Goal: Transaction & Acquisition: Purchase product/service

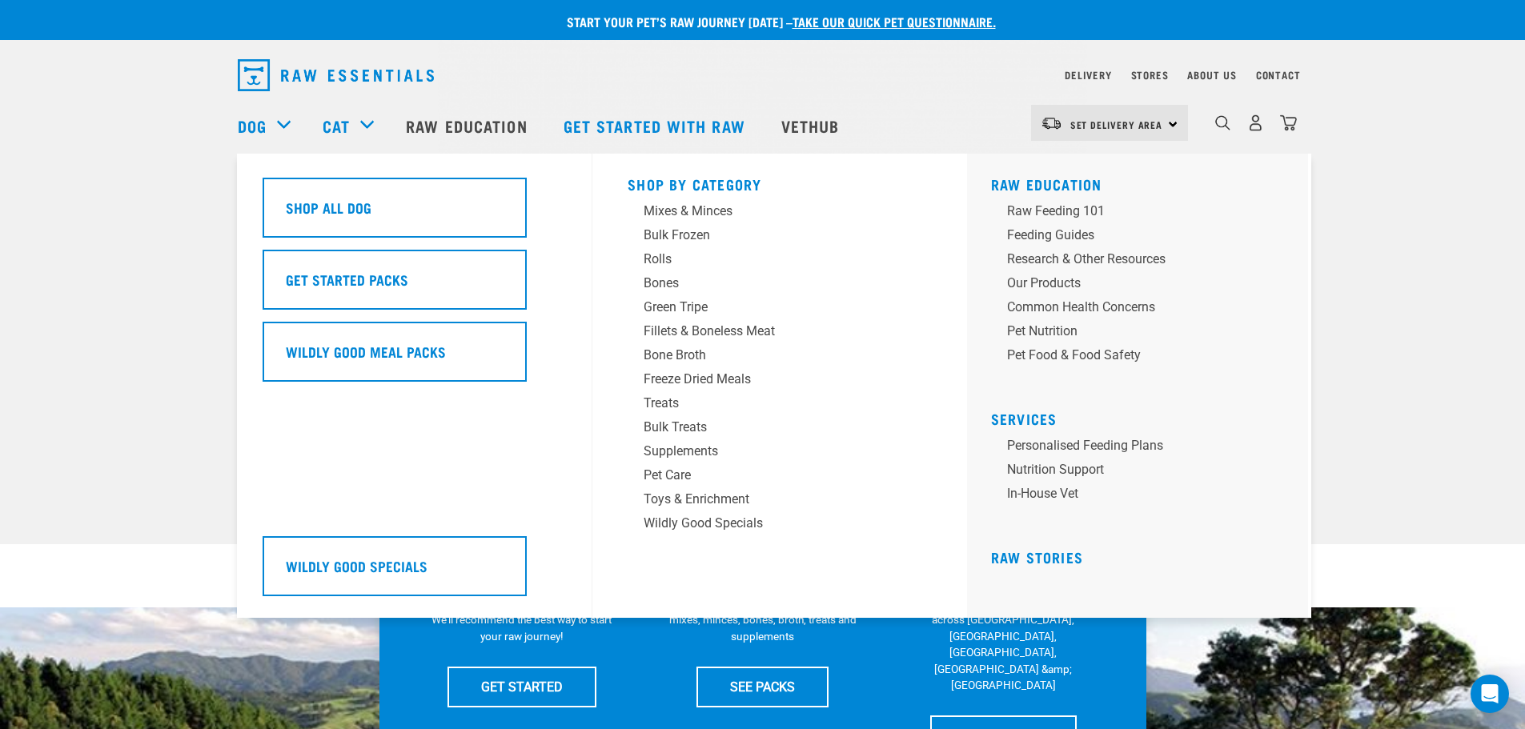
click at [281, 129] on div "Dog" at bounding box center [272, 126] width 69 height 64
click at [694, 386] on div "Freeze Dried Meals" at bounding box center [769, 379] width 250 height 19
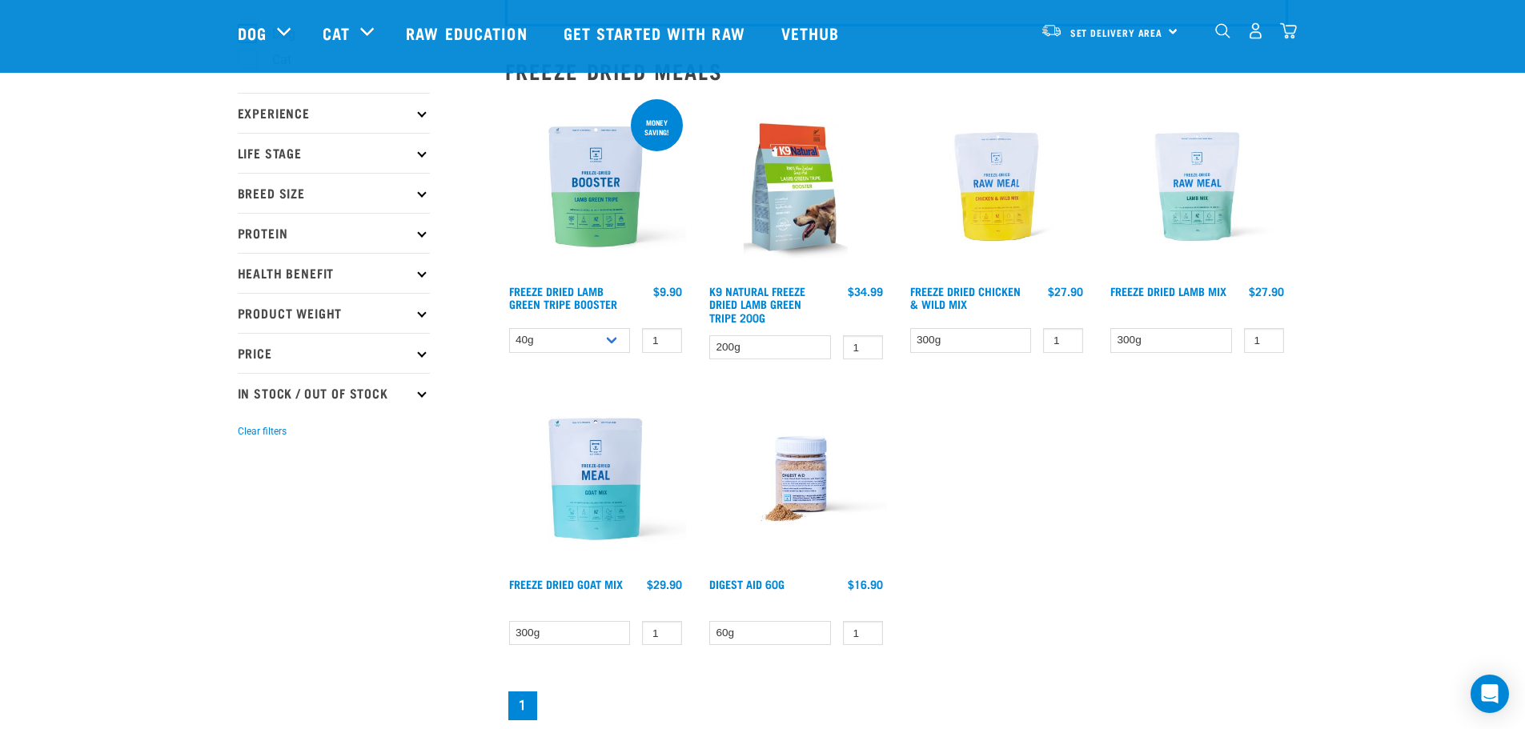
scroll to position [160, 0]
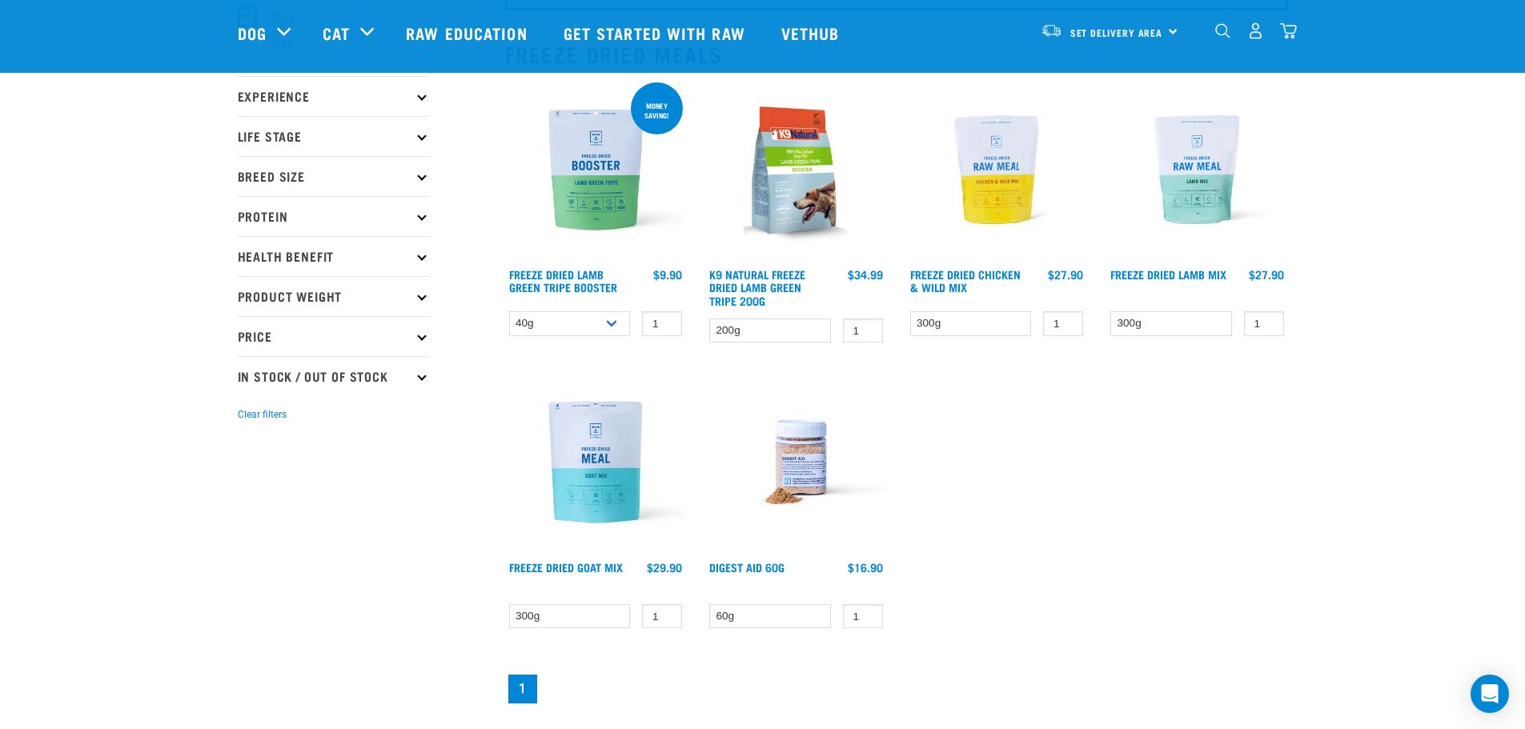
click at [809, 469] on img at bounding box center [796, 462] width 182 height 182
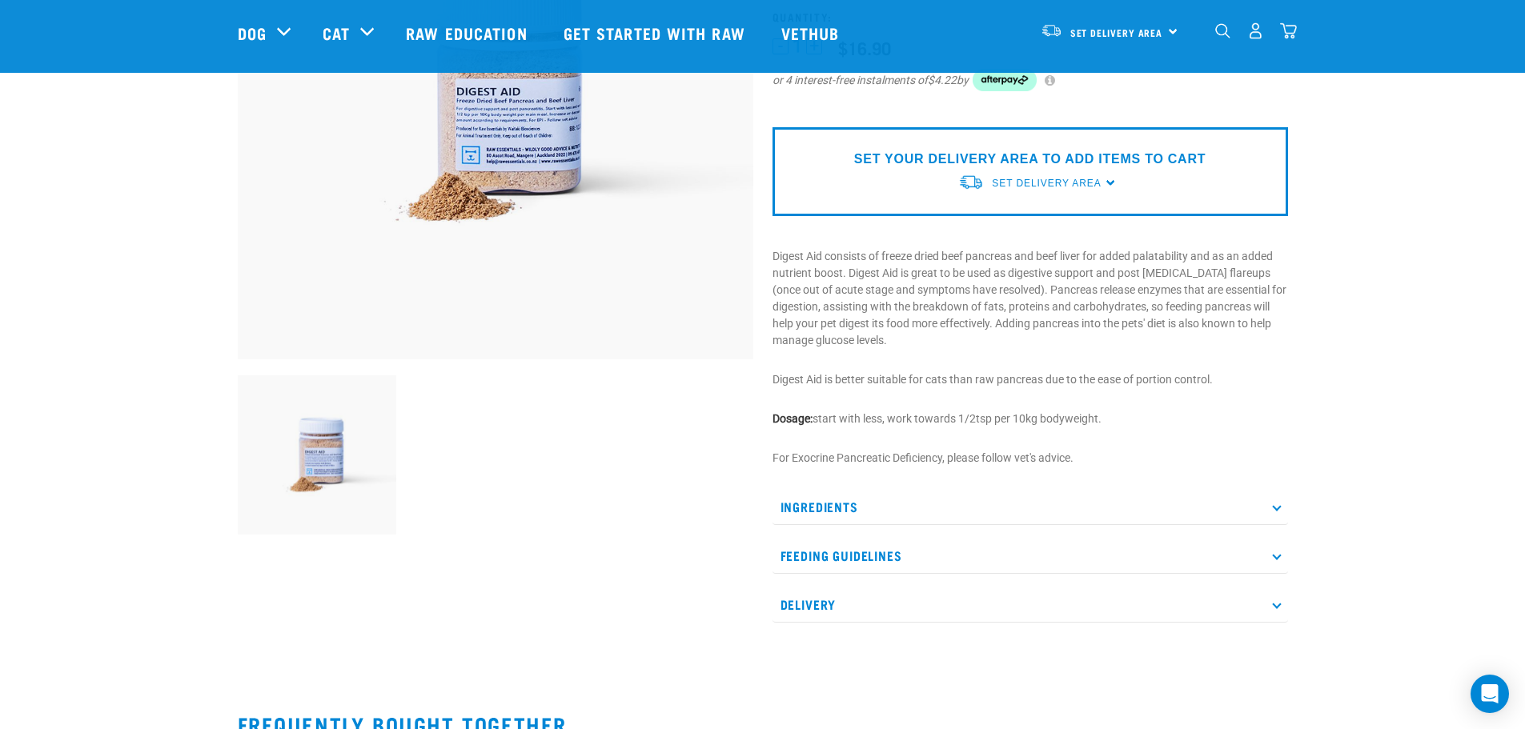
scroll to position [320, 0]
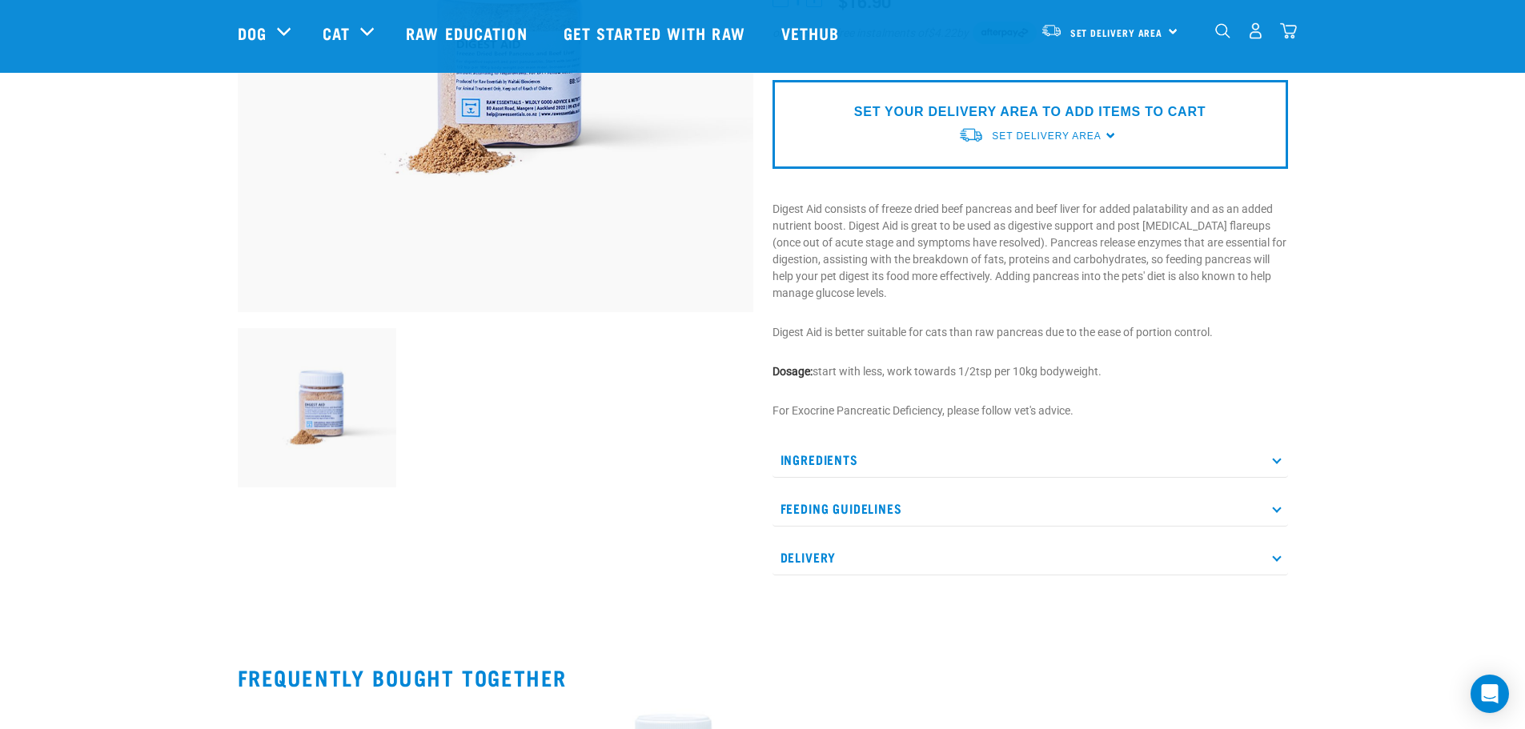
click at [843, 452] on p "Ingredients" at bounding box center [1029, 460] width 515 height 36
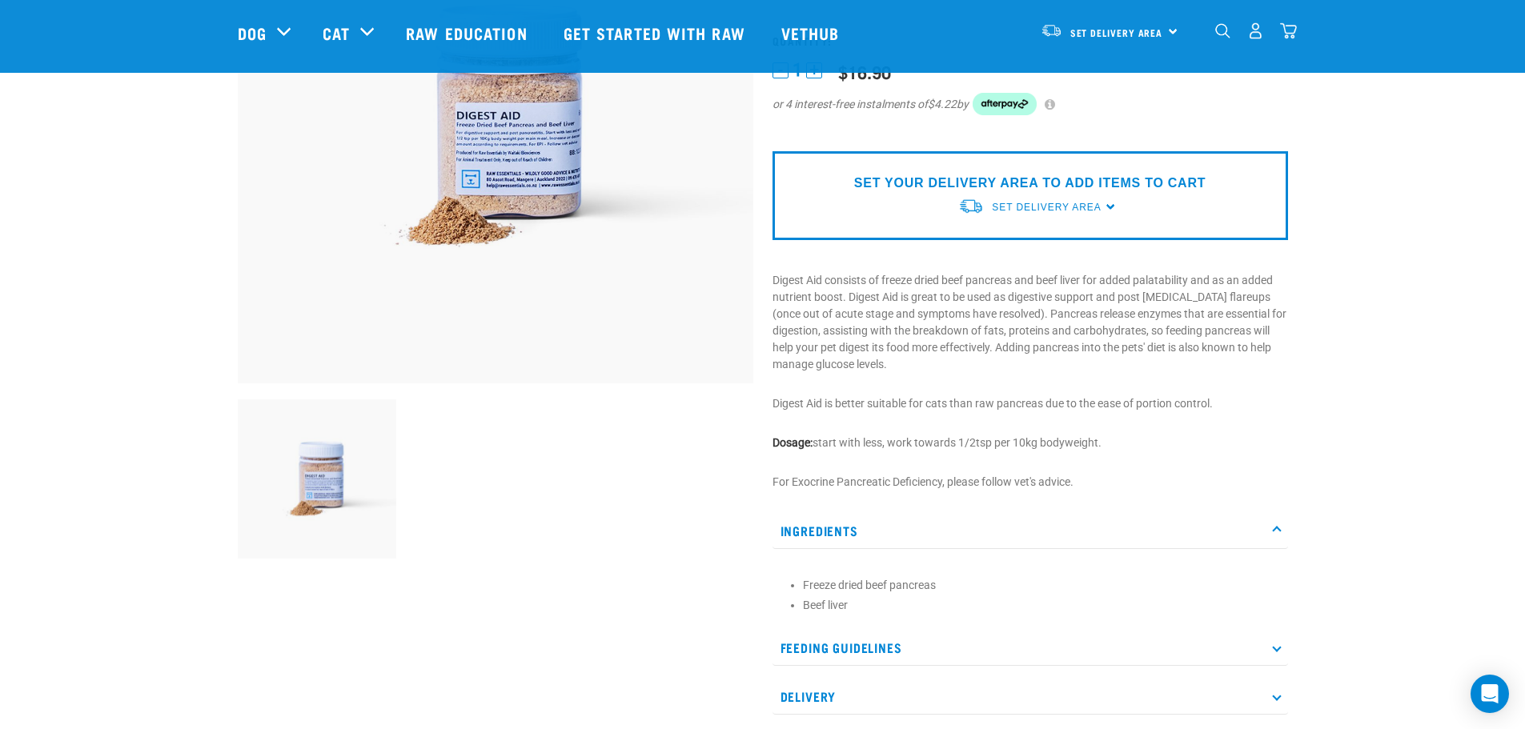
scroll to position [0, 0]
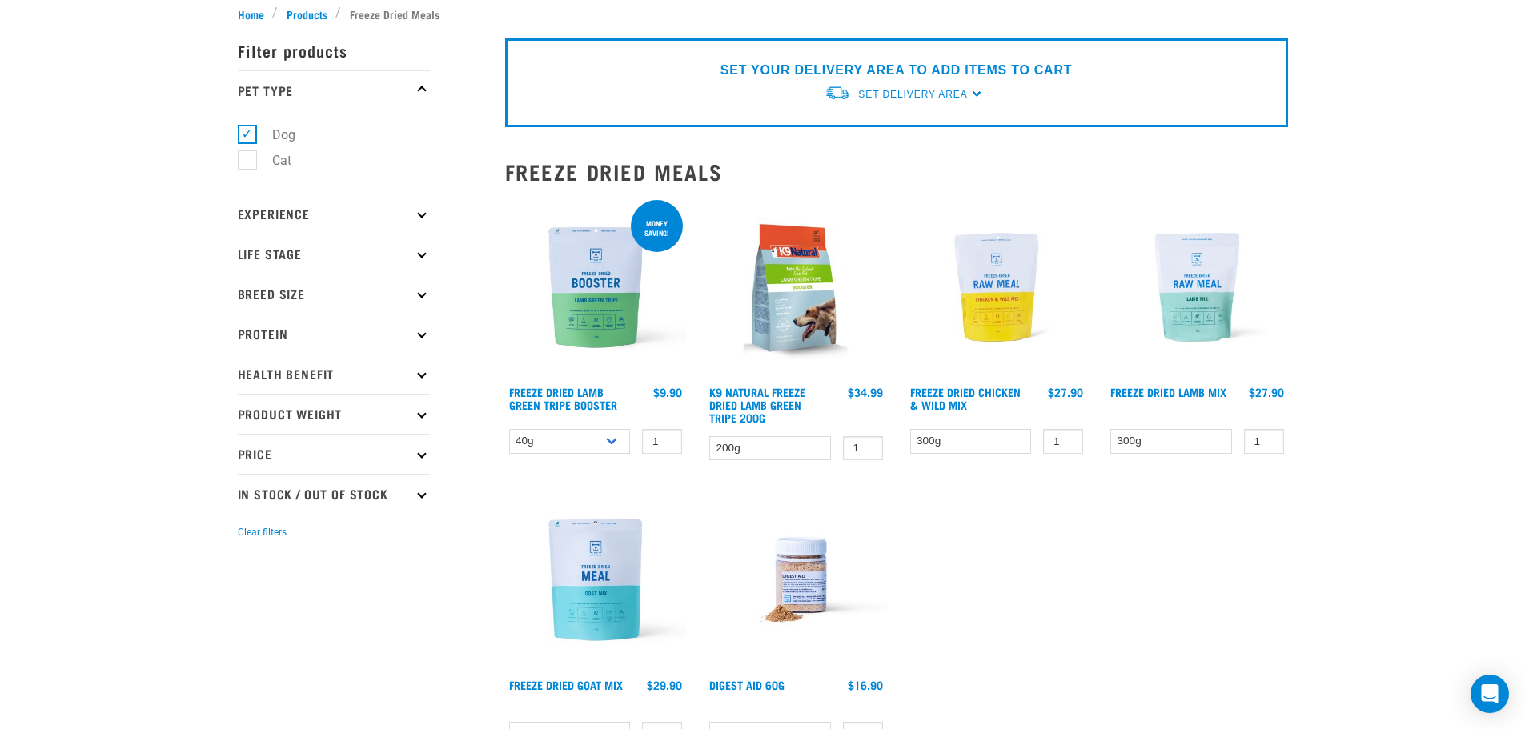
click at [287, 136] on label "Dog" at bounding box center [274, 135] width 55 height 20
click at [248, 136] on input "Dog" at bounding box center [243, 131] width 10 height 10
click at [287, 136] on label "Dog" at bounding box center [274, 135] width 55 height 20
click at [248, 136] on input "Dog" at bounding box center [243, 131] width 10 height 10
checkbox input "true"
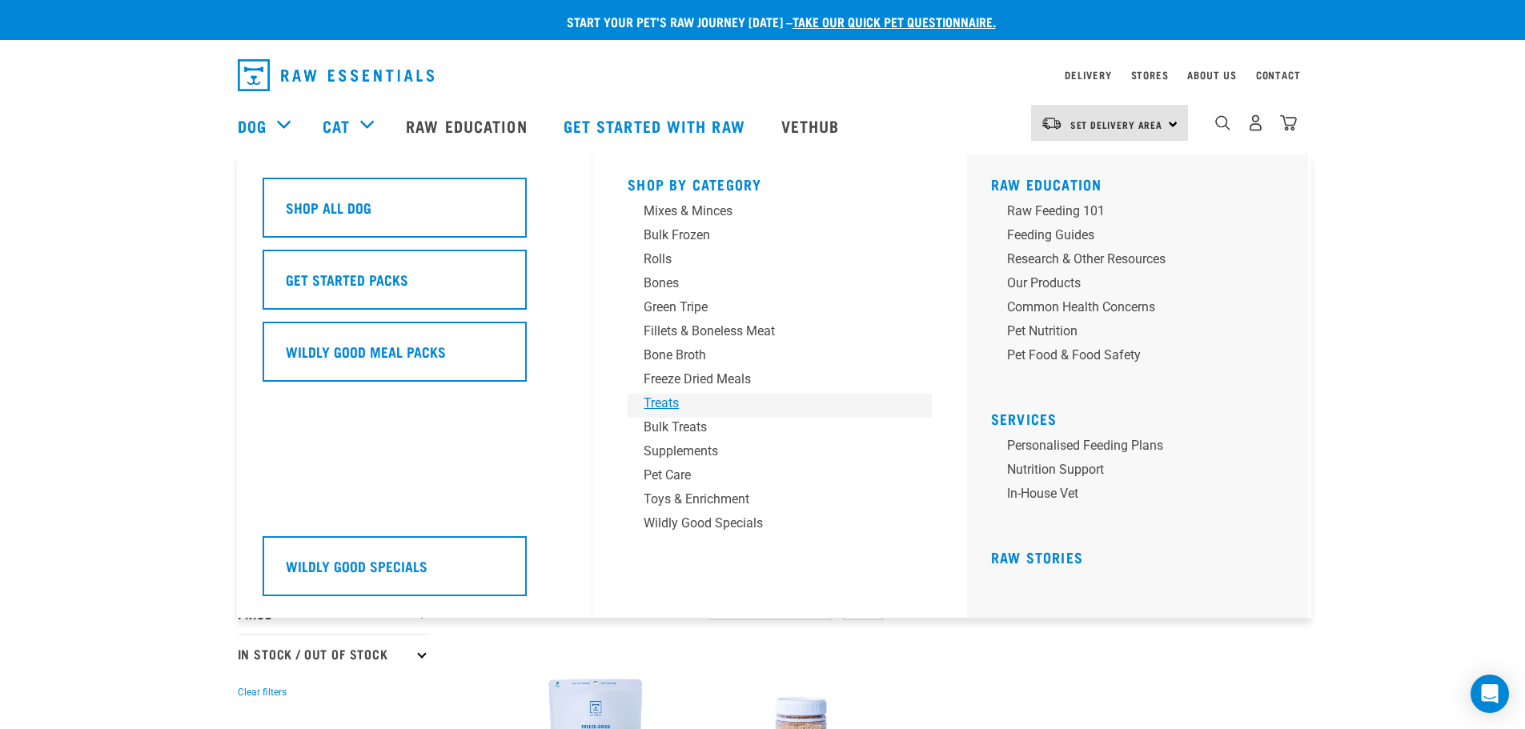
click at [680, 403] on div "Treats" at bounding box center [769, 403] width 250 height 19
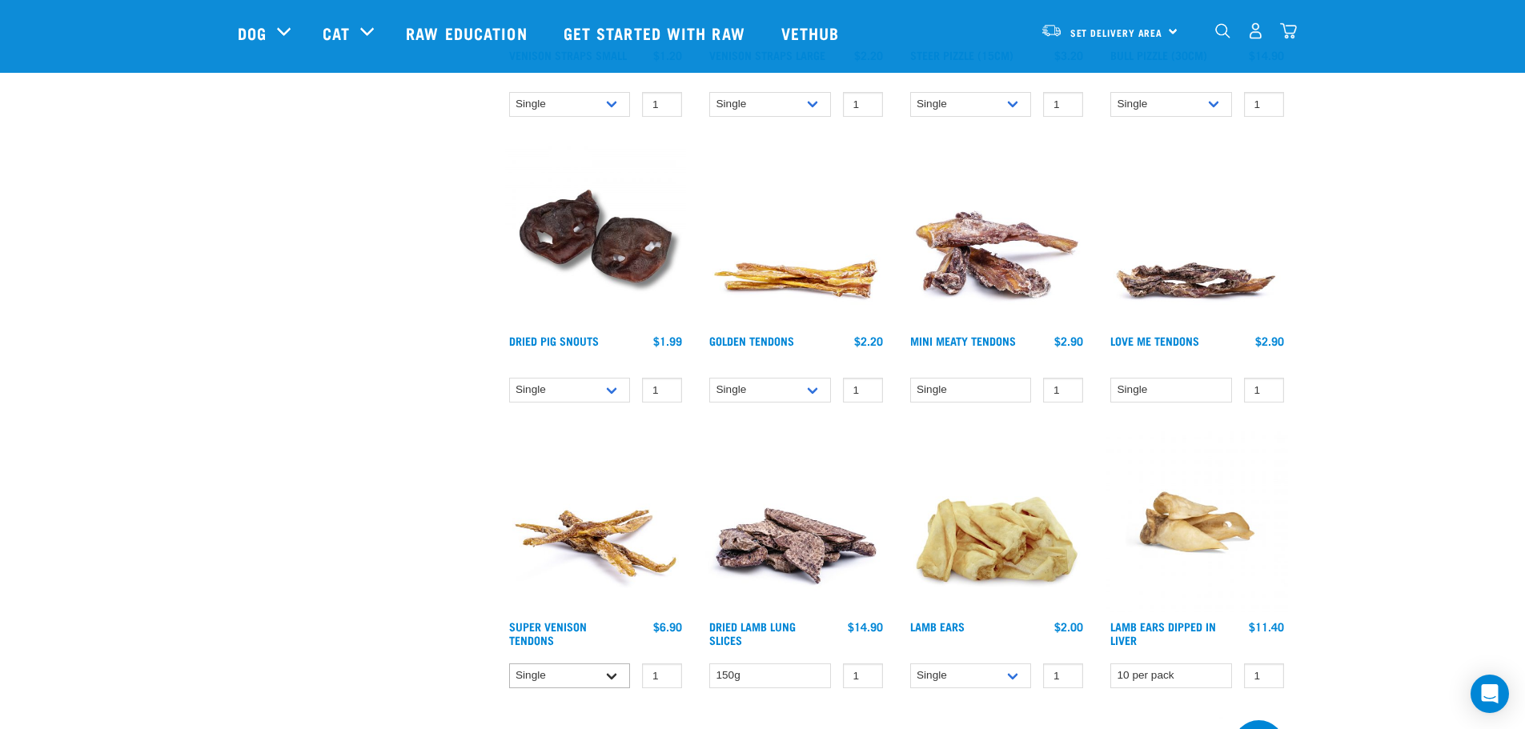
scroll to position [640, 0]
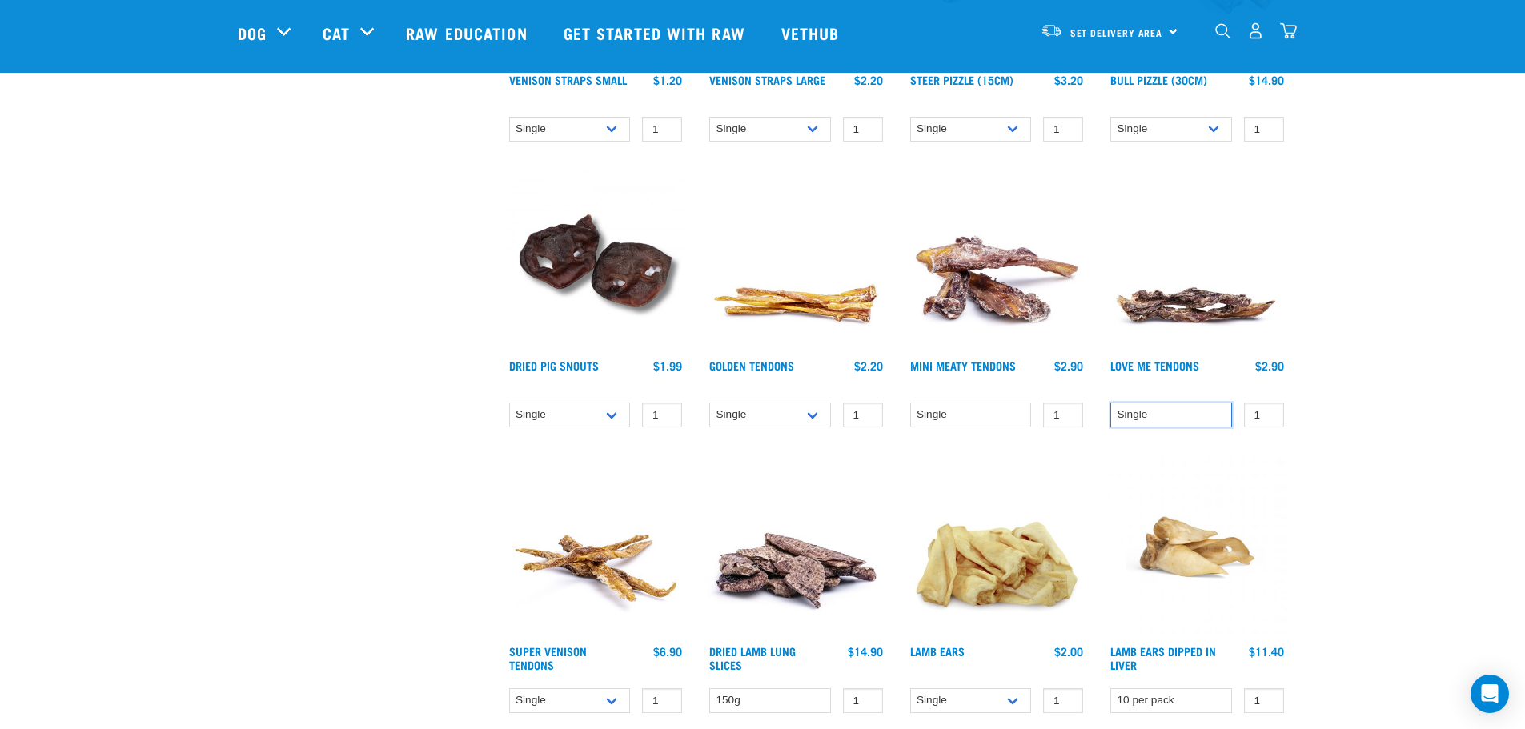
click at [1196, 412] on select "Single" at bounding box center [1171, 415] width 122 height 25
click at [1110, 403] on select "Single" at bounding box center [1171, 415] width 122 height 25
click at [1193, 301] on img at bounding box center [1197, 261] width 182 height 182
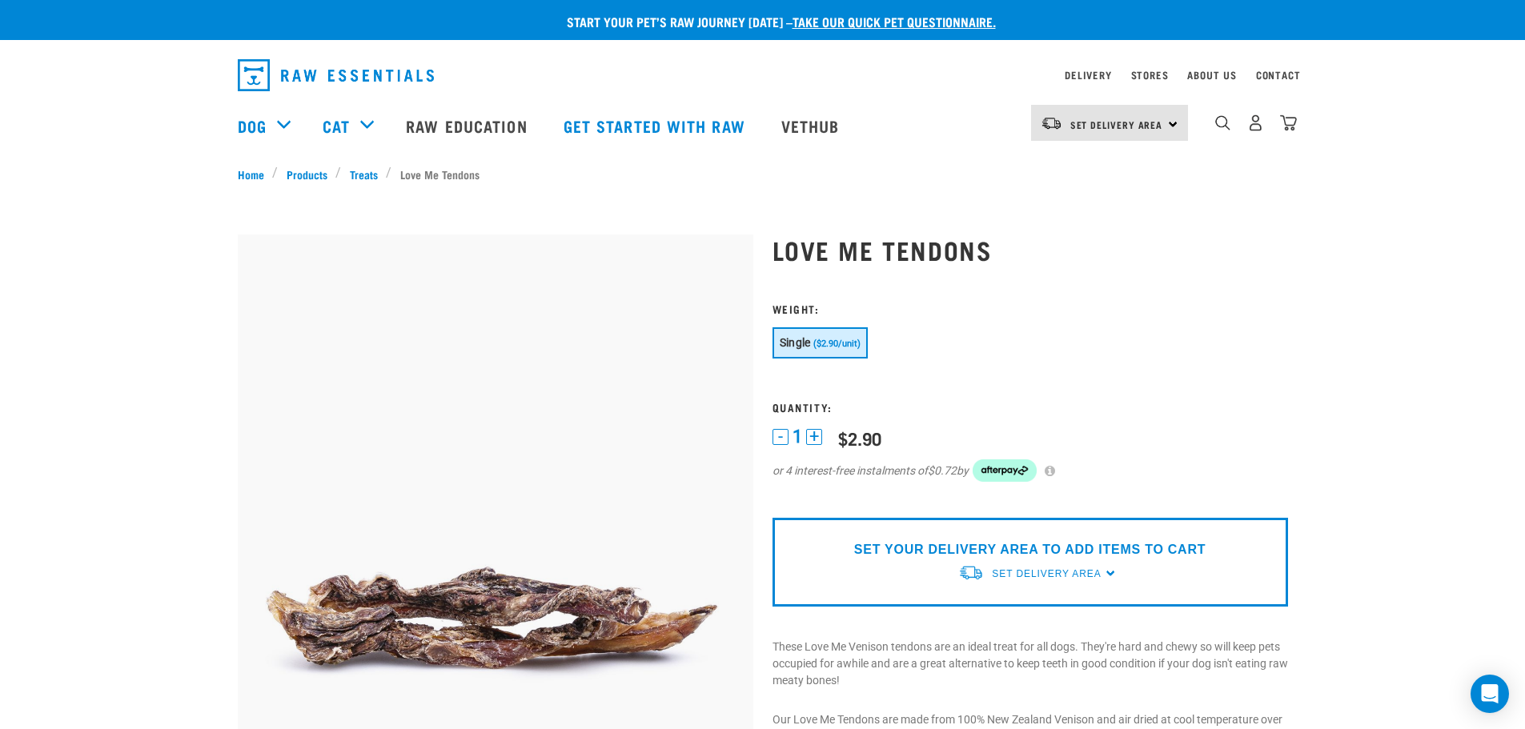
click at [816, 438] on button "+" at bounding box center [814, 437] width 16 height 16
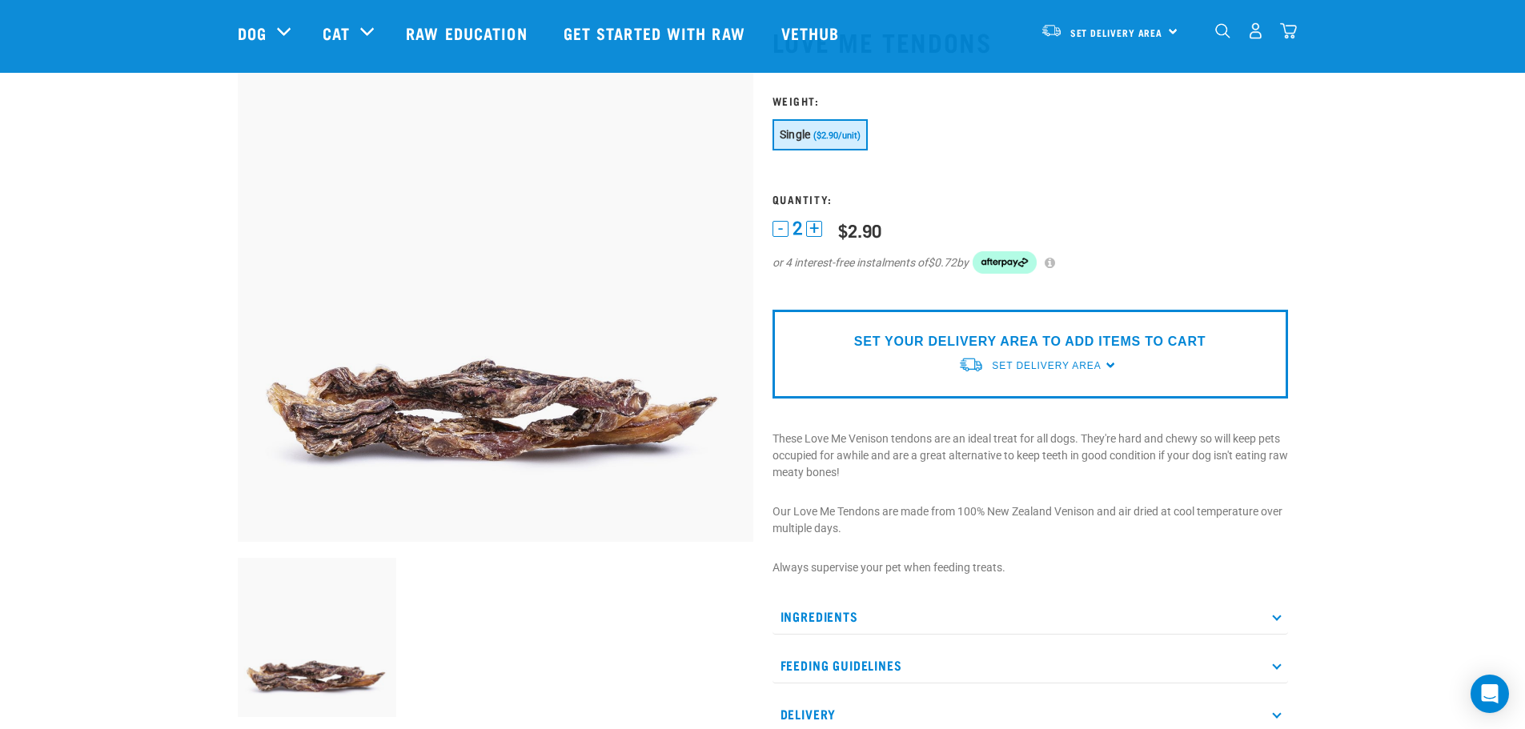
scroll to position [80, 0]
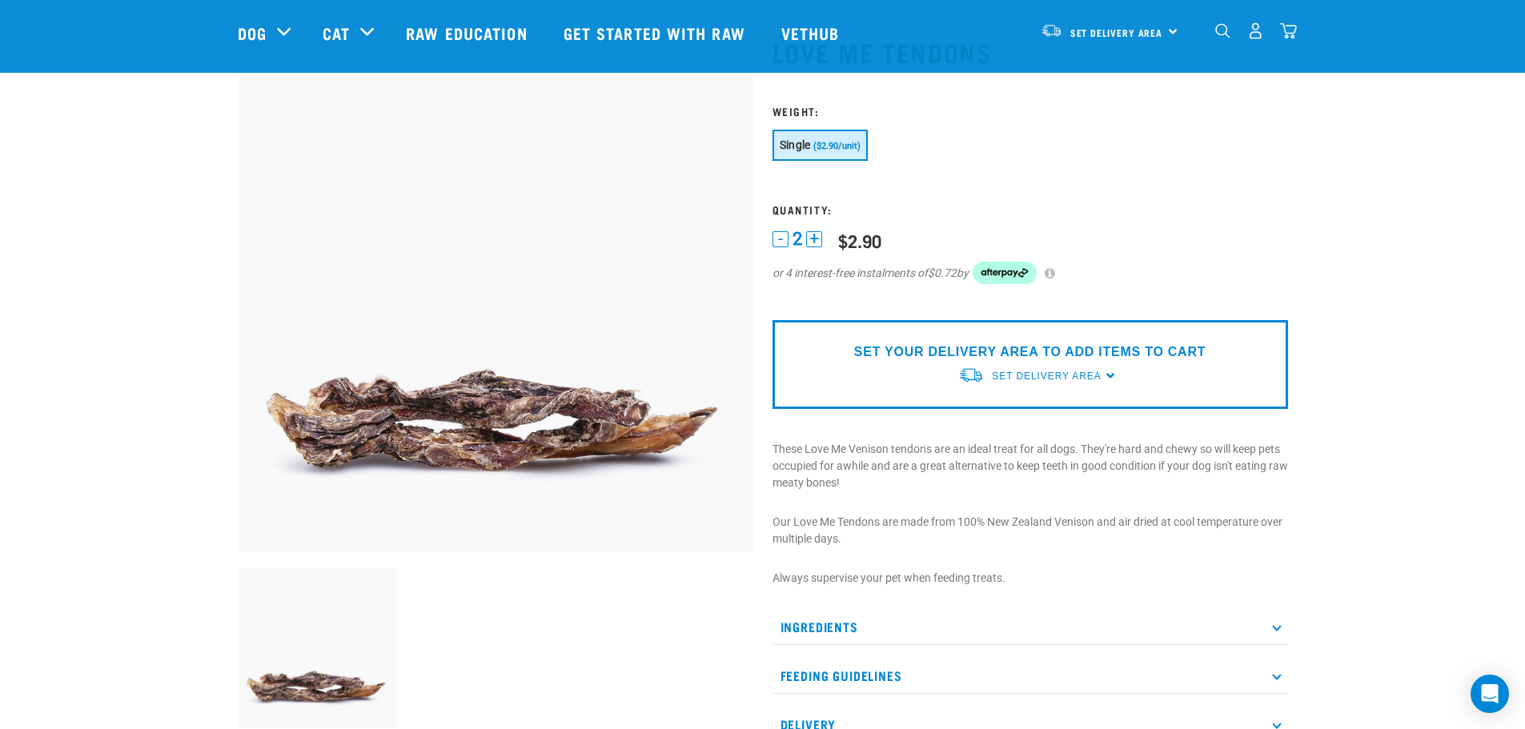
click at [832, 150] on span "($2.90/unit)" at bounding box center [836, 146] width 47 height 10
click at [1177, 34] on div "Set Delivery Area North Island South Island" at bounding box center [1109, 31] width 157 height 36
click at [1117, 79] on link "[GEOGRAPHIC_DATA]" at bounding box center [1108, 75] width 154 height 35
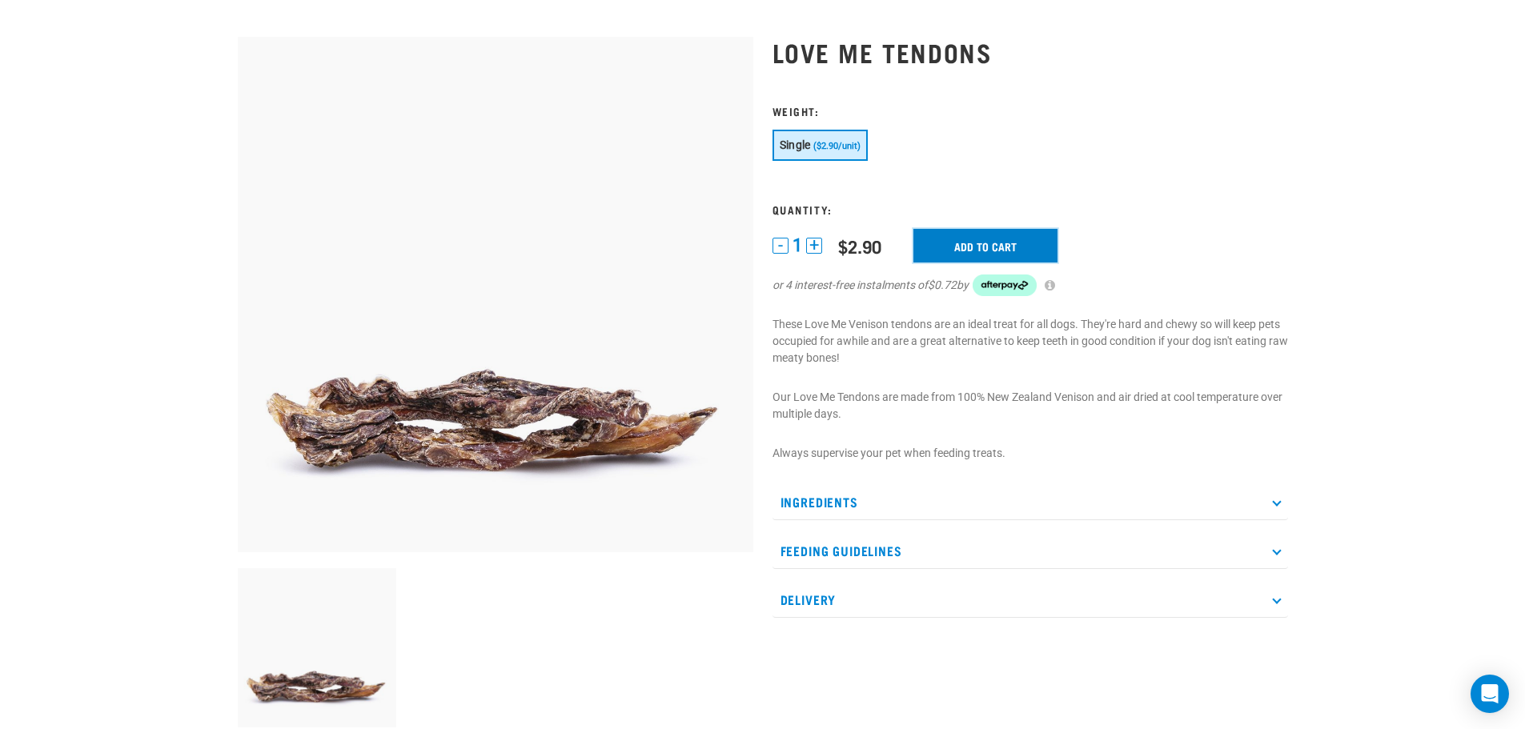
click at [985, 243] on input "Add to cart" at bounding box center [985, 246] width 144 height 34
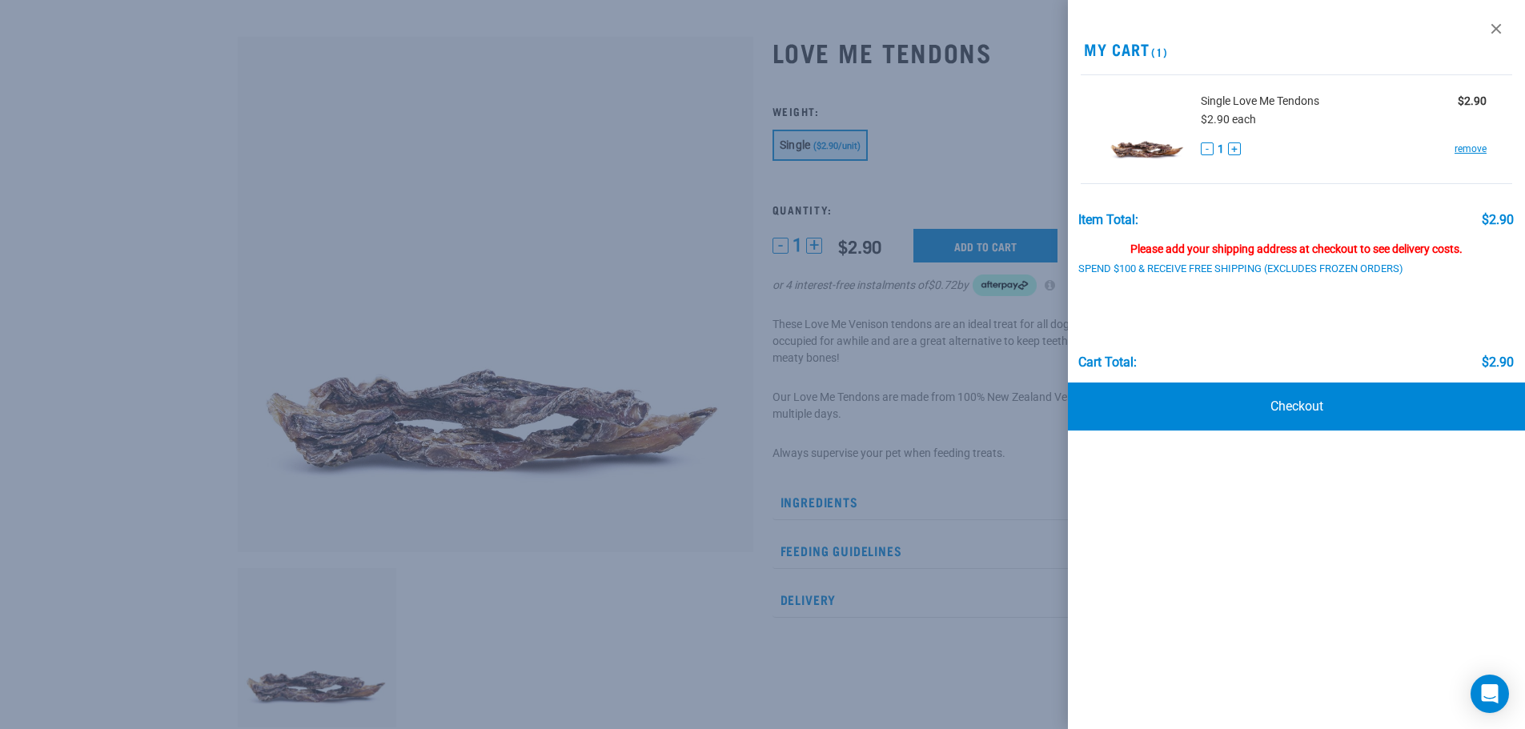
click at [1233, 149] on button "+" at bounding box center [1234, 148] width 13 height 13
click at [868, 99] on div at bounding box center [762, 364] width 1525 height 729
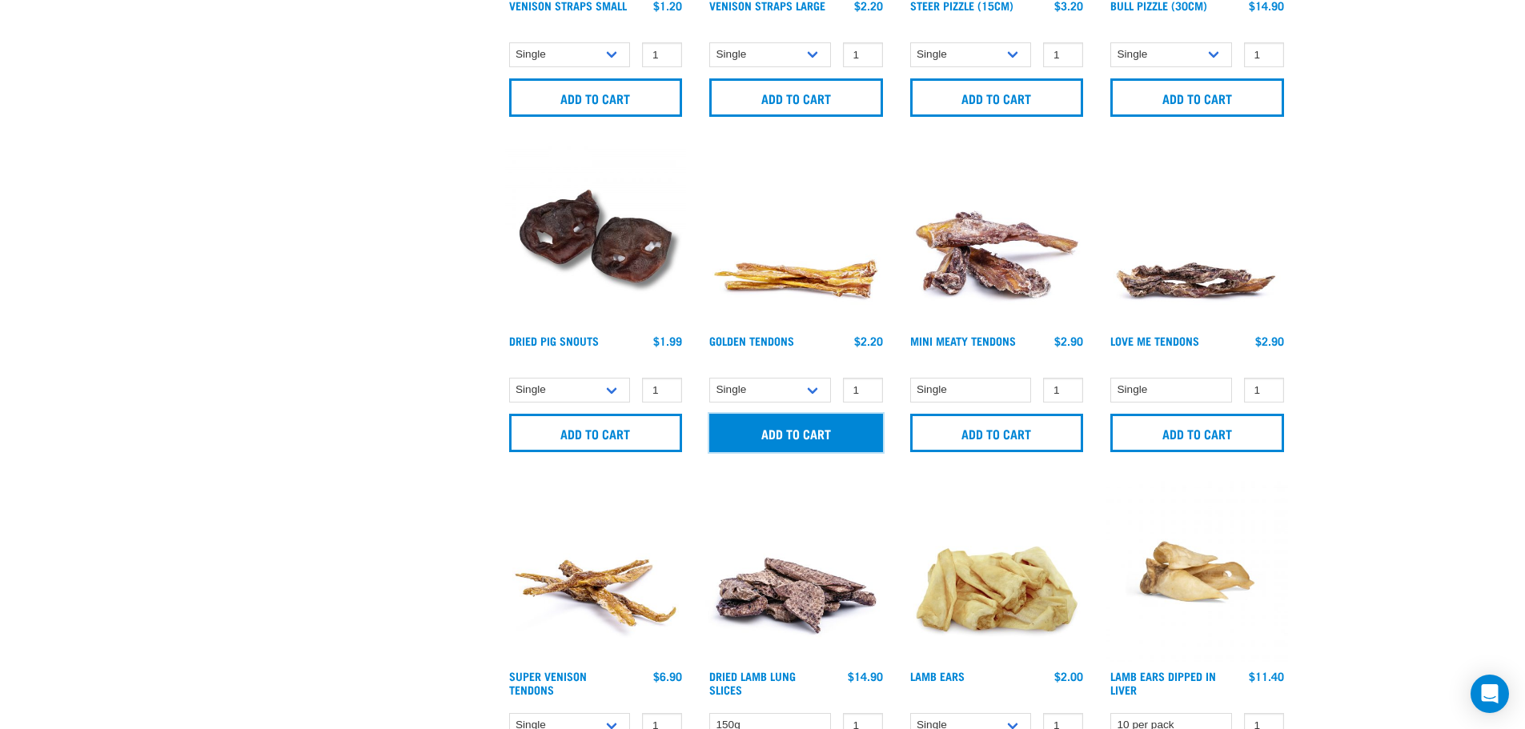
drag, startPoint x: 773, startPoint y: 439, endPoint x: 776, endPoint y: 427, distance: 12.2
click at [773, 438] on input "Add to cart" at bounding box center [796, 433] width 174 height 38
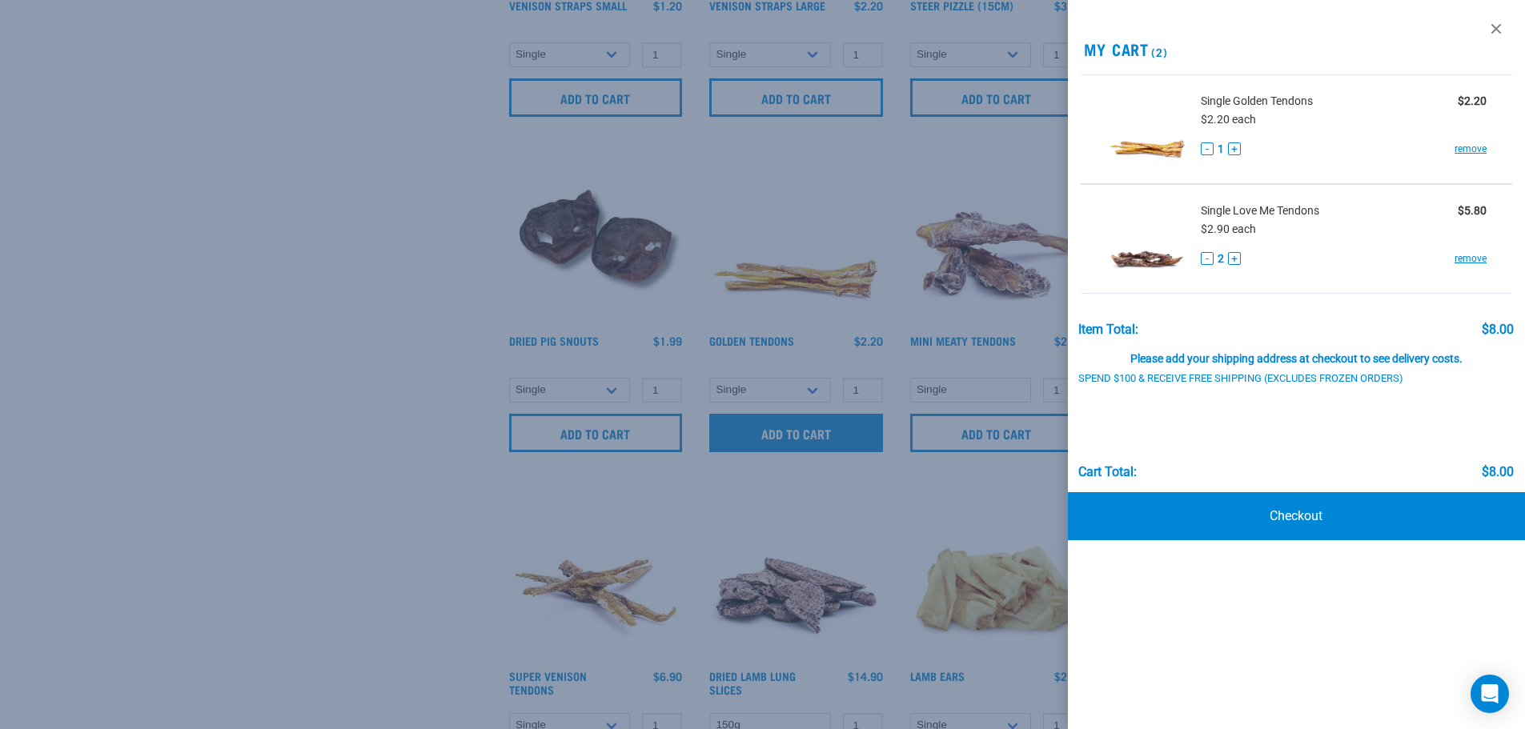
click at [782, 440] on div at bounding box center [762, 364] width 1525 height 729
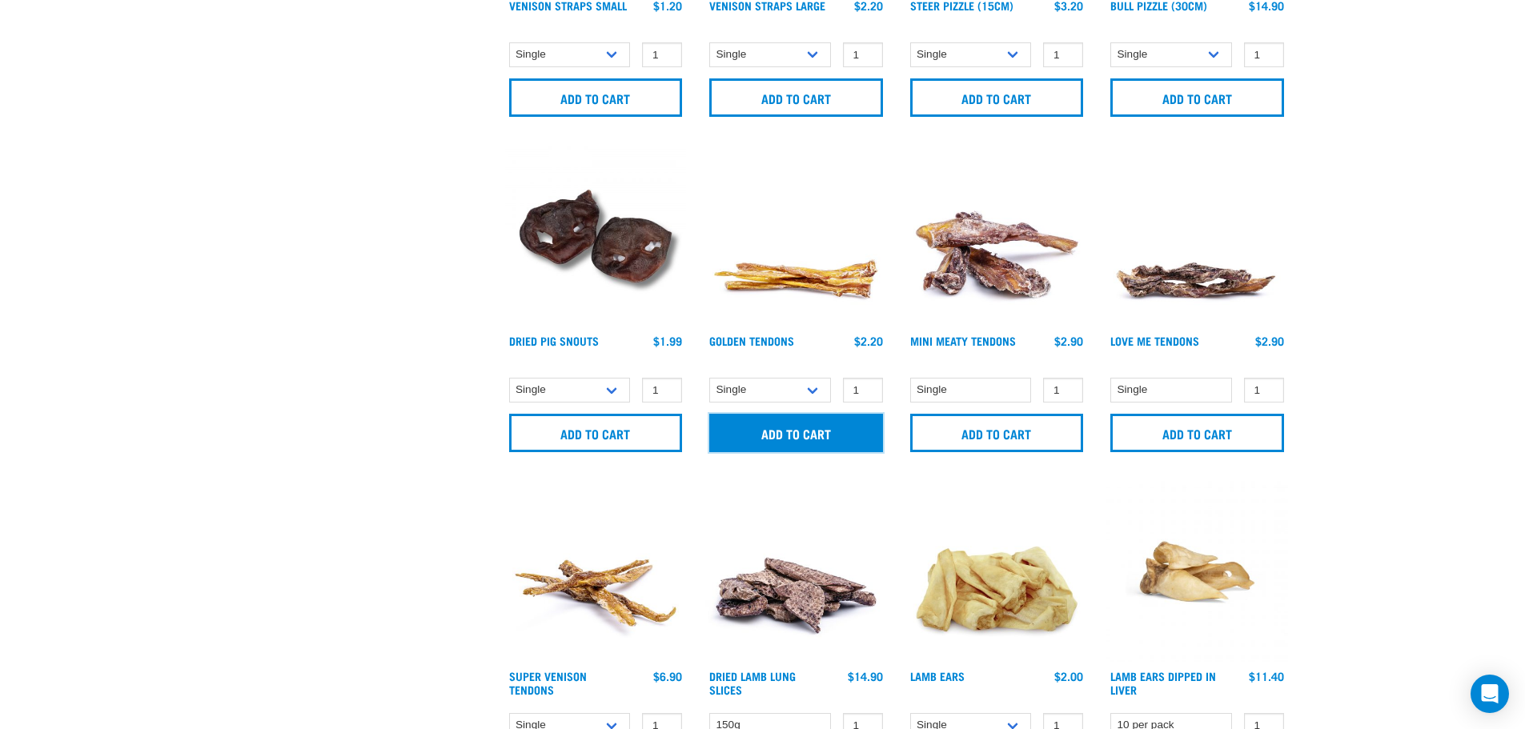
click at [782, 440] on input "Add to cart" at bounding box center [796, 433] width 174 height 38
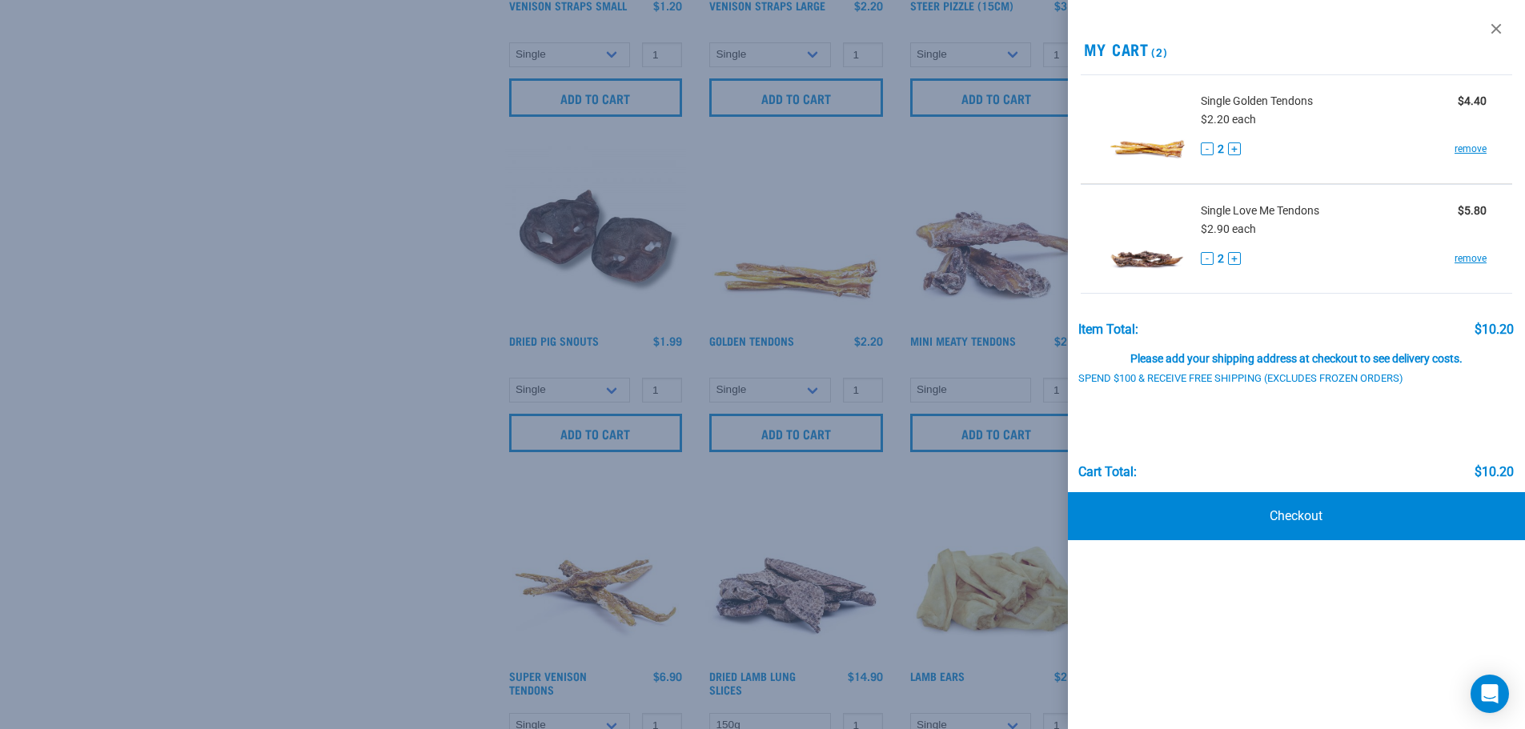
click at [782, 275] on div at bounding box center [762, 364] width 1525 height 729
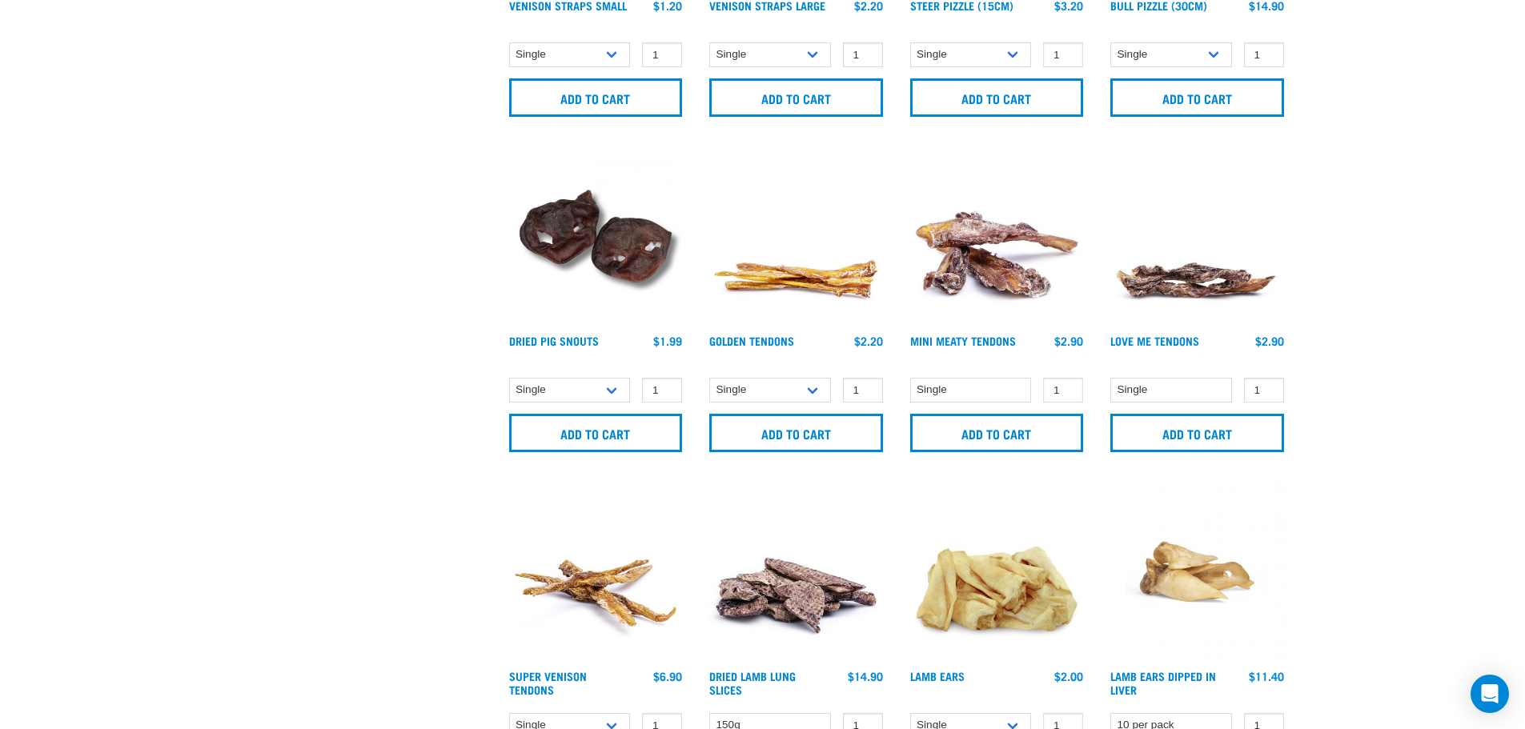
click at [782, 276] on img at bounding box center [796, 237] width 182 height 182
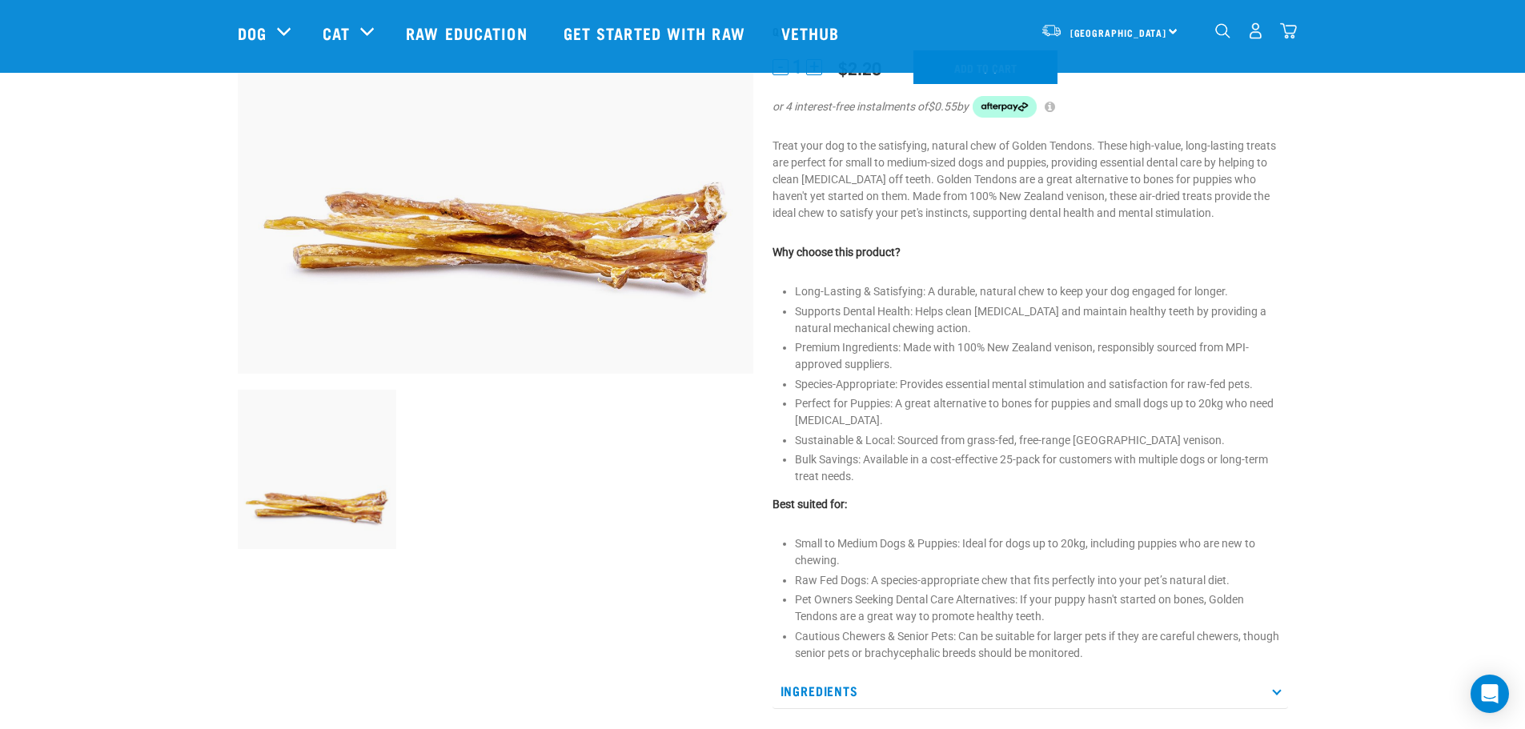
scroll to position [400, 0]
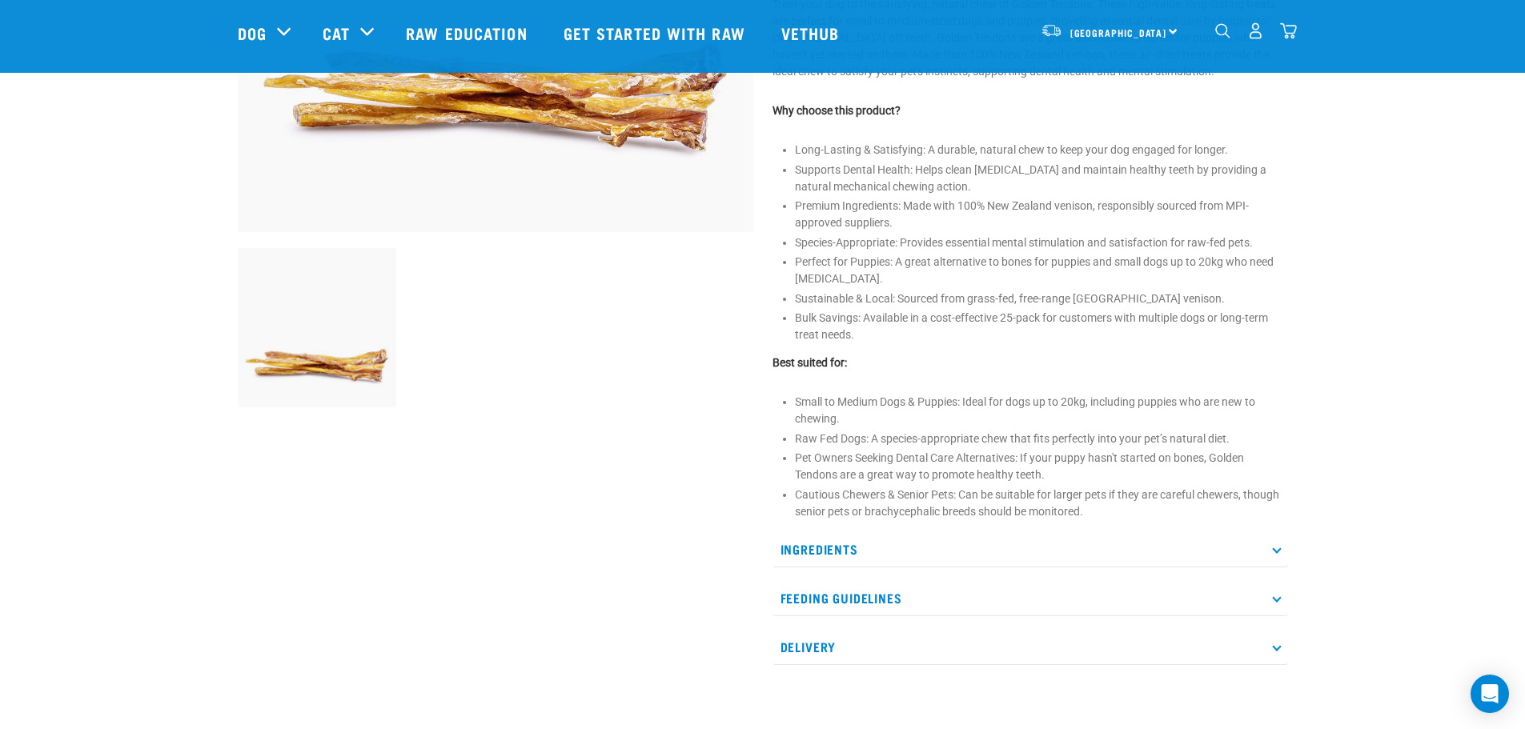
click at [934, 566] on p "Ingredients" at bounding box center [1029, 549] width 515 height 36
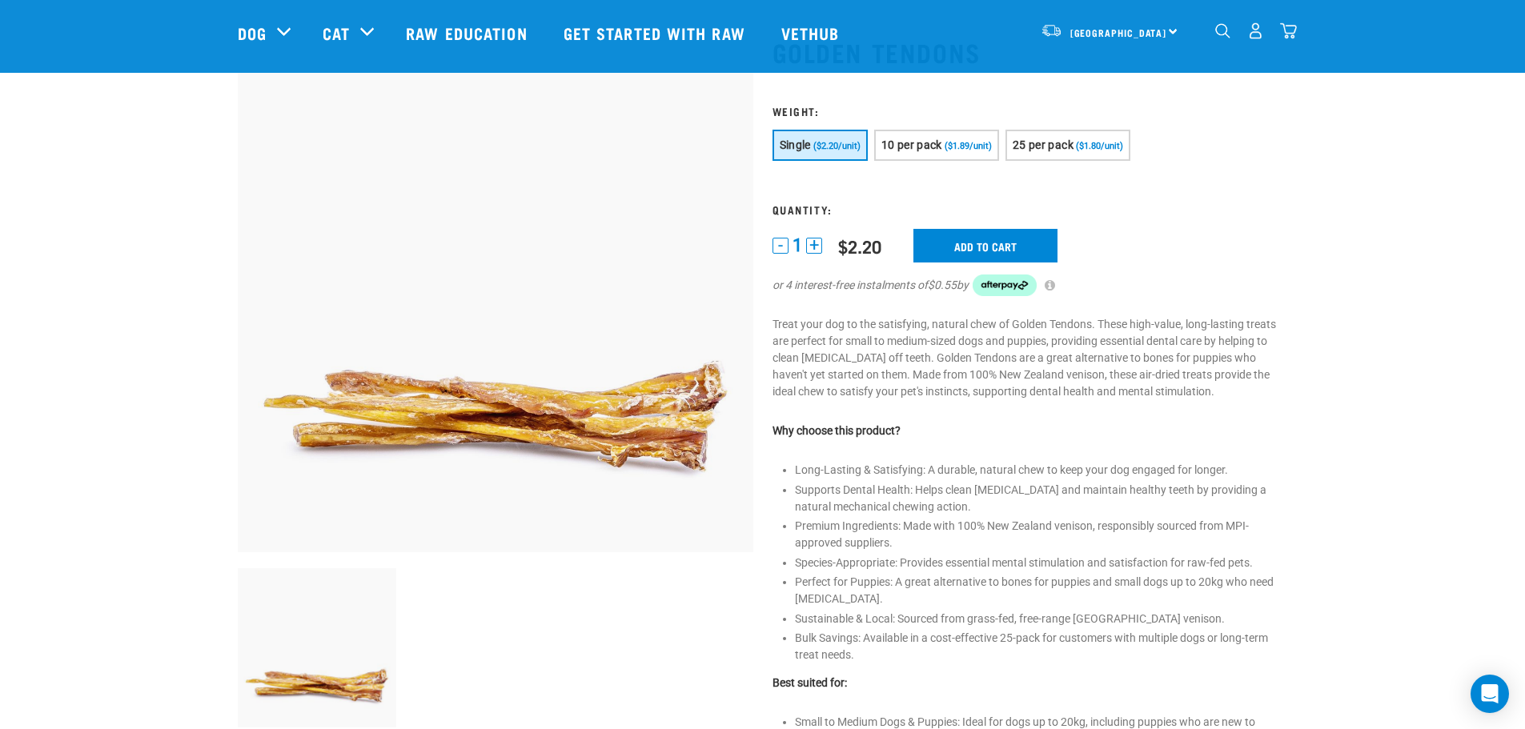
scroll to position [0, 0]
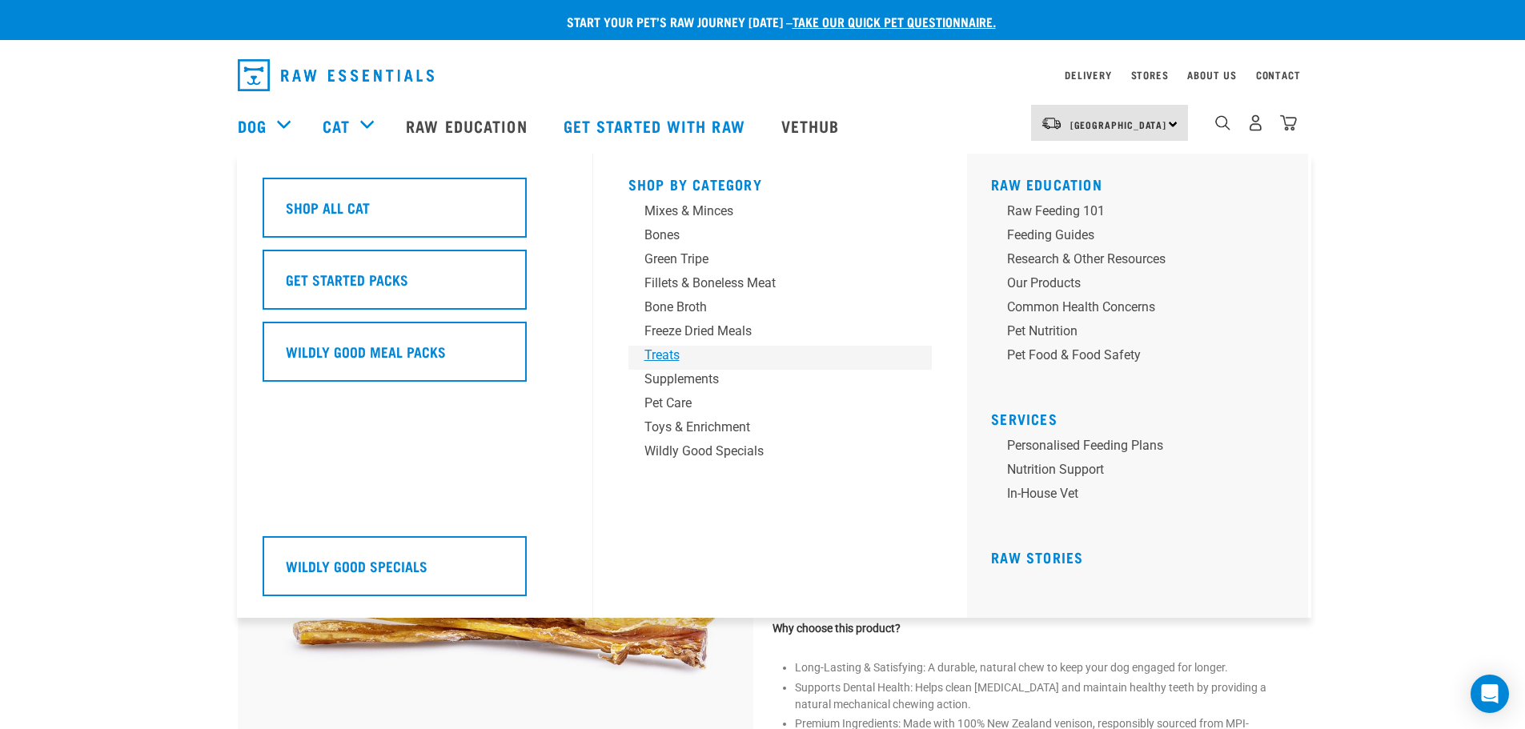
click at [671, 352] on div "Treats" at bounding box center [769, 355] width 250 height 19
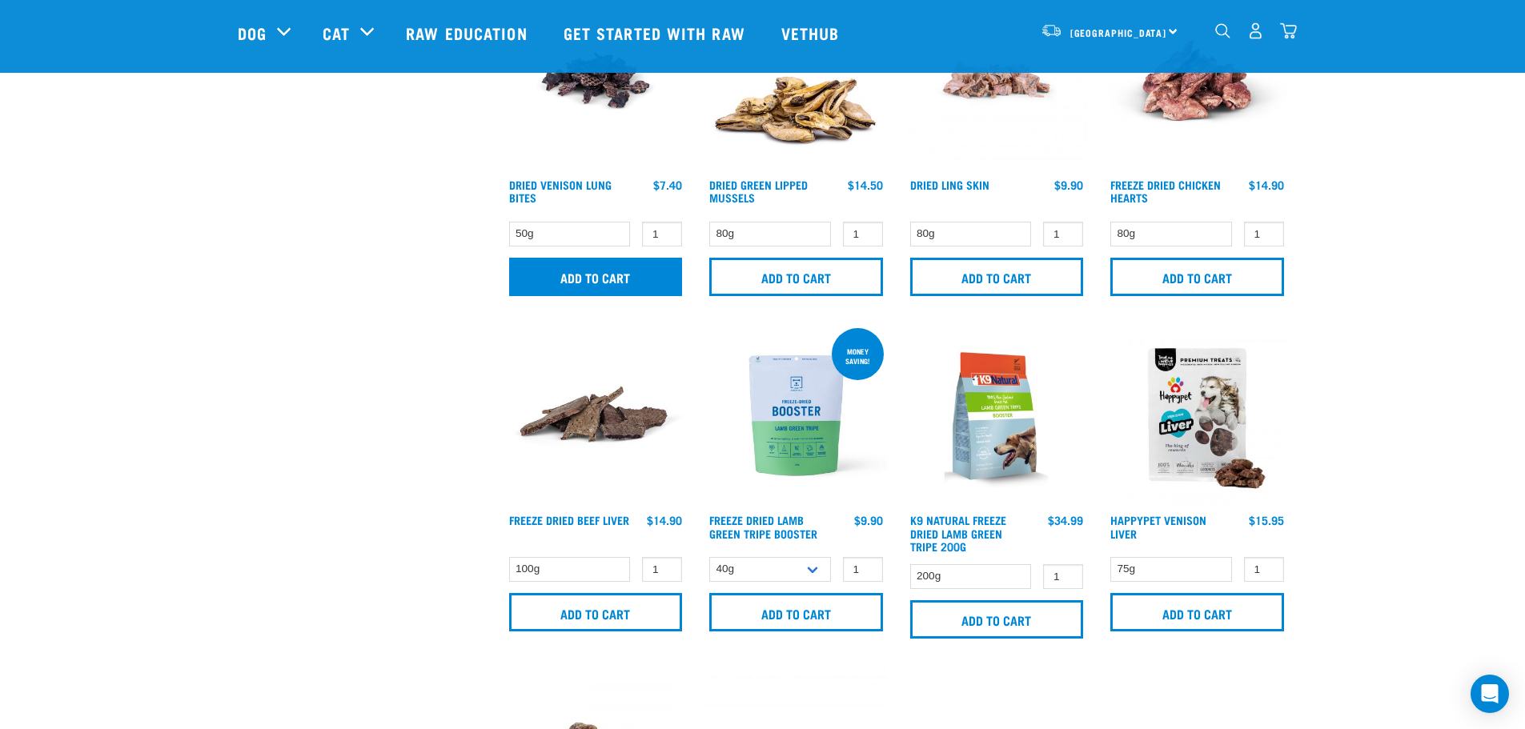
scroll to position [880, 0]
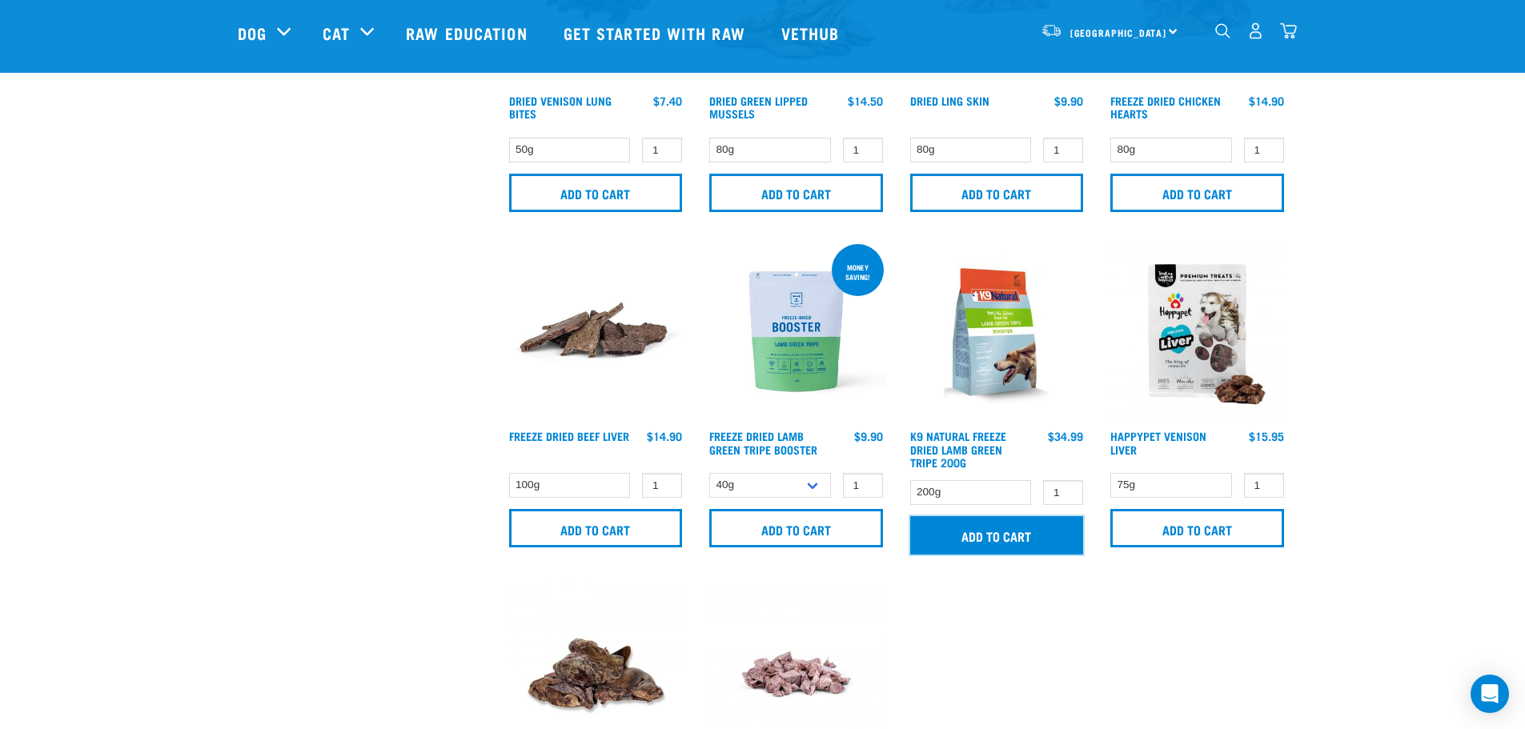
click at [977, 545] on input "Add to cart" at bounding box center [997, 535] width 174 height 38
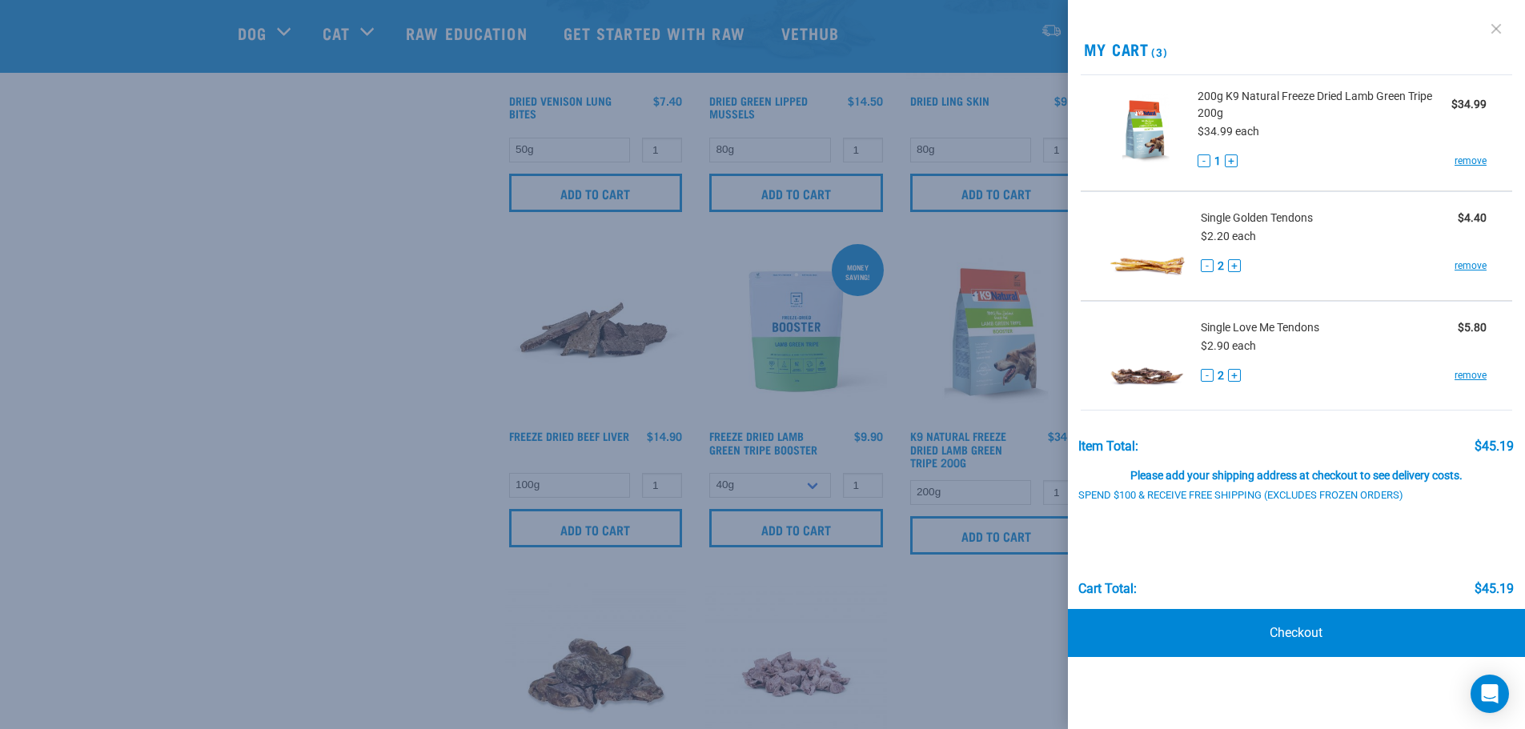
click at [1498, 26] on link at bounding box center [1496, 29] width 26 height 26
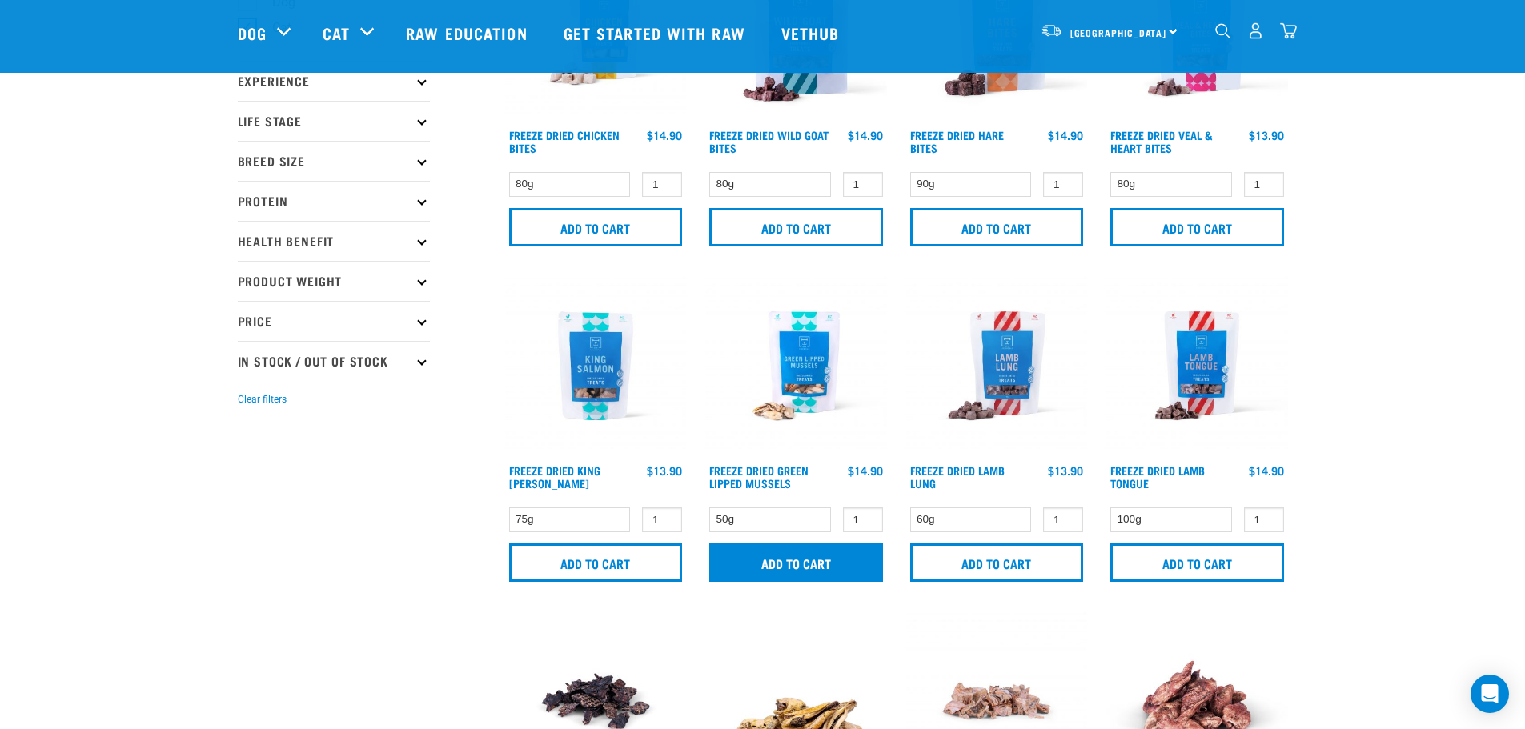
scroll to position [320, 0]
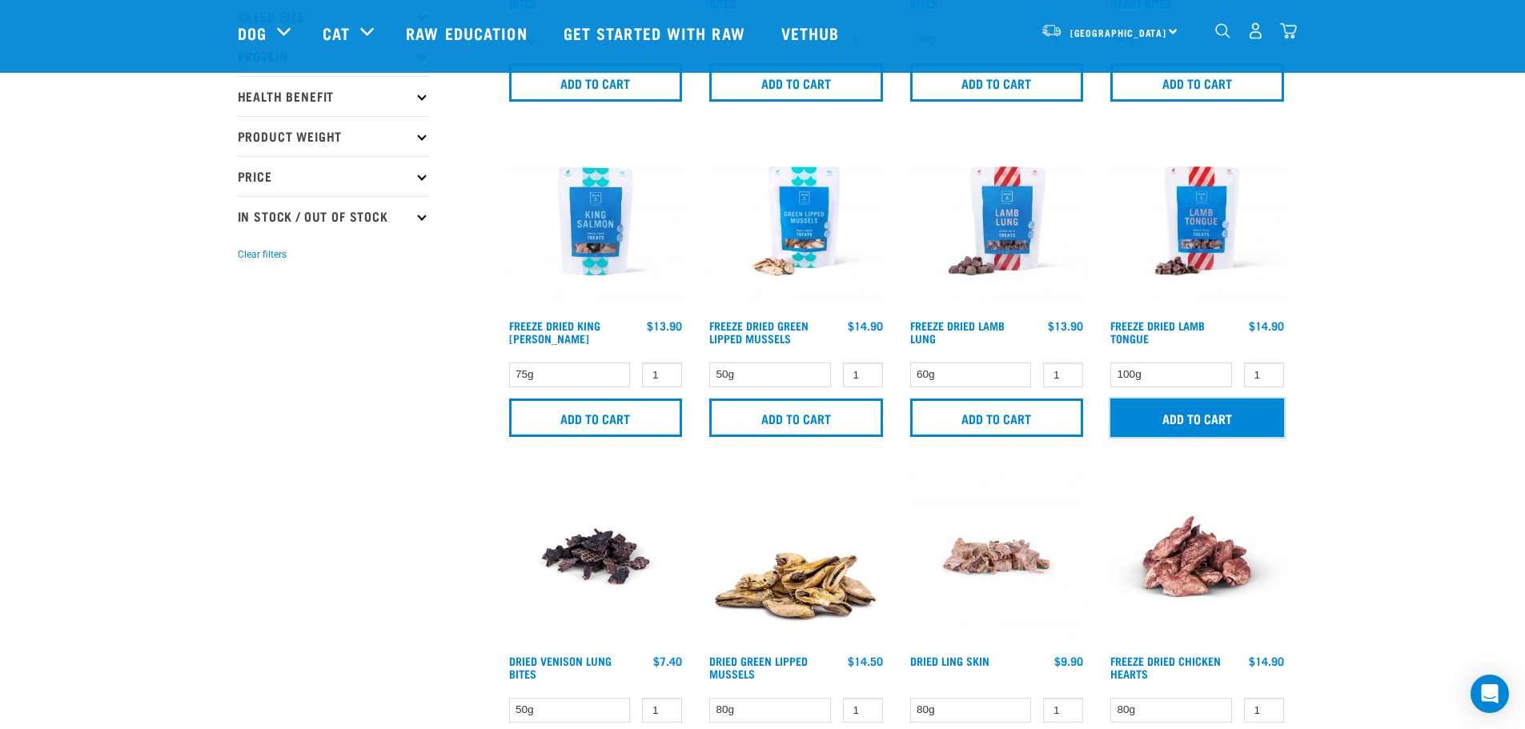
click at [1171, 426] on input "Add to cart" at bounding box center [1197, 418] width 174 height 38
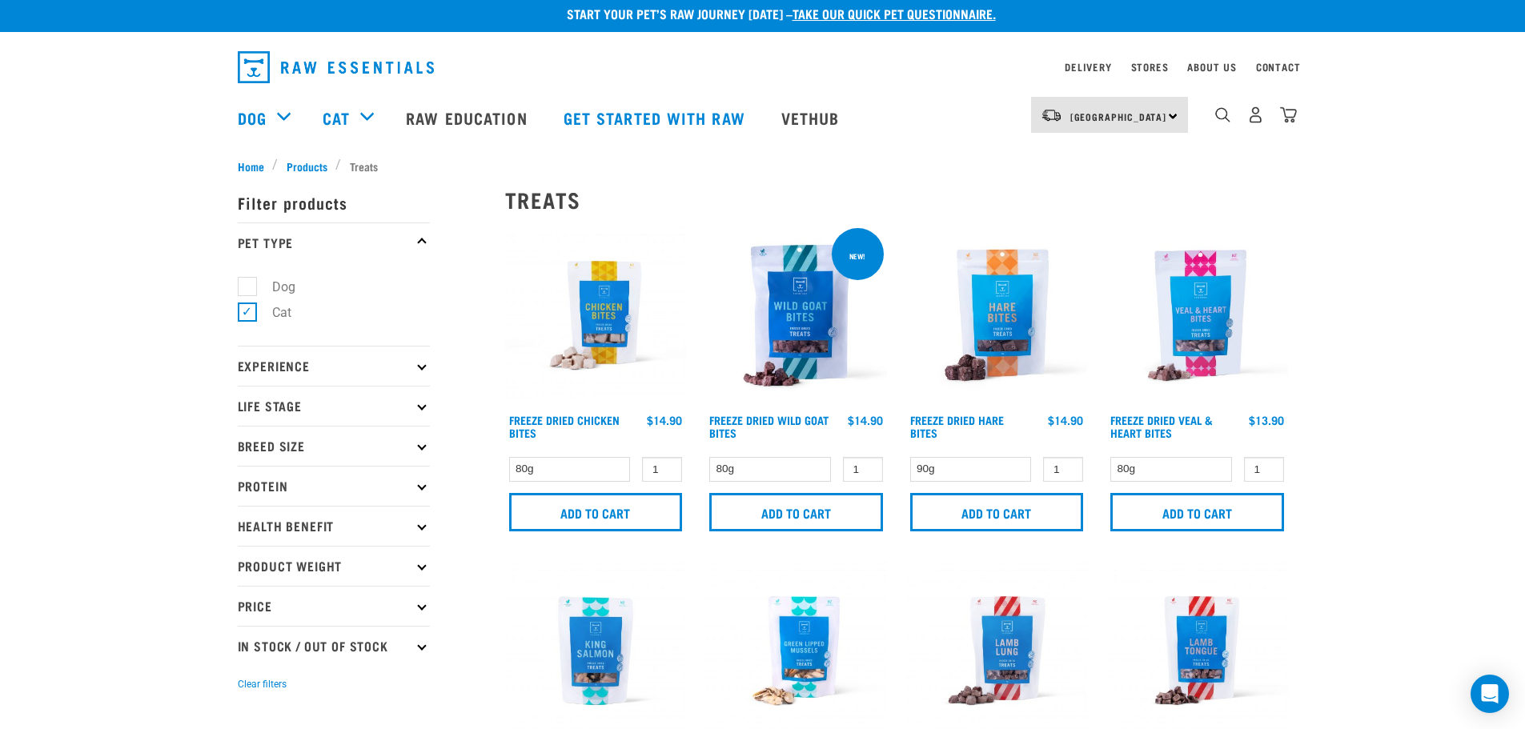
scroll to position [0, 0]
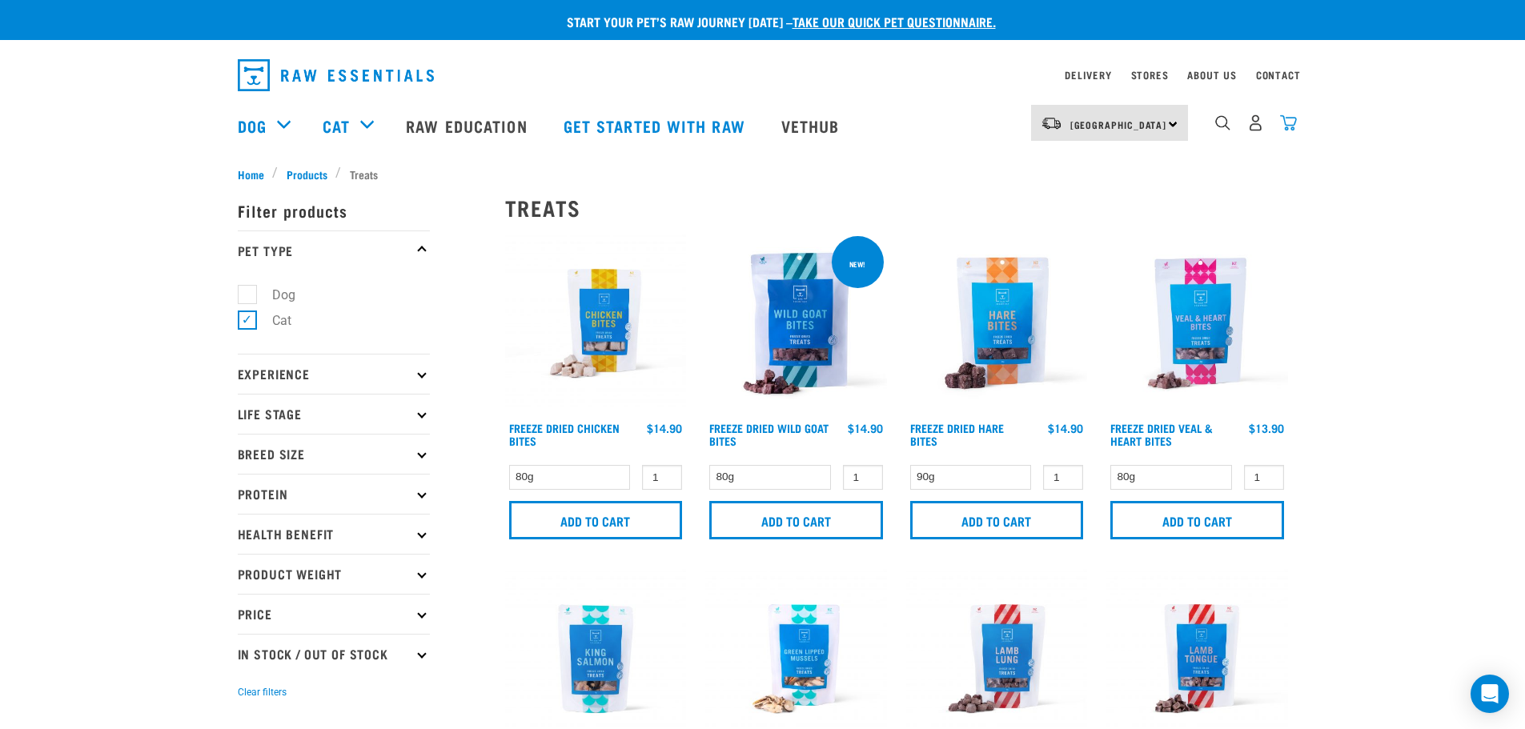
click at [1294, 127] on img "dropdown navigation" at bounding box center [1288, 122] width 17 height 17
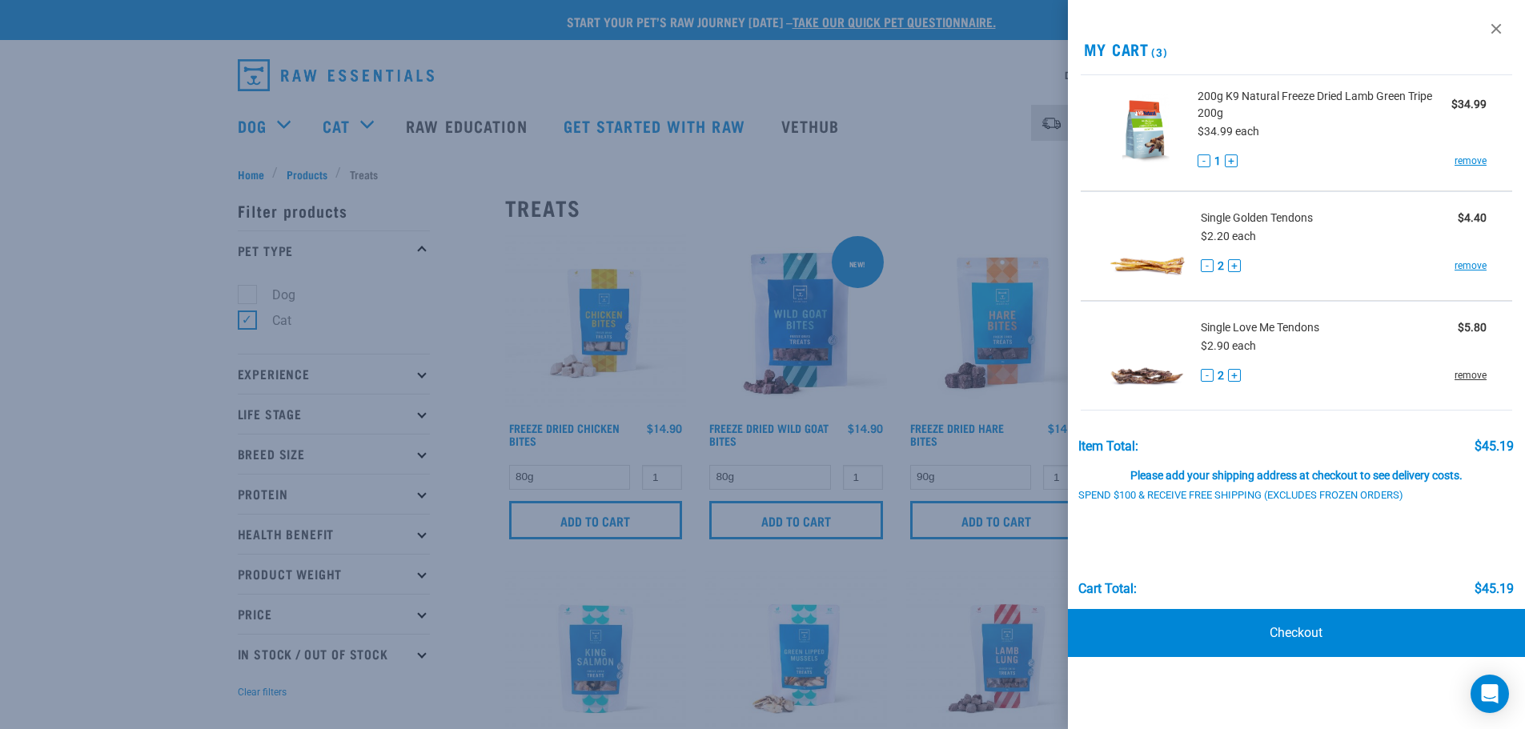
click at [1469, 374] on link "remove" at bounding box center [1470, 375] width 32 height 14
click at [1233, 267] on button "+" at bounding box center [1234, 265] width 13 height 13
click at [1202, 379] on button "-" at bounding box center [1207, 375] width 13 height 13
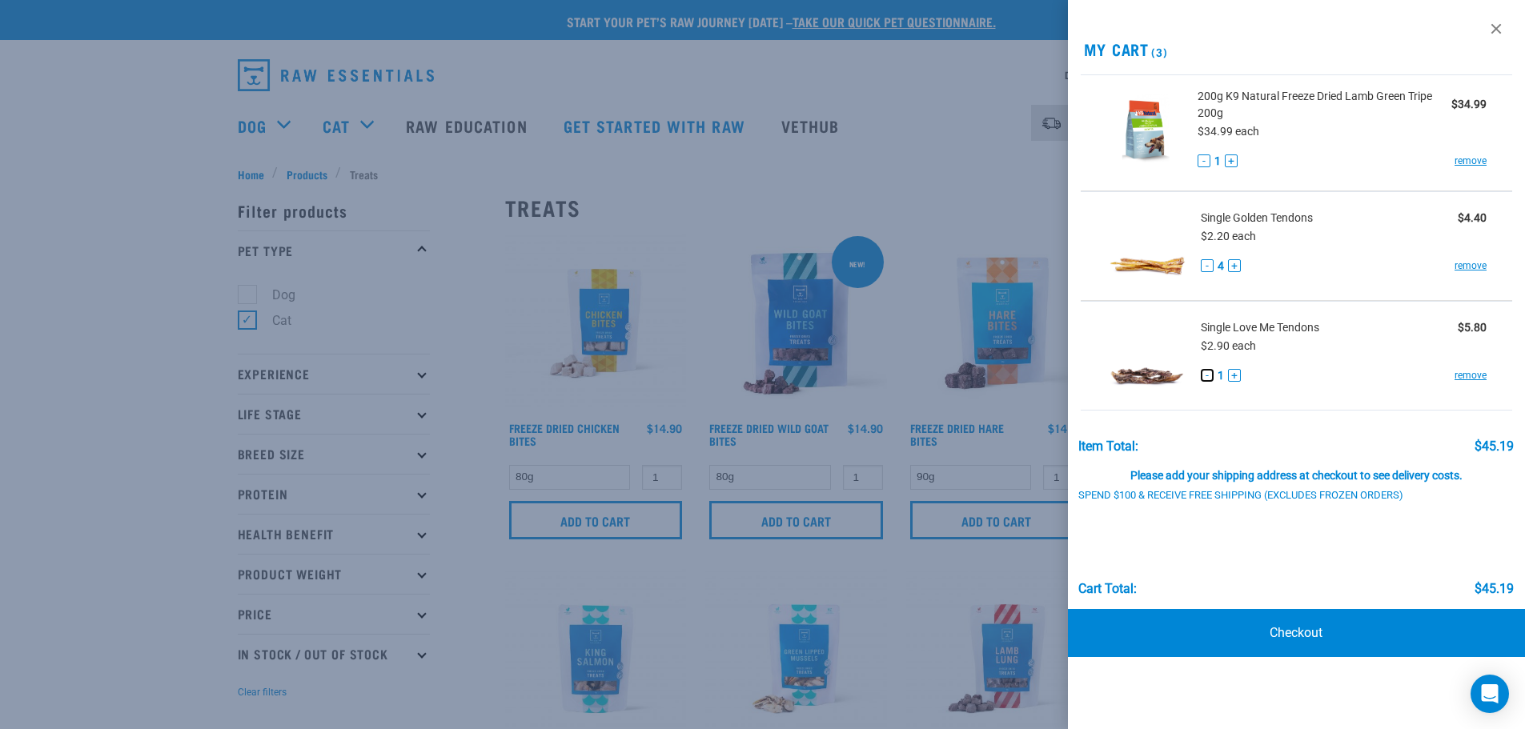
click at [1206, 375] on button "-" at bounding box center [1207, 375] width 13 height 13
click at [1472, 375] on link "remove" at bounding box center [1470, 375] width 32 height 14
click at [1470, 379] on link "remove" at bounding box center [1470, 375] width 32 height 14
click at [728, 600] on div at bounding box center [762, 364] width 1525 height 729
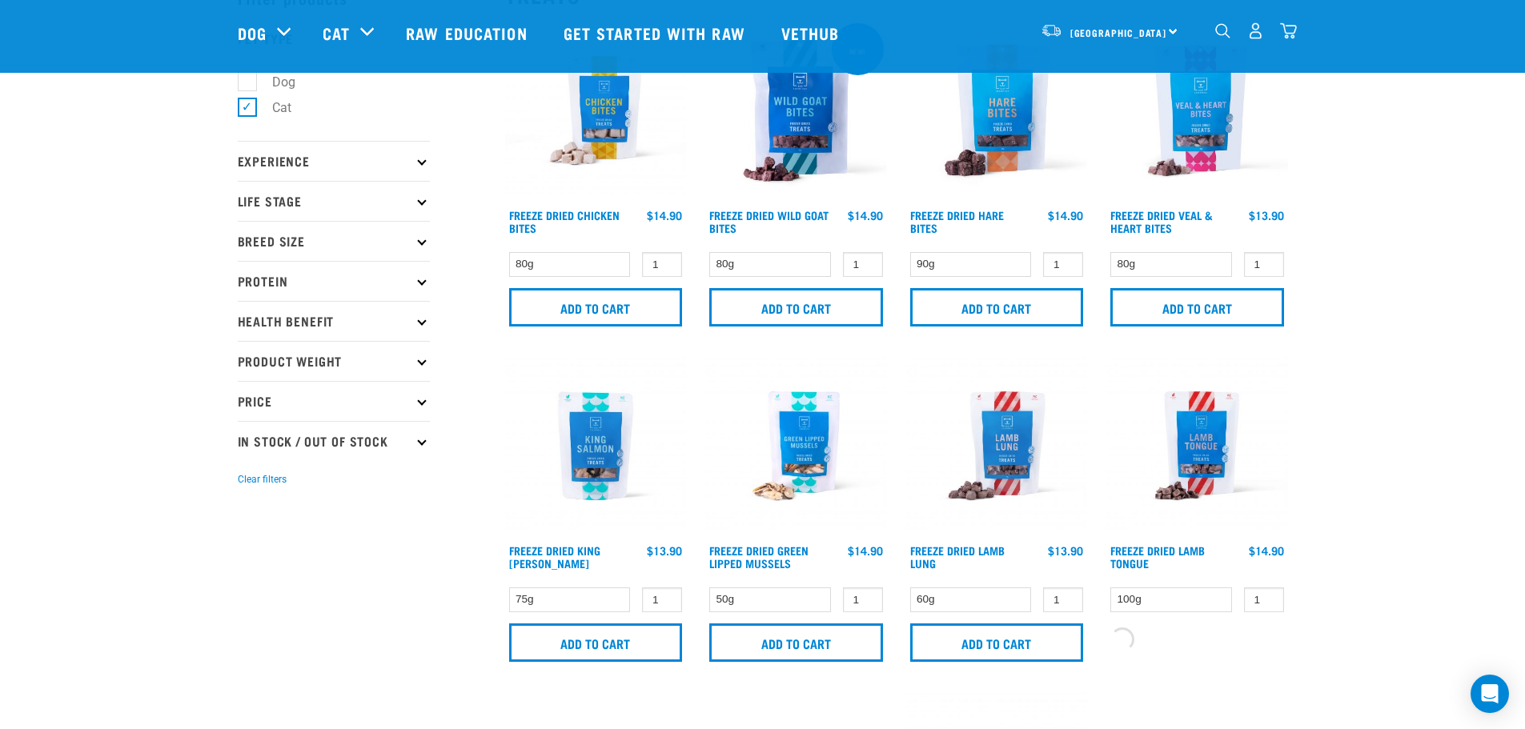
scroll to position [240, 0]
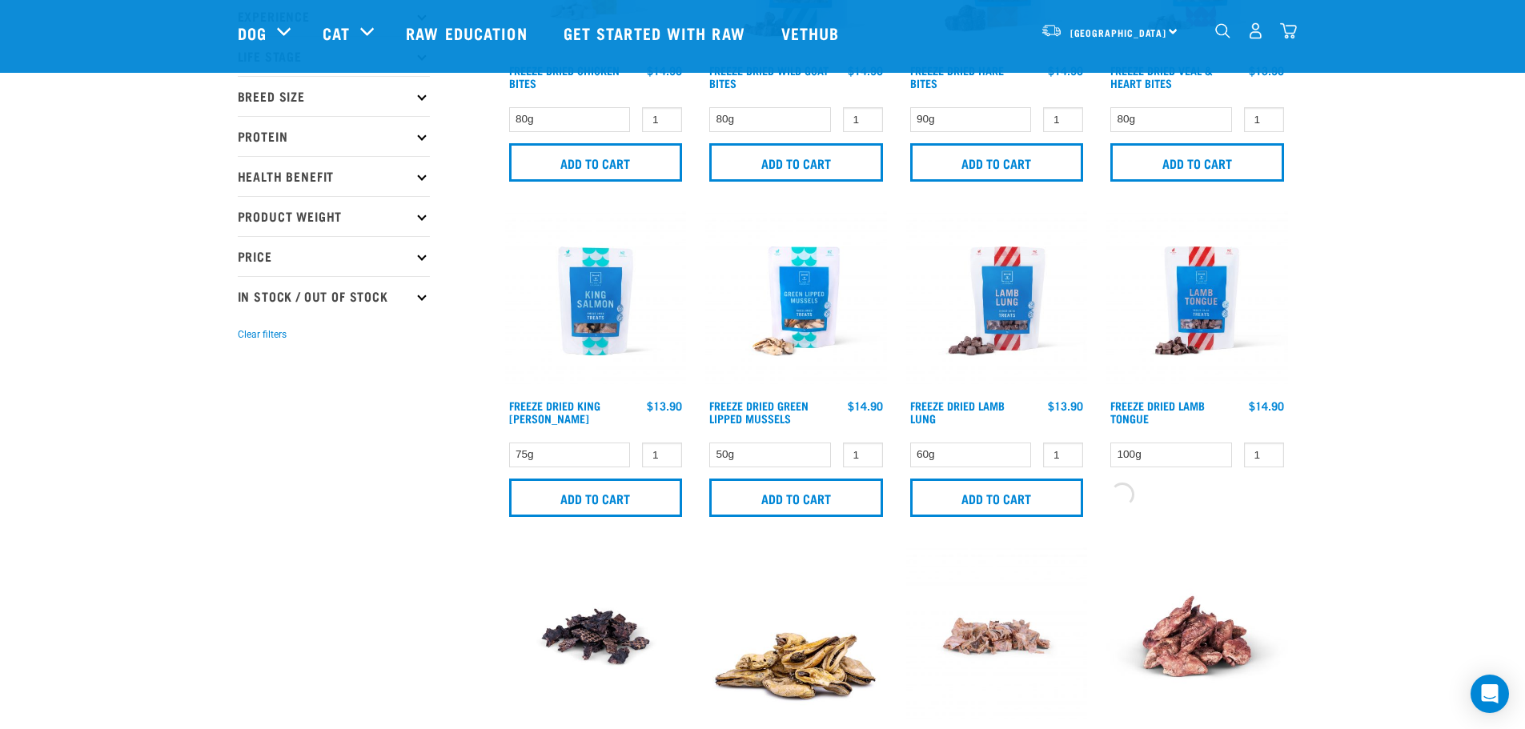
click at [1161, 503] on div "Add to cart" at bounding box center [1197, 492] width 182 height 31
click at [1164, 409] on link "Freeze Dried Lamb Tongue" at bounding box center [1157, 412] width 94 height 18
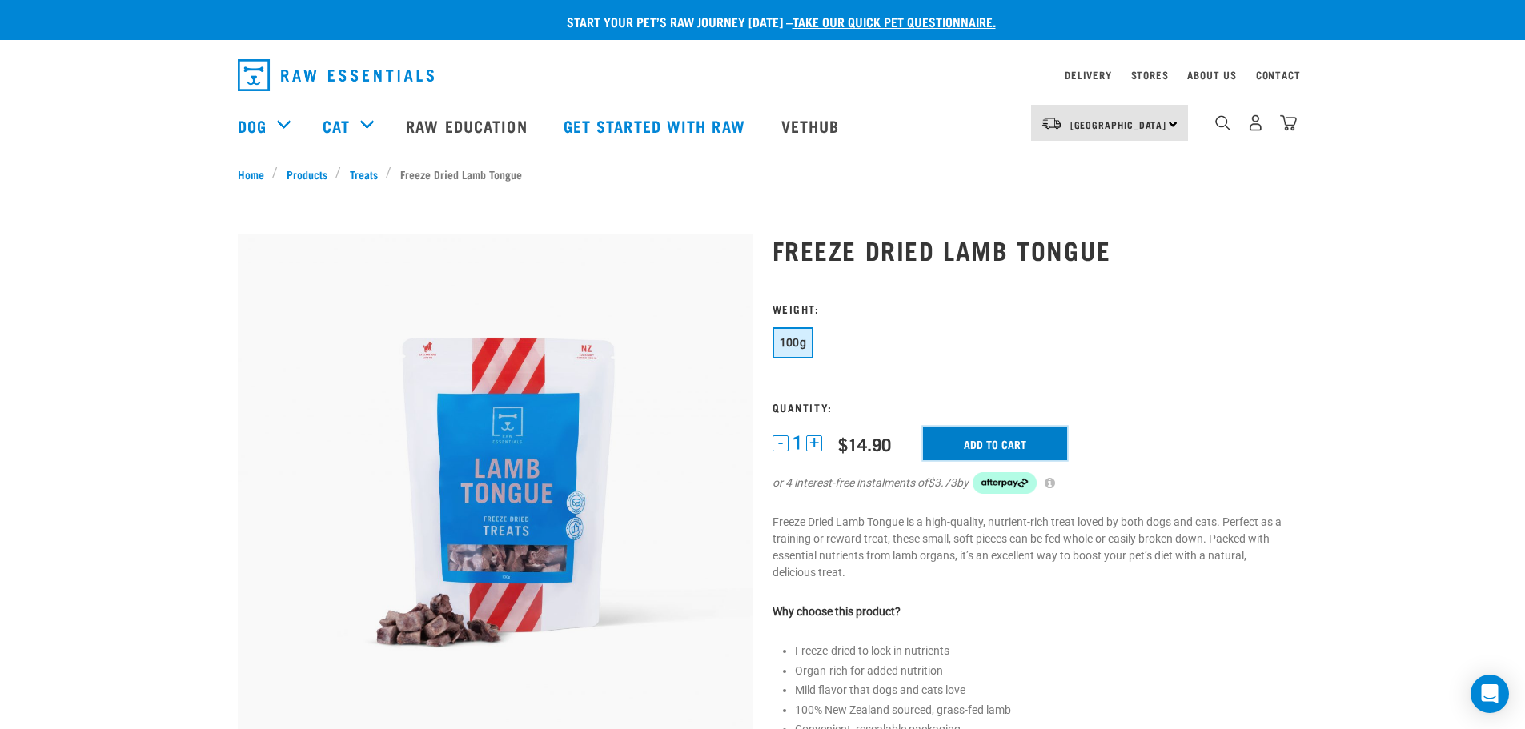
click at [1014, 451] on input "Add to cart" at bounding box center [995, 444] width 144 height 34
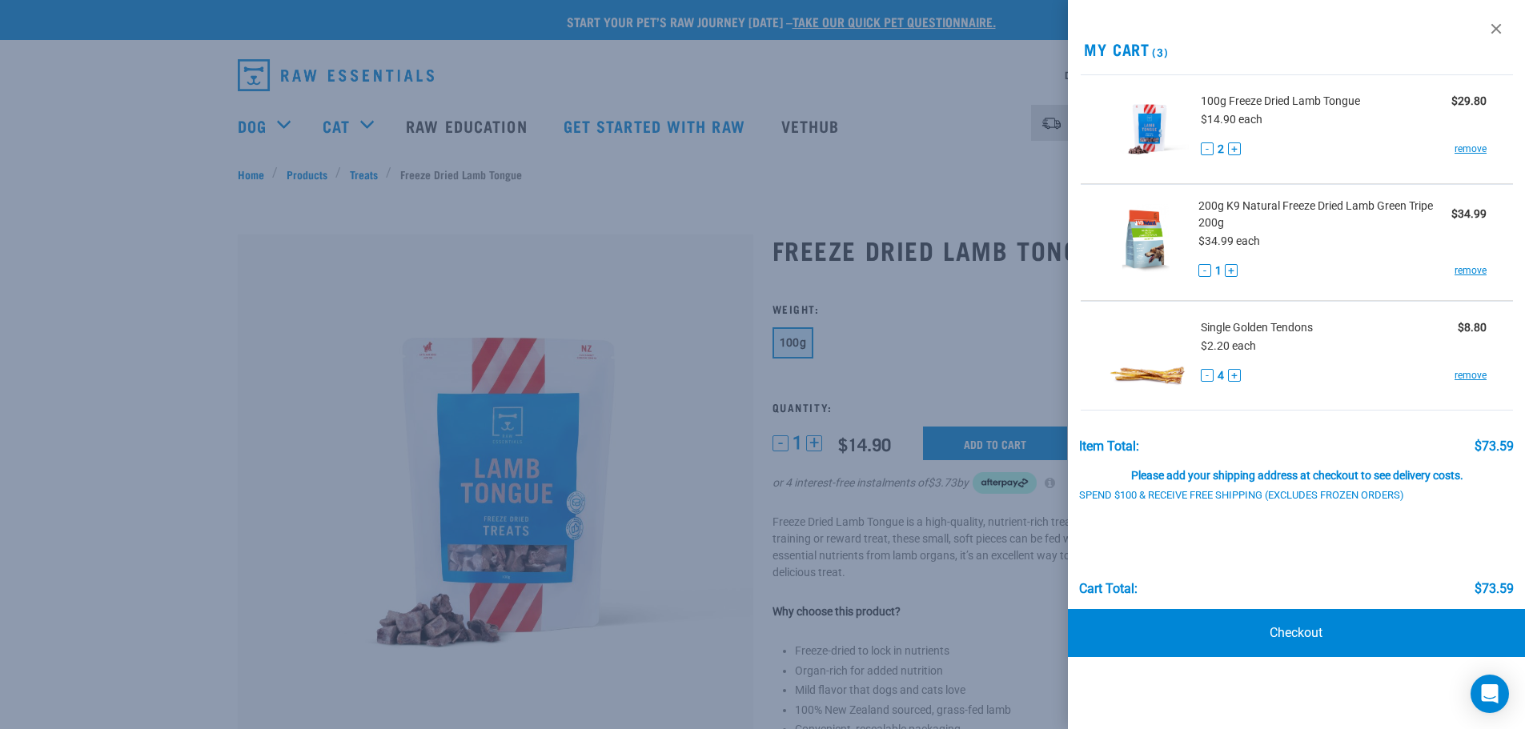
click at [1209, 148] on button "-" at bounding box center [1207, 148] width 13 height 13
click at [1235, 376] on button "+" at bounding box center [1234, 375] width 13 height 13
click at [1208, 372] on button "-" at bounding box center [1207, 375] width 13 height 13
click at [1232, 373] on button "+" at bounding box center [1234, 375] width 13 height 13
click at [534, 243] on div at bounding box center [762, 364] width 1525 height 729
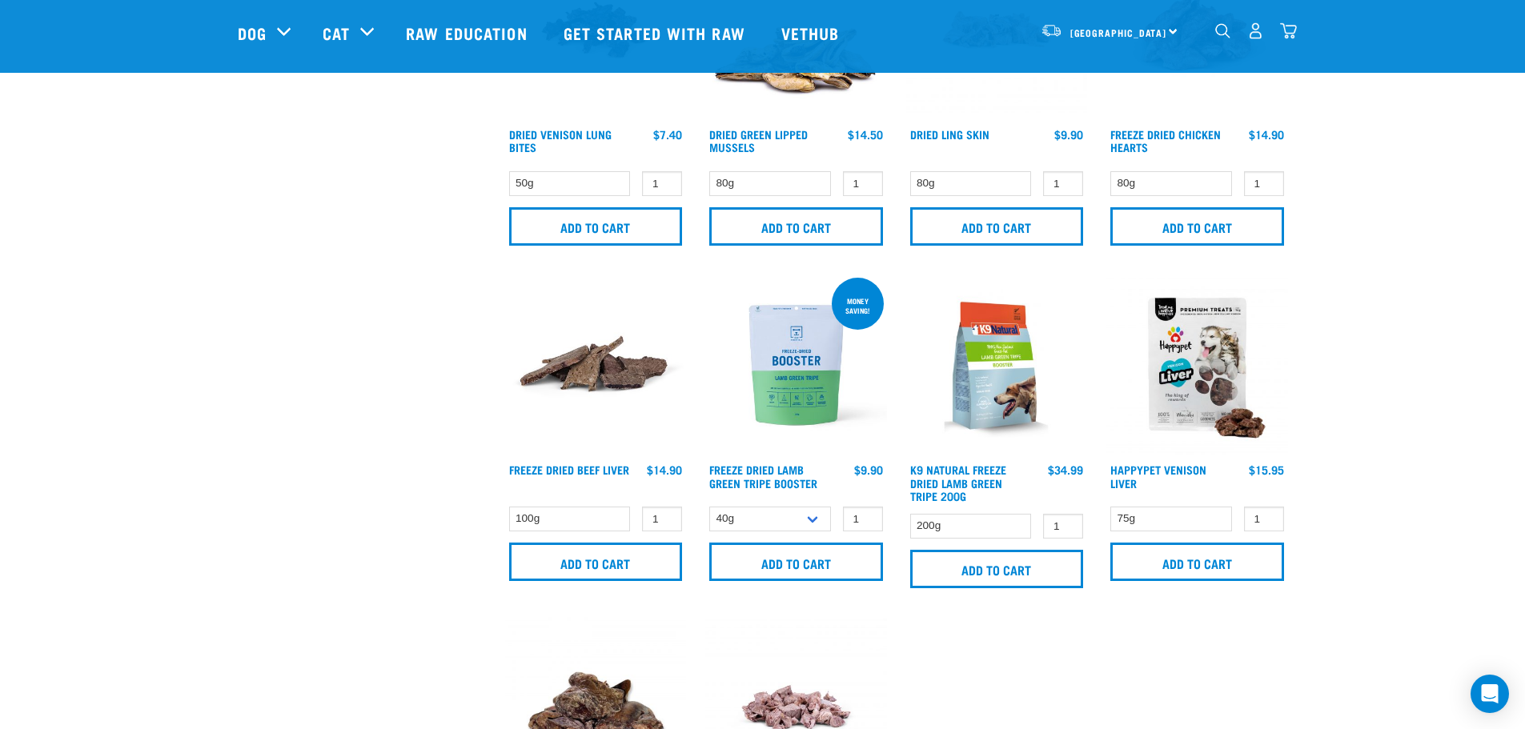
scroll to position [743, 0]
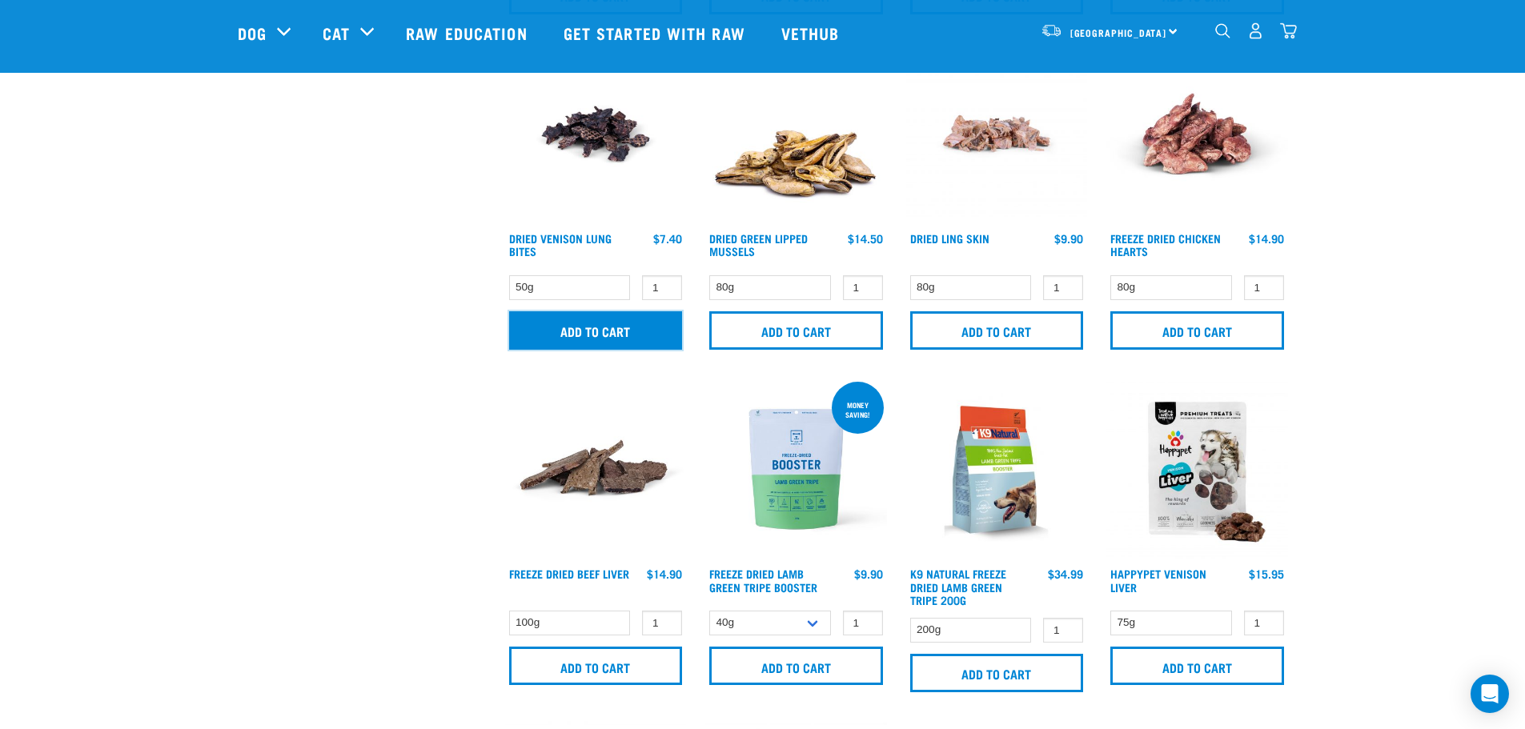
click at [586, 332] on input "Add to cart" at bounding box center [596, 330] width 174 height 38
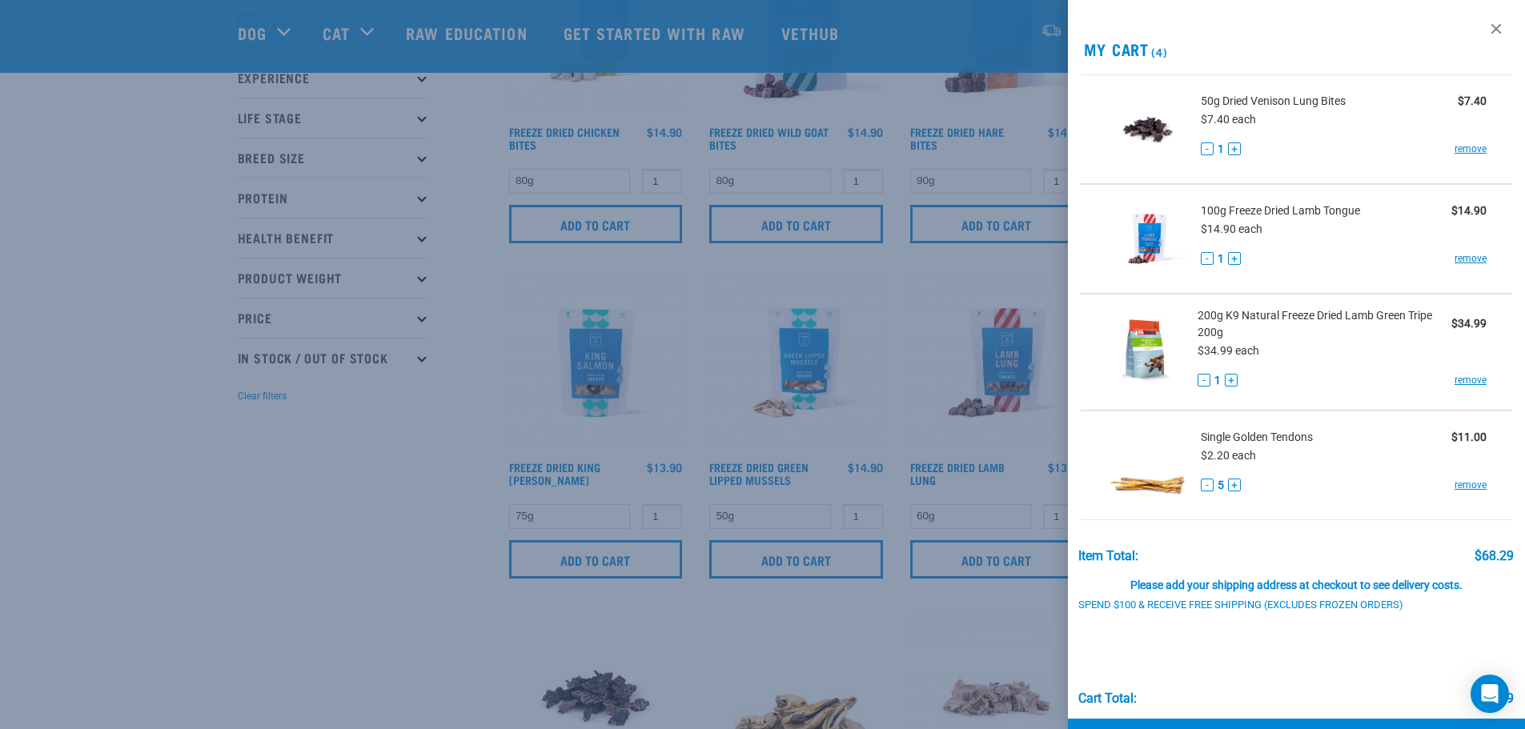
scroll to position [183, 0]
click at [580, 554] on div at bounding box center [762, 364] width 1525 height 729
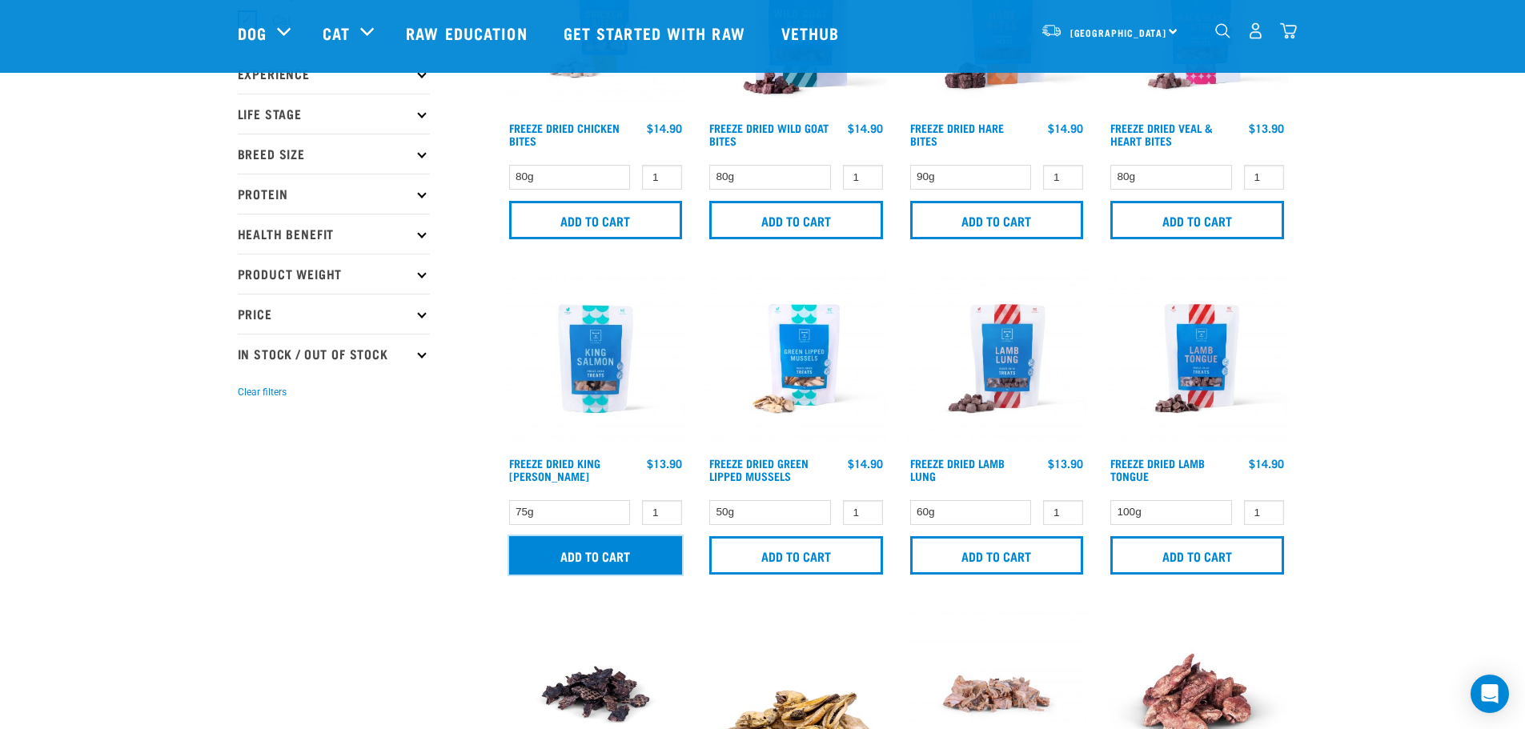
click at [584, 554] on input "Add to cart" at bounding box center [596, 555] width 174 height 38
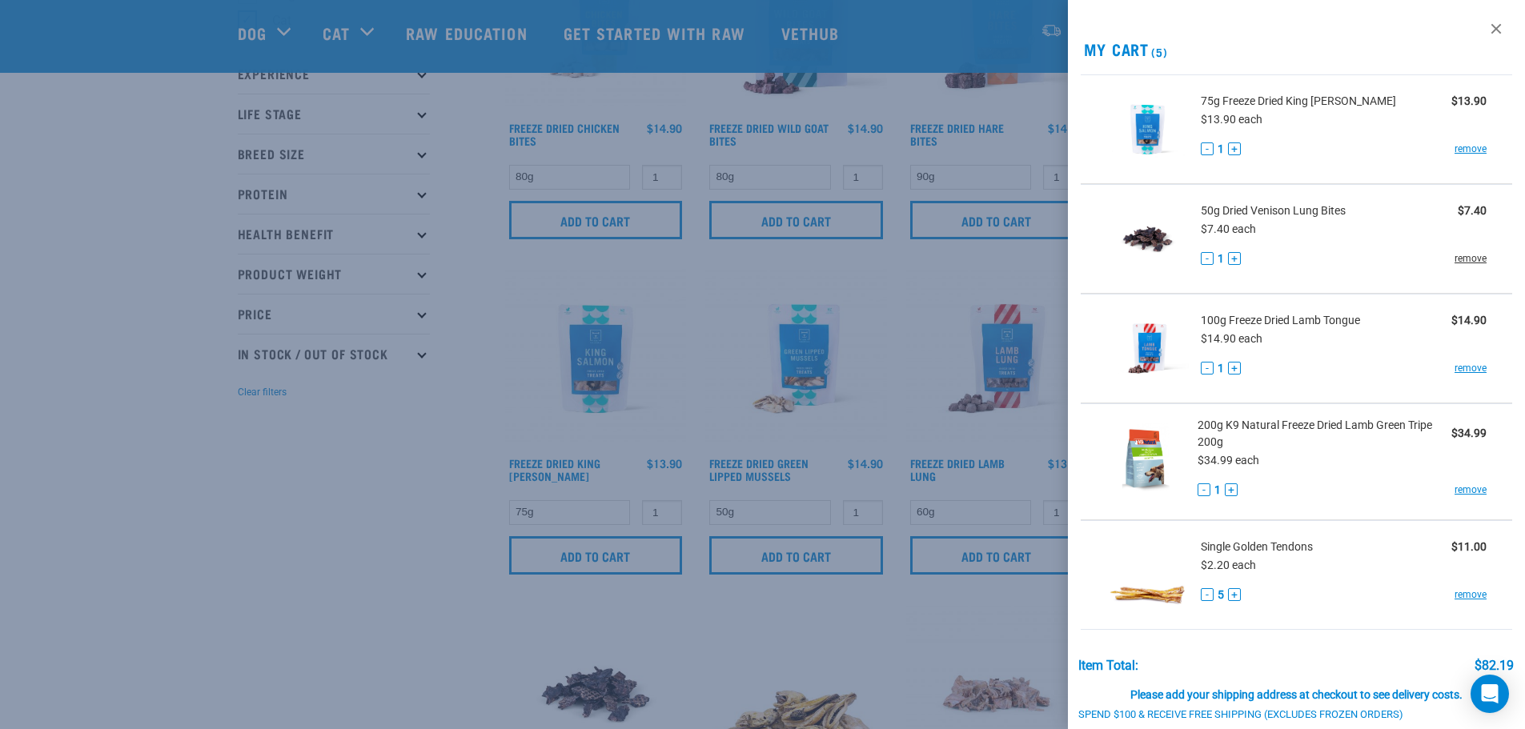
click at [1465, 257] on link "remove" at bounding box center [1470, 258] width 32 height 14
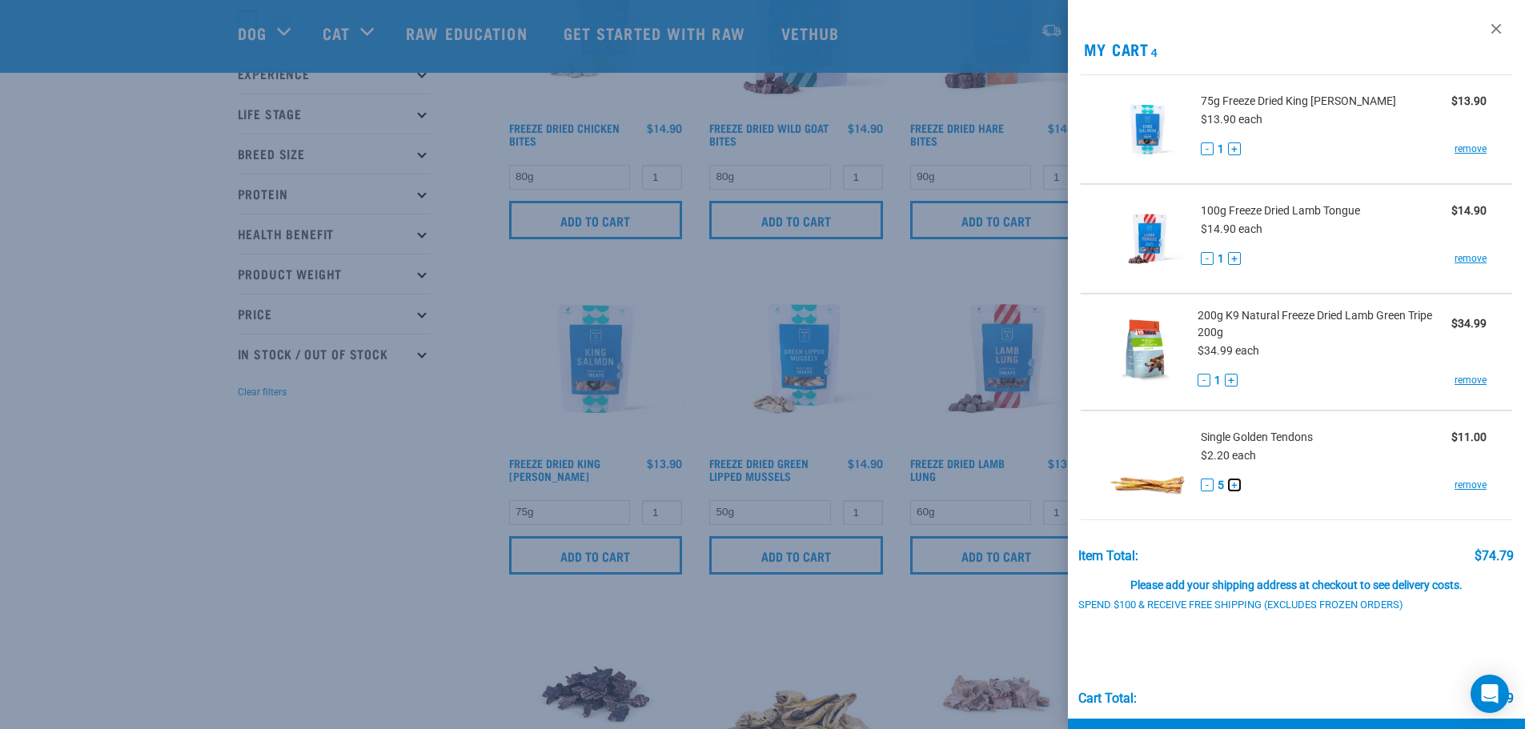
click at [1234, 487] on button "+" at bounding box center [1234, 485] width 13 height 13
click at [1207, 484] on button "-" at bounding box center [1207, 485] width 13 height 13
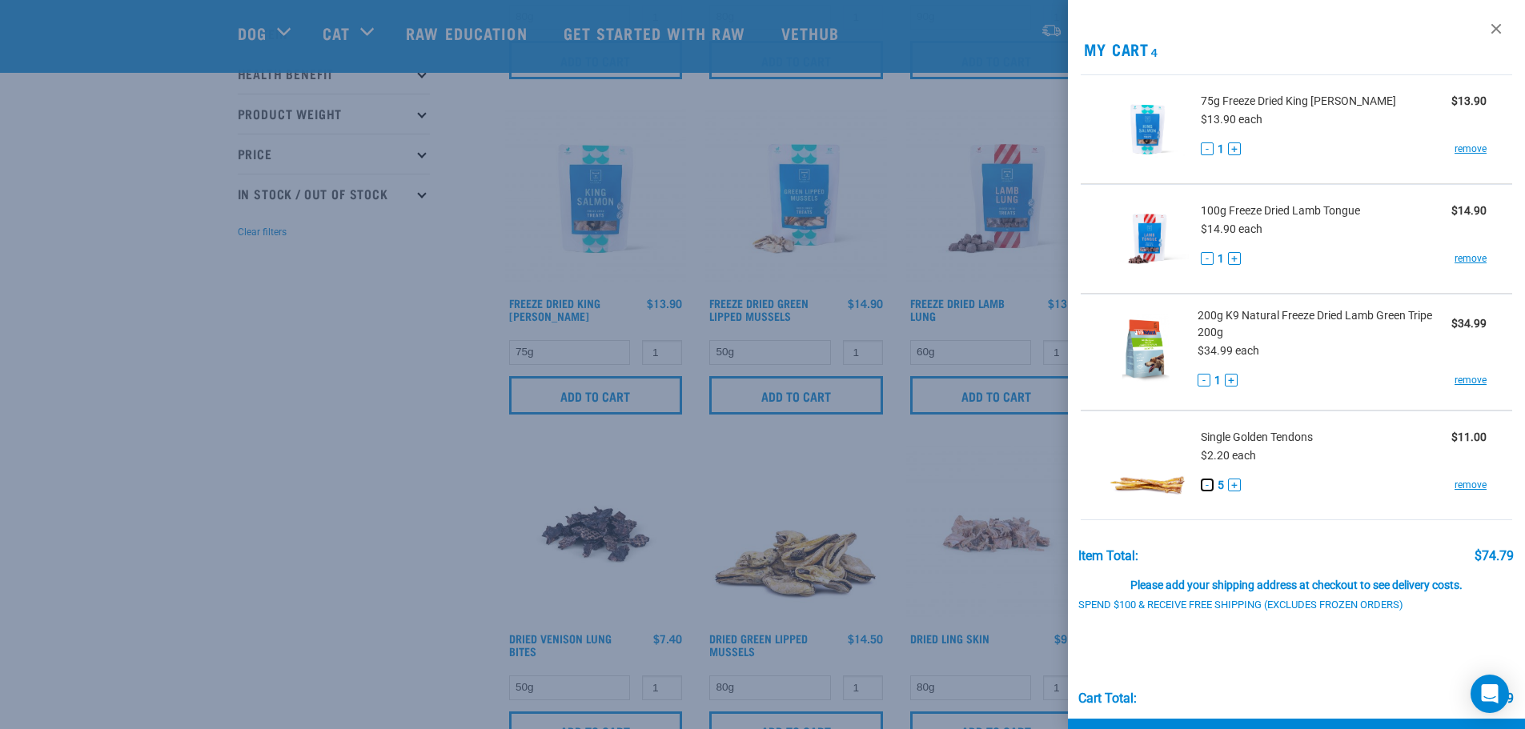
scroll to position [57, 0]
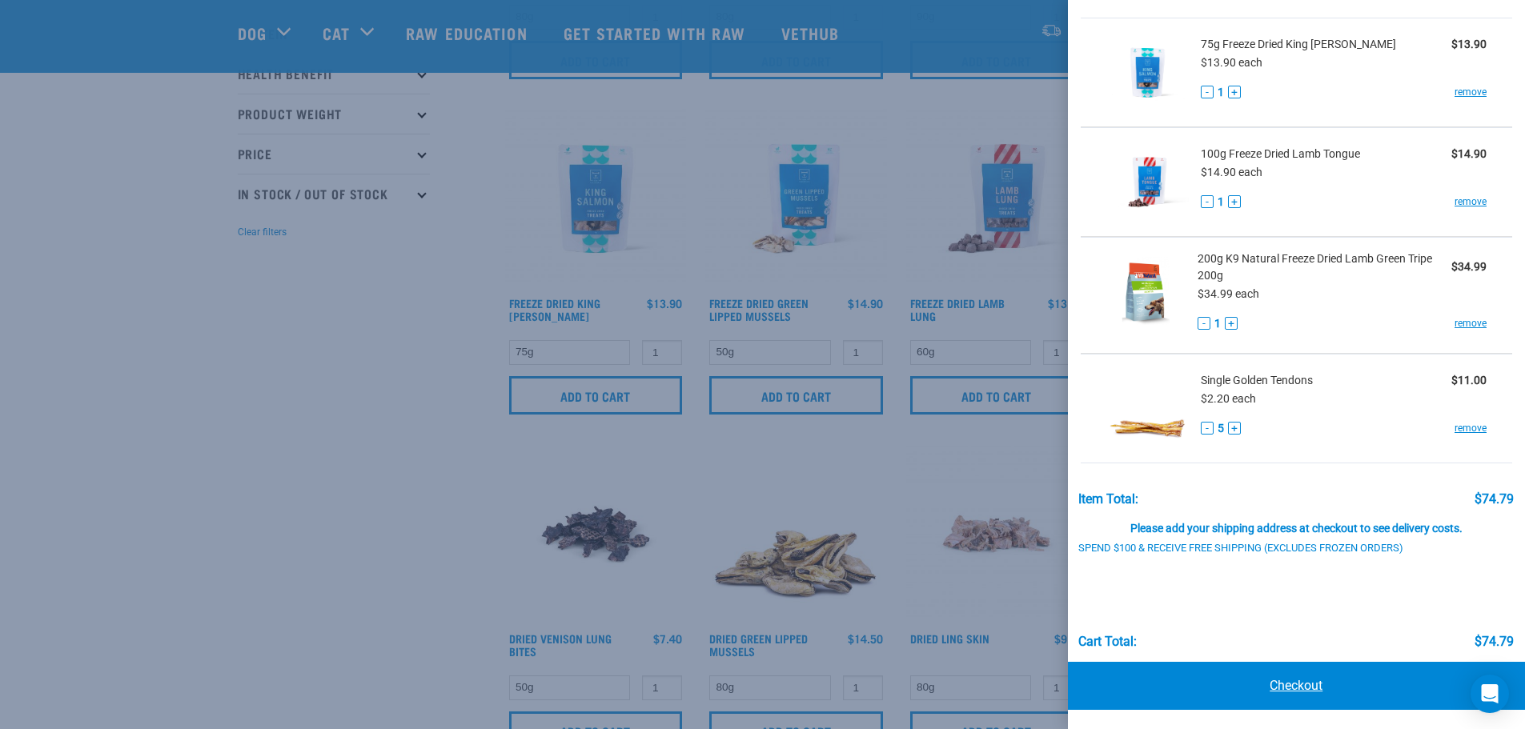
click at [1300, 687] on link "Checkout" at bounding box center [1297, 686] width 458 height 48
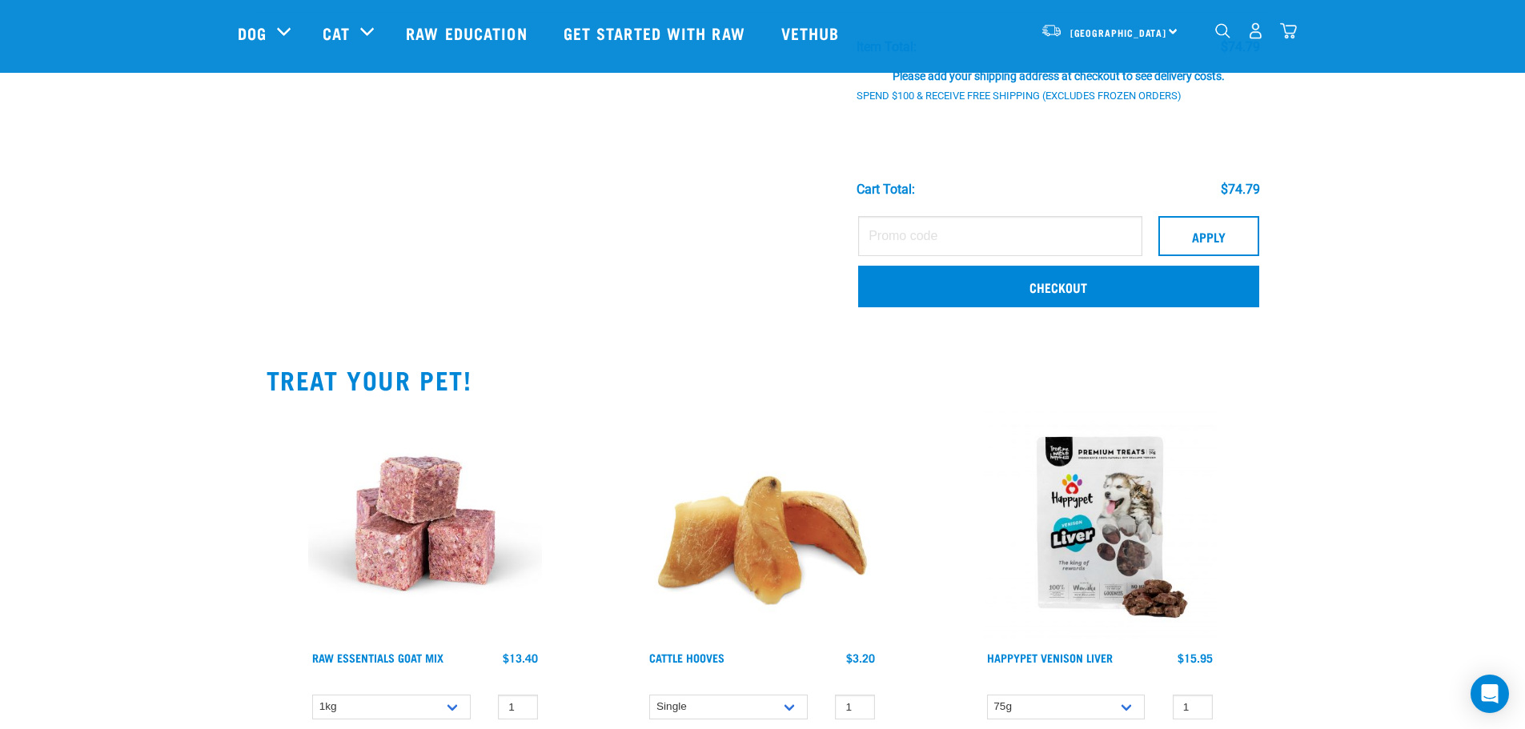
scroll to position [560, 0]
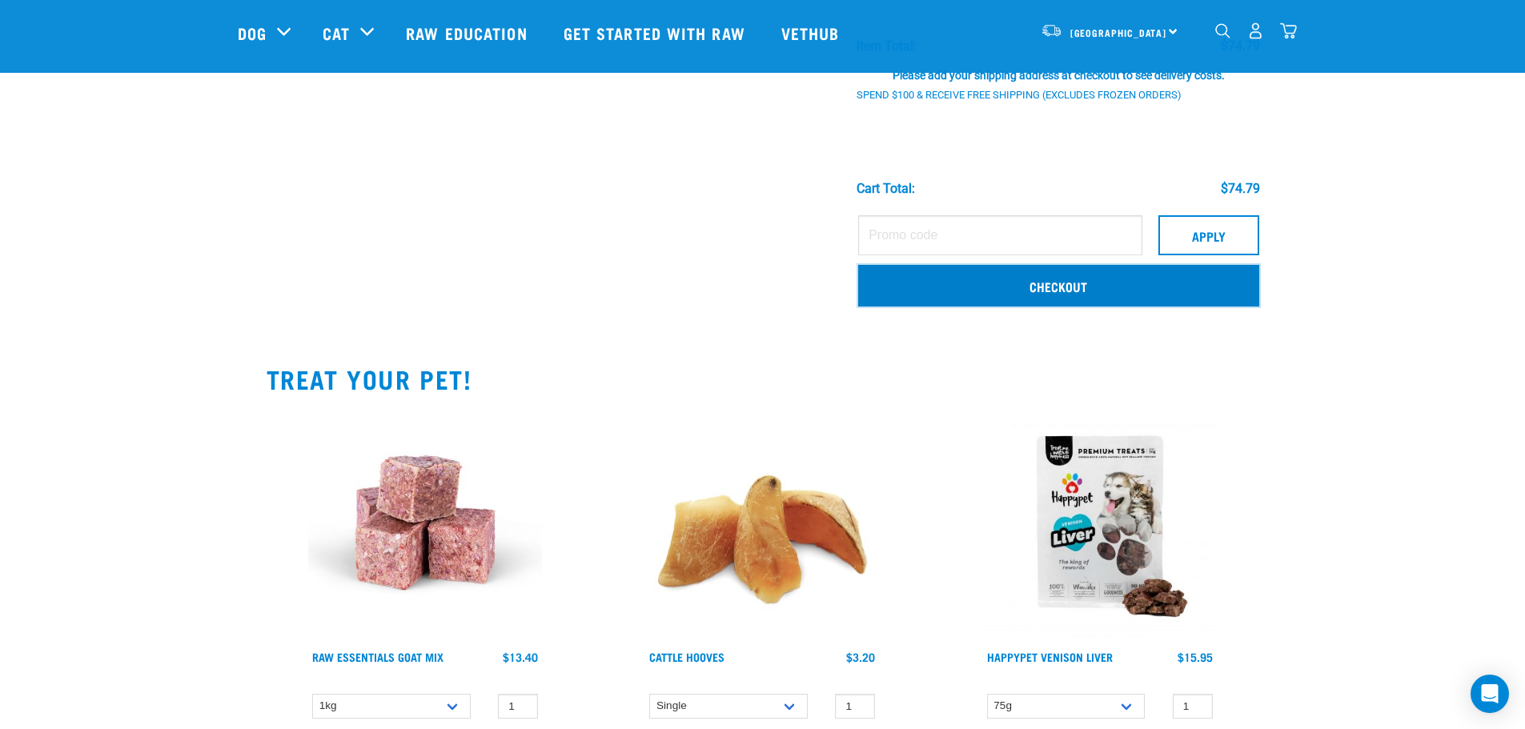
click at [1067, 295] on link "Checkout" at bounding box center [1058, 286] width 400 height 42
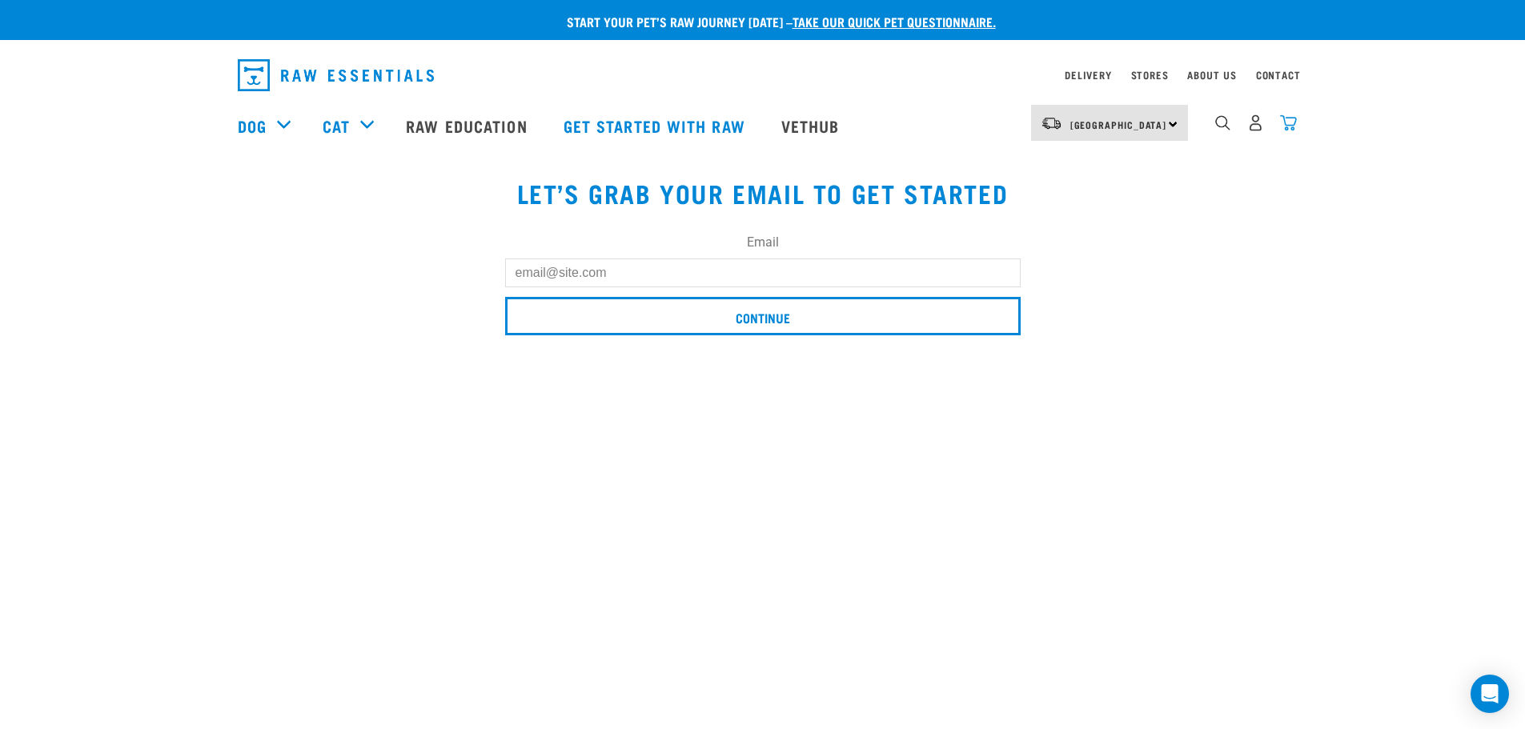
click at [1294, 123] on img "dropdown navigation" at bounding box center [1288, 122] width 17 height 17
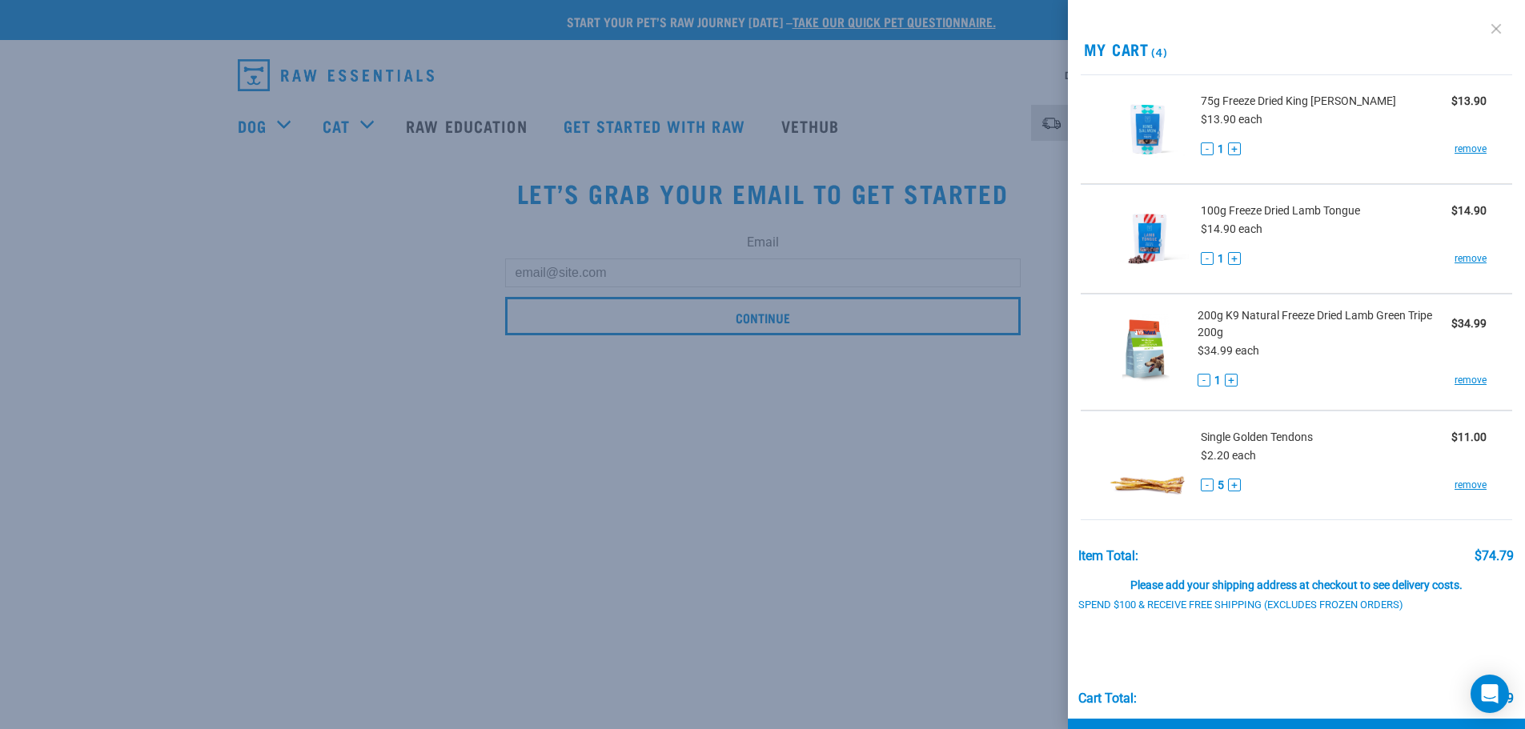
click at [1483, 29] on link at bounding box center [1496, 29] width 26 height 26
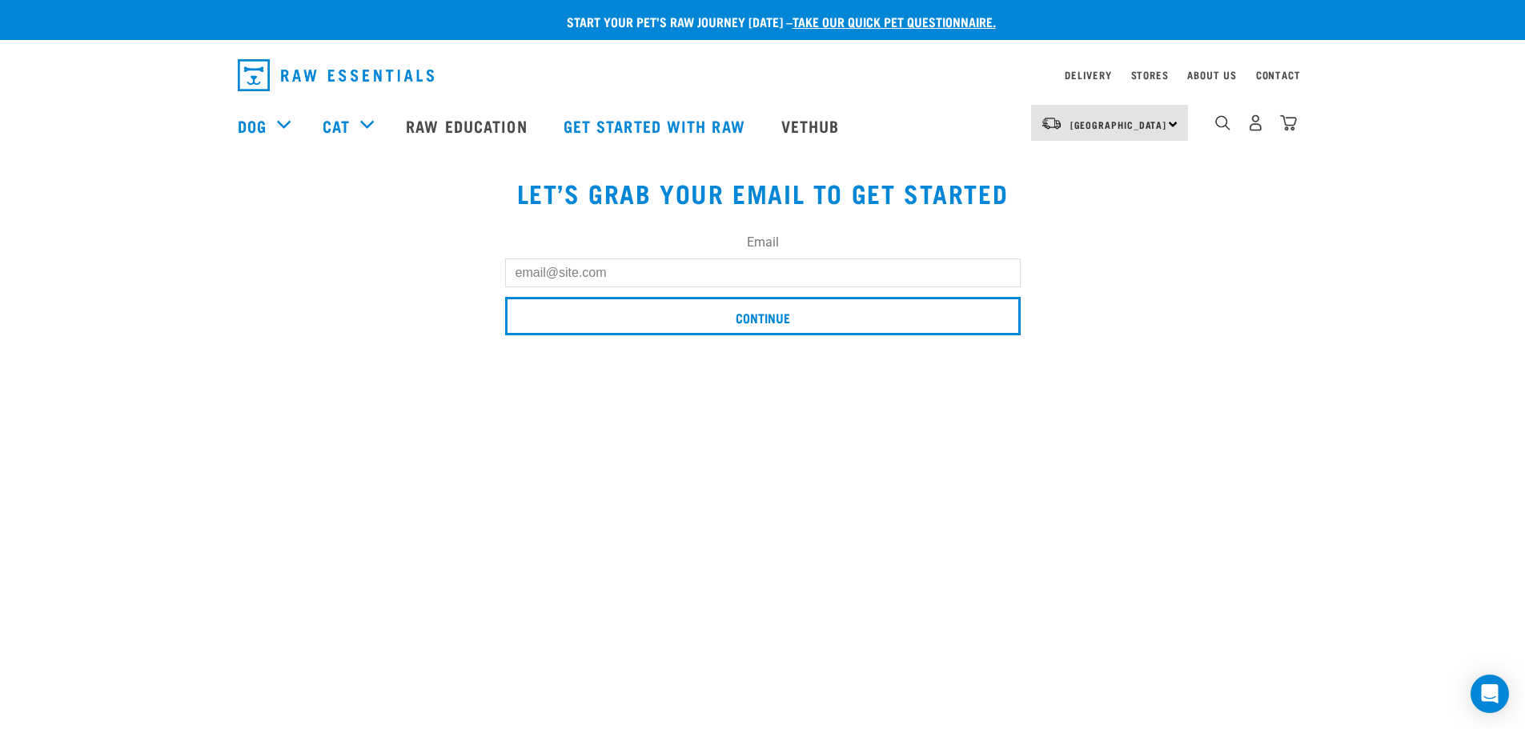
click at [519, 271] on input "Email" at bounding box center [762, 273] width 515 height 29
type input "yolissalon1@gmail.com"
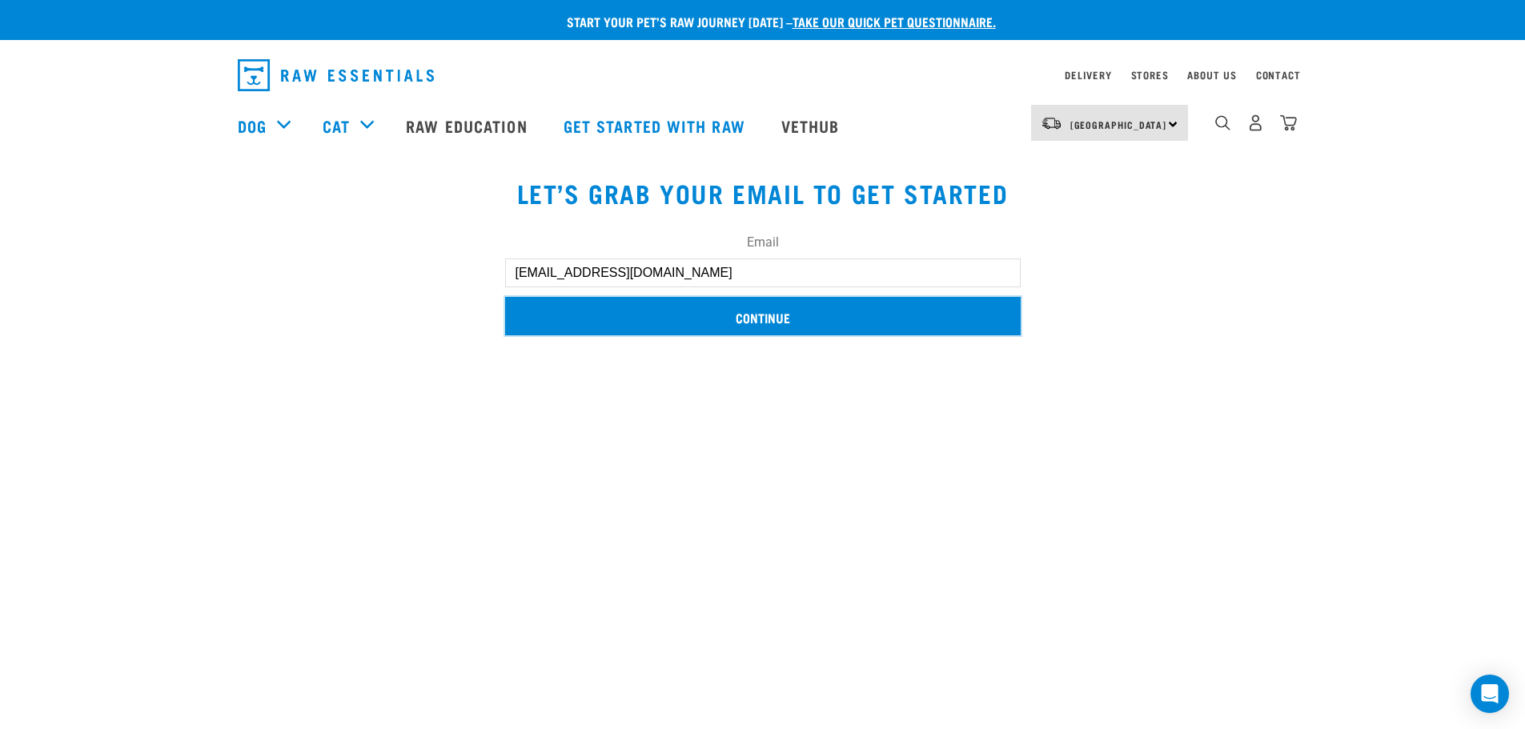
click at [660, 318] on input "Continue" at bounding box center [762, 316] width 515 height 38
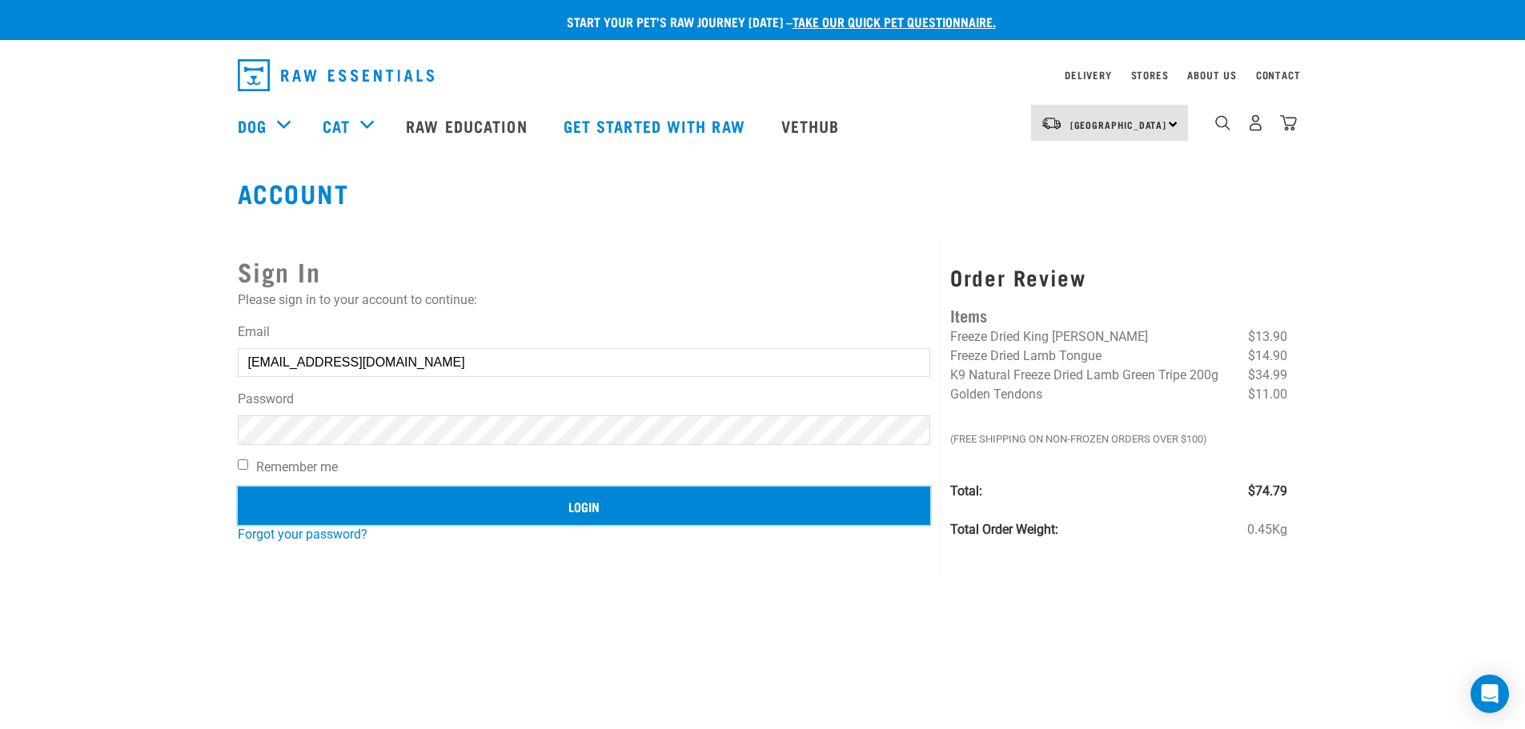
click at [551, 515] on input "Login" at bounding box center [584, 506] width 693 height 38
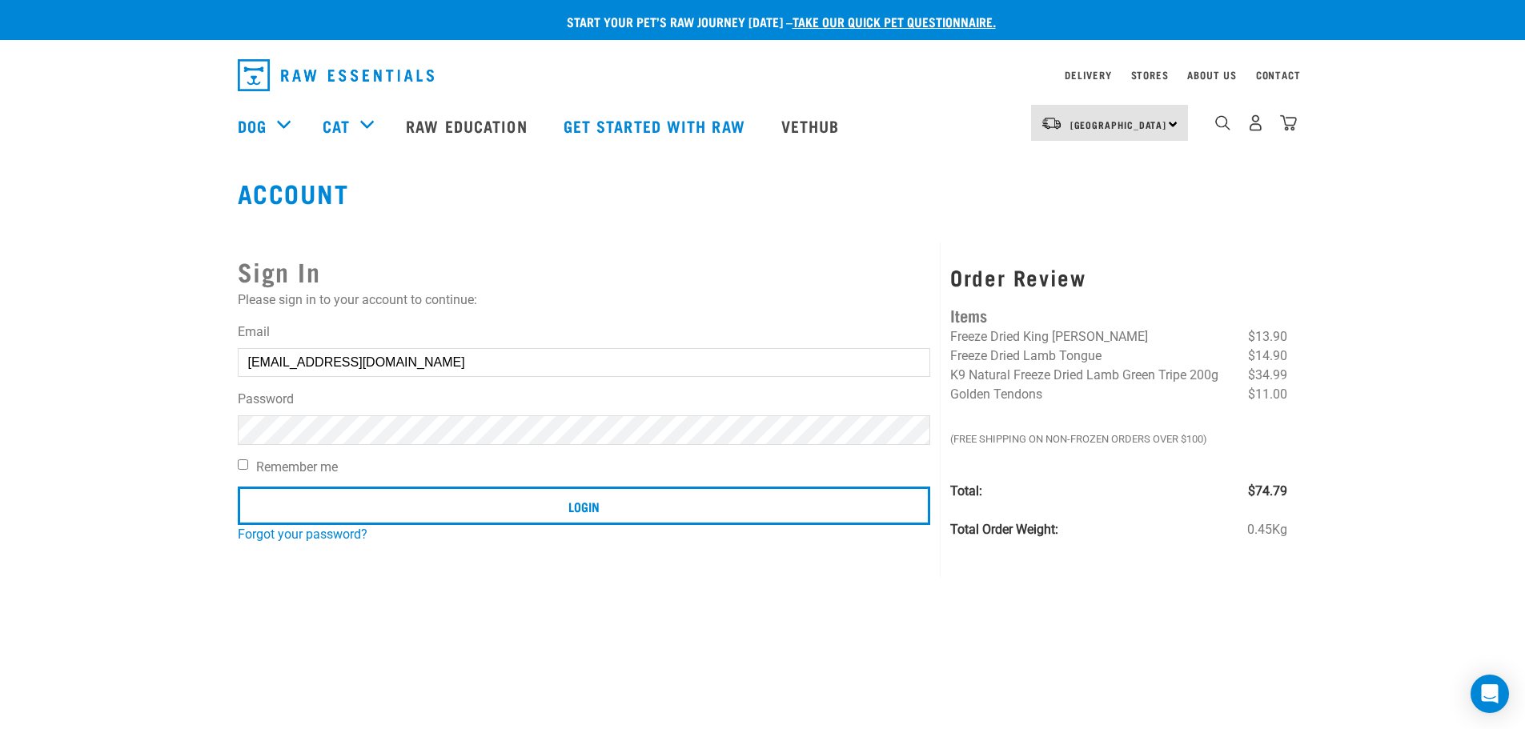
click at [0, 425] on article "Invalid username or password." at bounding box center [0, 364] width 0 height 729
click at [37, 335] on button "delete" at bounding box center [29, 327] width 16 height 16
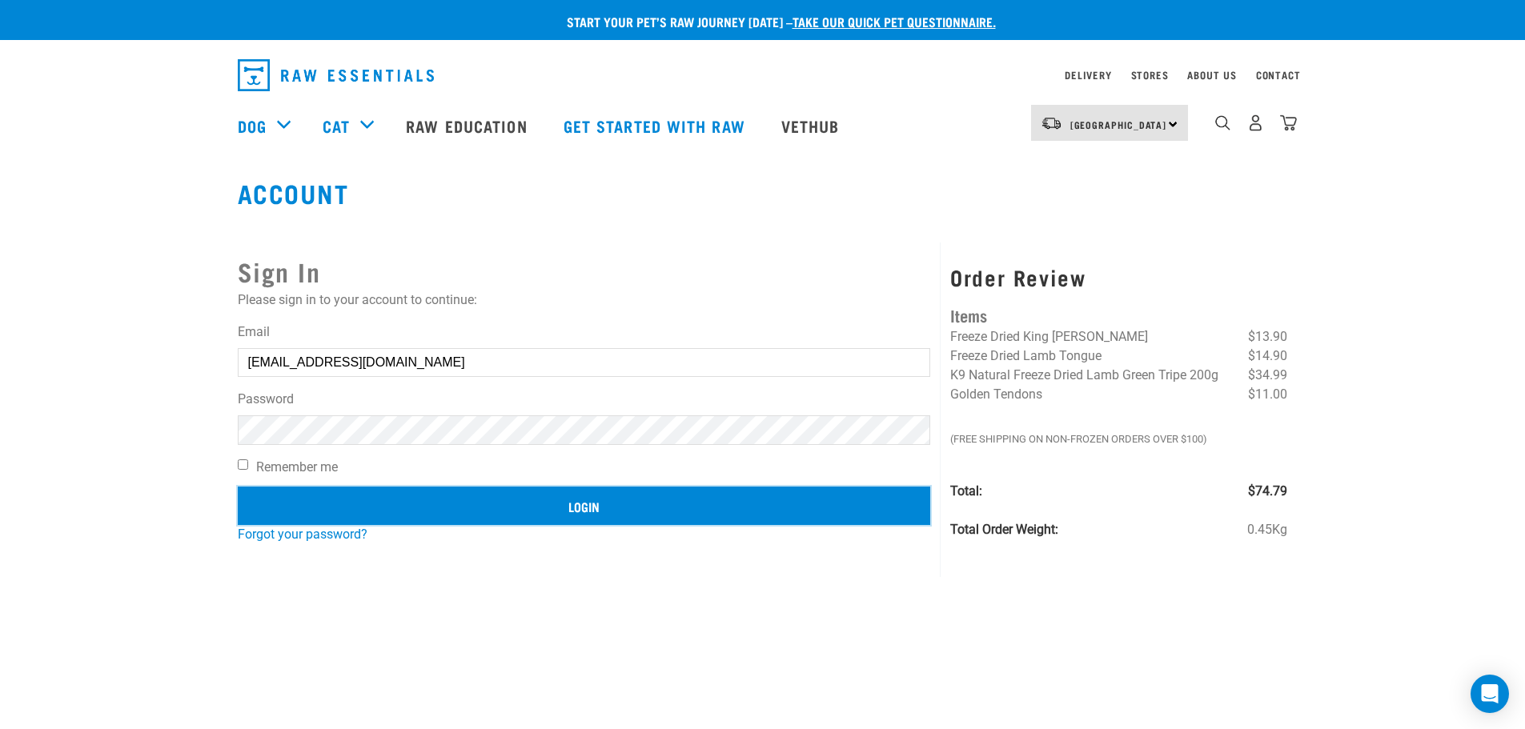
click at [486, 521] on input "Login" at bounding box center [584, 506] width 693 height 38
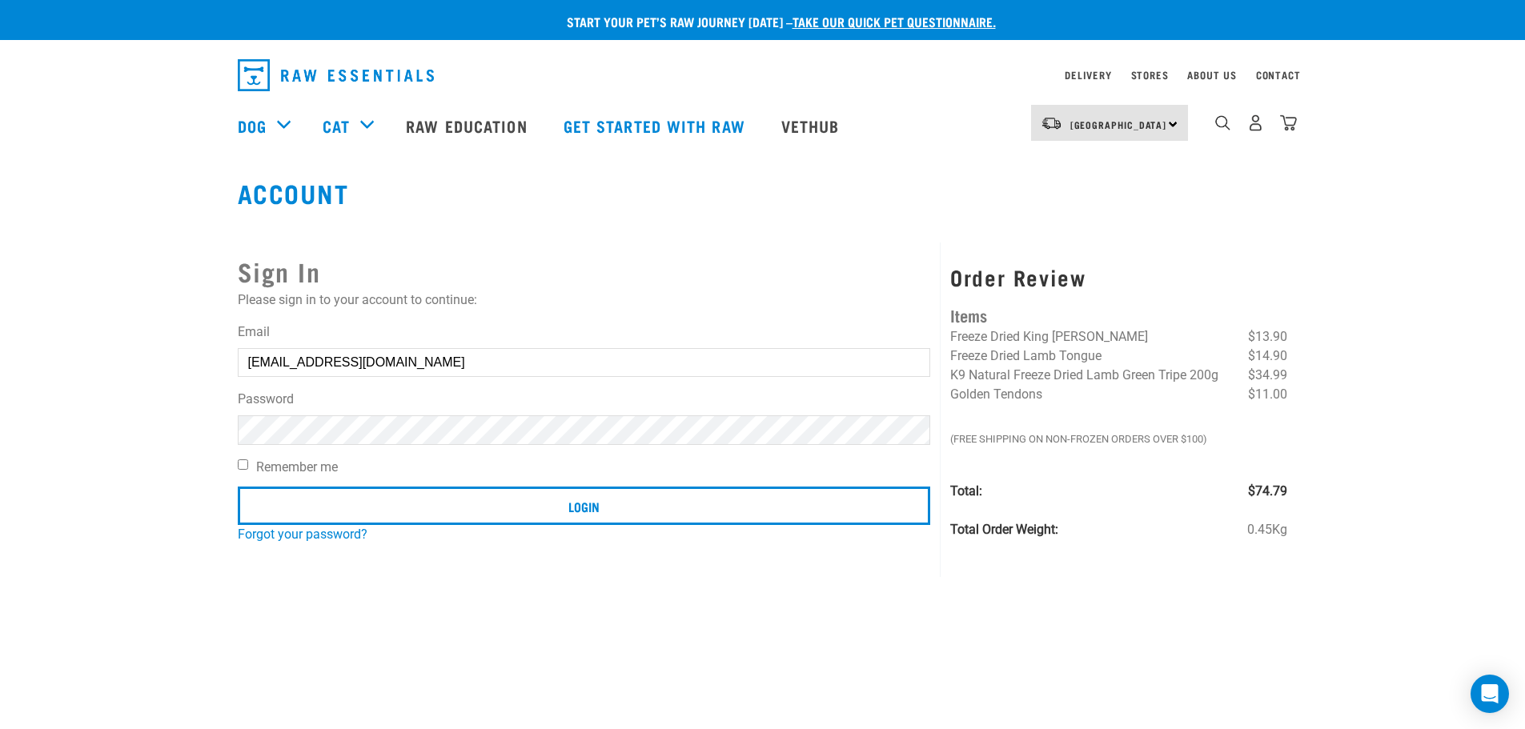
click at [37, 335] on button "delete" at bounding box center [29, 327] width 16 height 16
click at [309, 539] on link "Forgot your password?" at bounding box center [303, 534] width 130 height 15
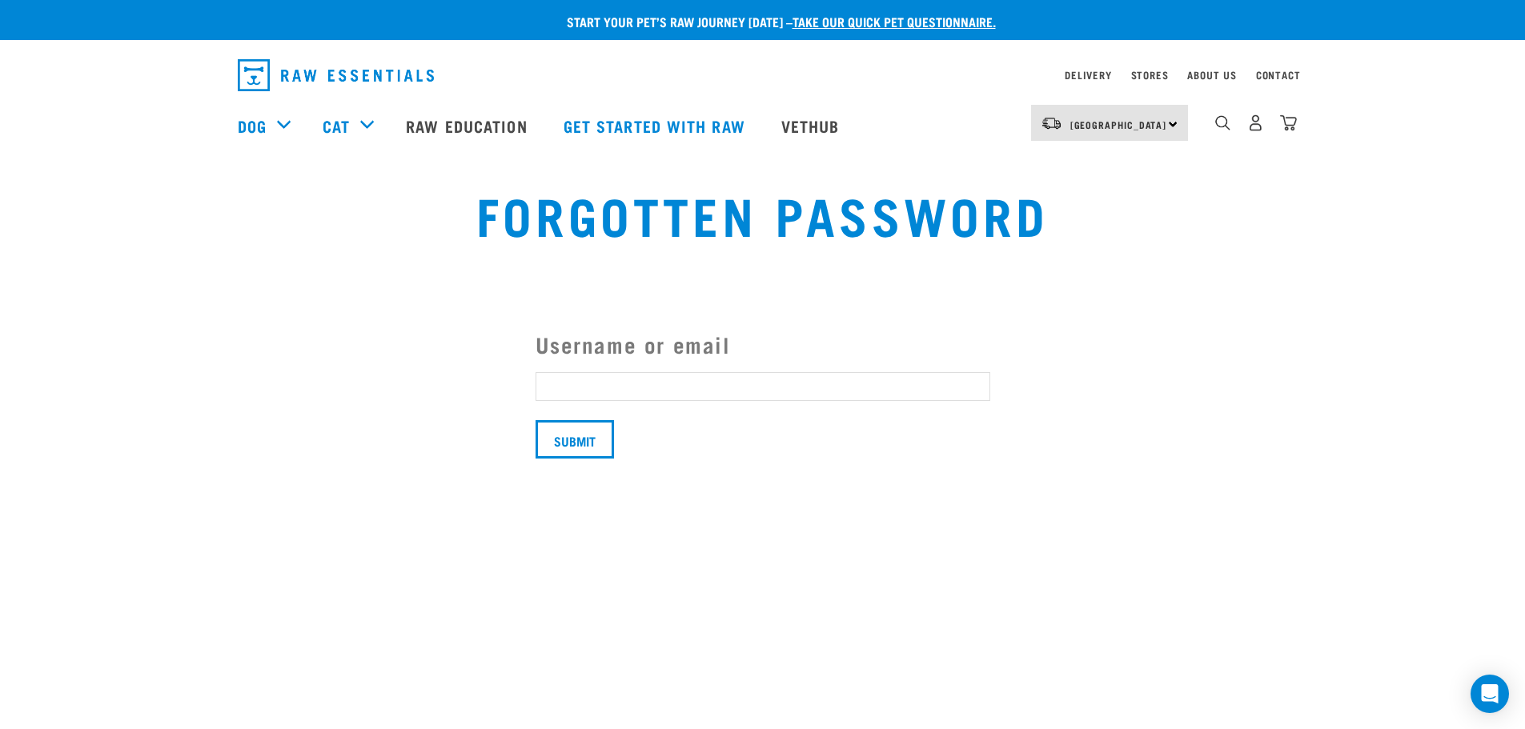
click at [564, 383] on input "Username or email" at bounding box center [762, 386] width 455 height 29
type input "[EMAIL_ADDRESS][DOMAIN_NAME]"
click at [563, 446] on input "Submit" at bounding box center [574, 439] width 78 height 38
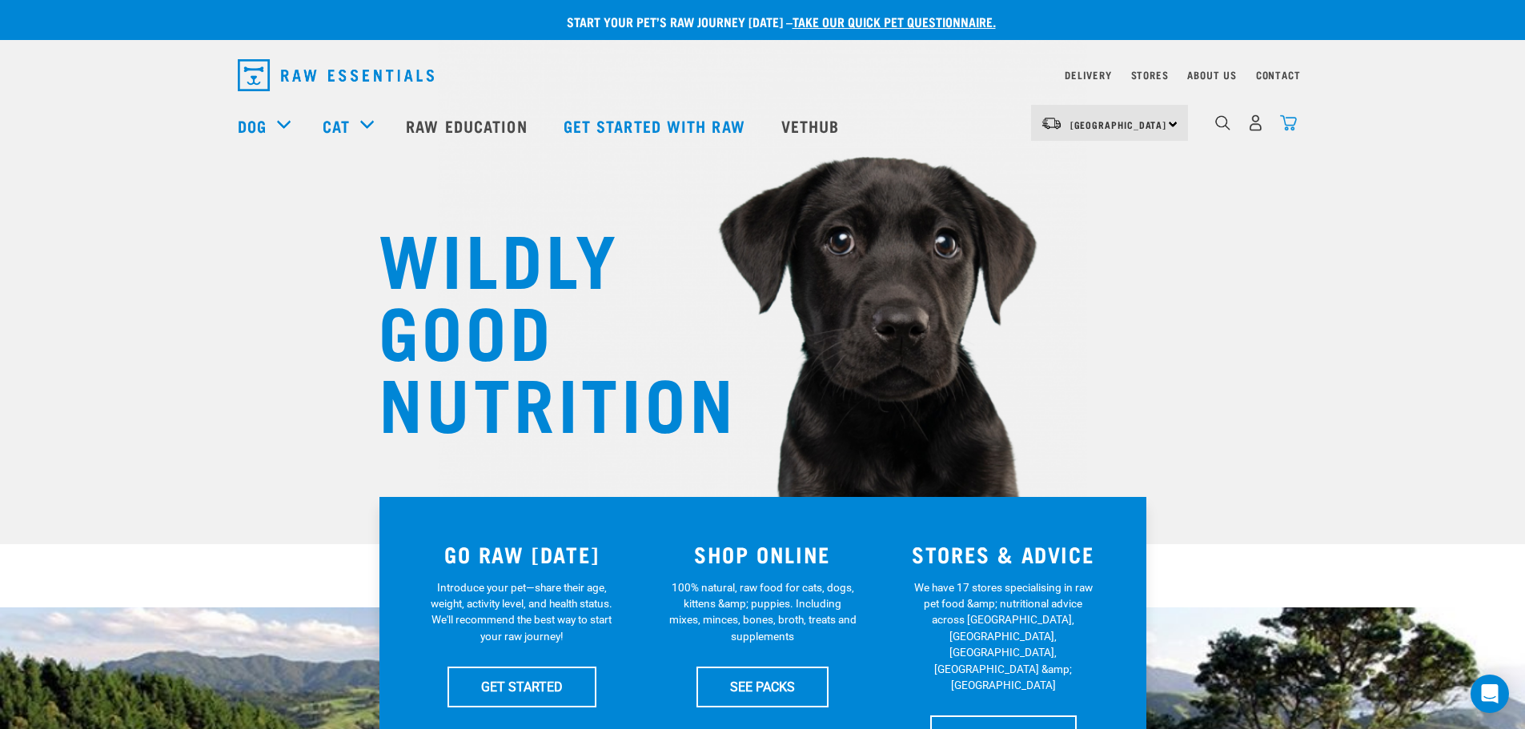
click at [1291, 126] on img "dropdown navigation" at bounding box center [1288, 122] width 17 height 17
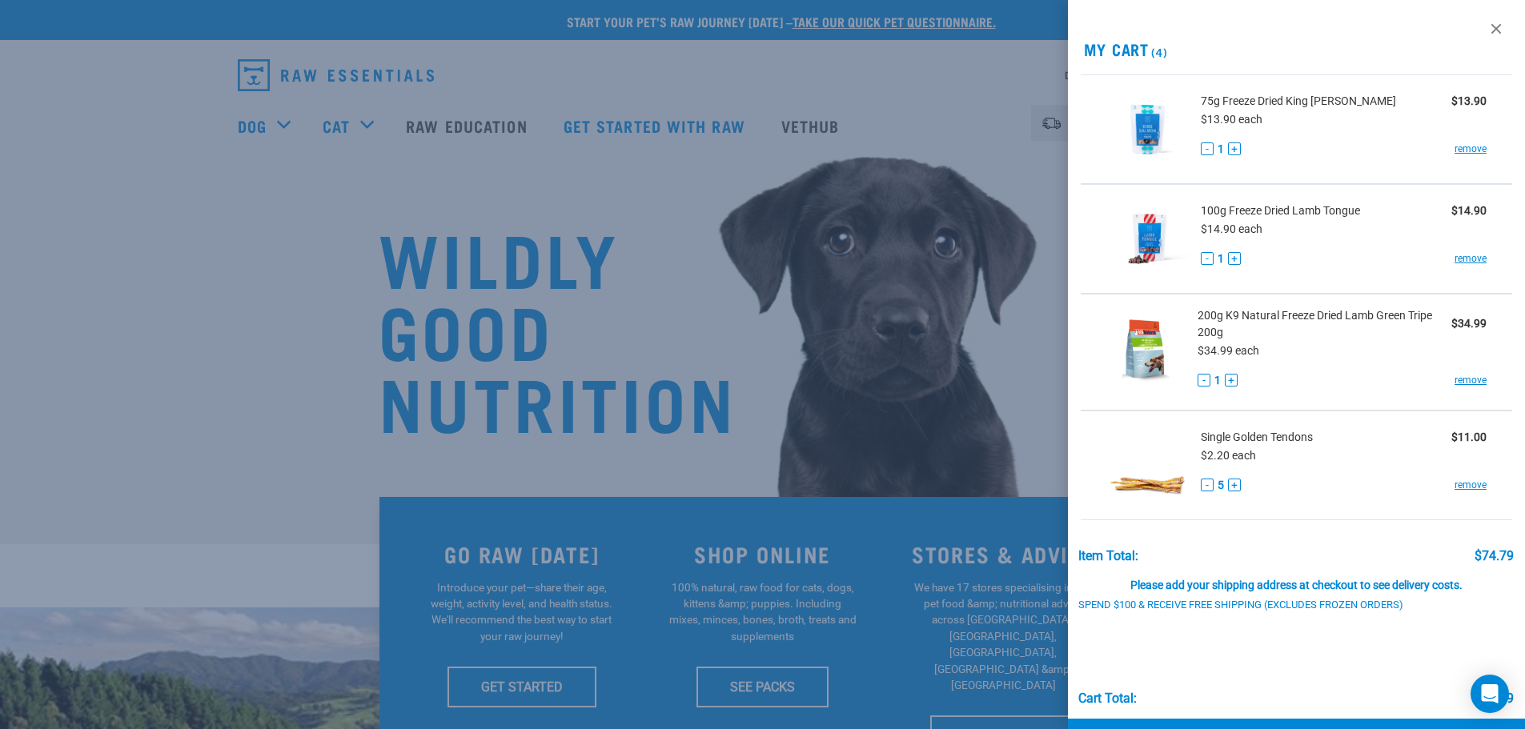
click at [971, 122] on div at bounding box center [762, 364] width 1525 height 729
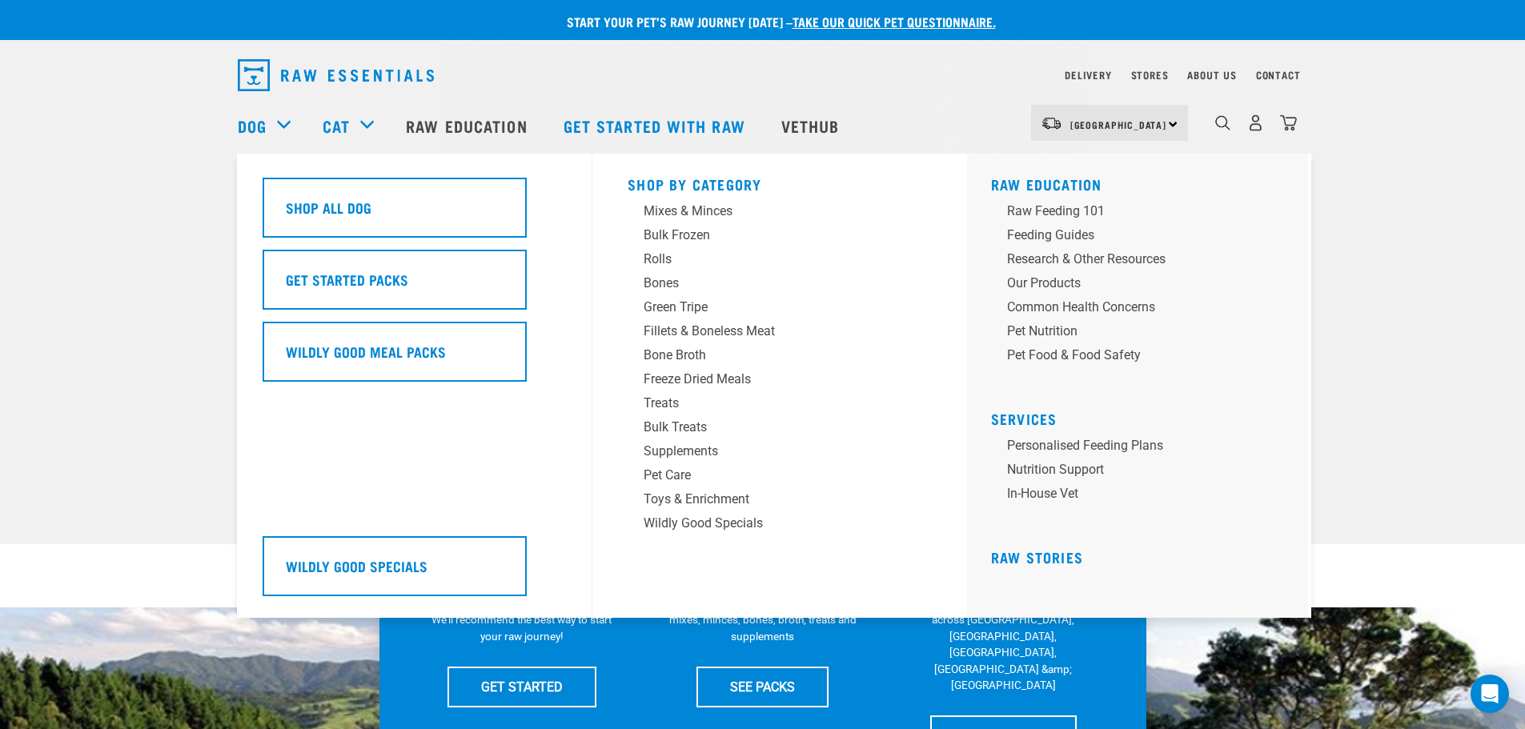
click at [280, 129] on div "Dog" at bounding box center [272, 126] width 69 height 64
click at [660, 425] on div "Bulk Treats" at bounding box center [769, 427] width 250 height 19
click at [669, 406] on div "Treats" at bounding box center [769, 403] width 250 height 19
click at [664, 404] on div "Treats" at bounding box center [769, 403] width 250 height 19
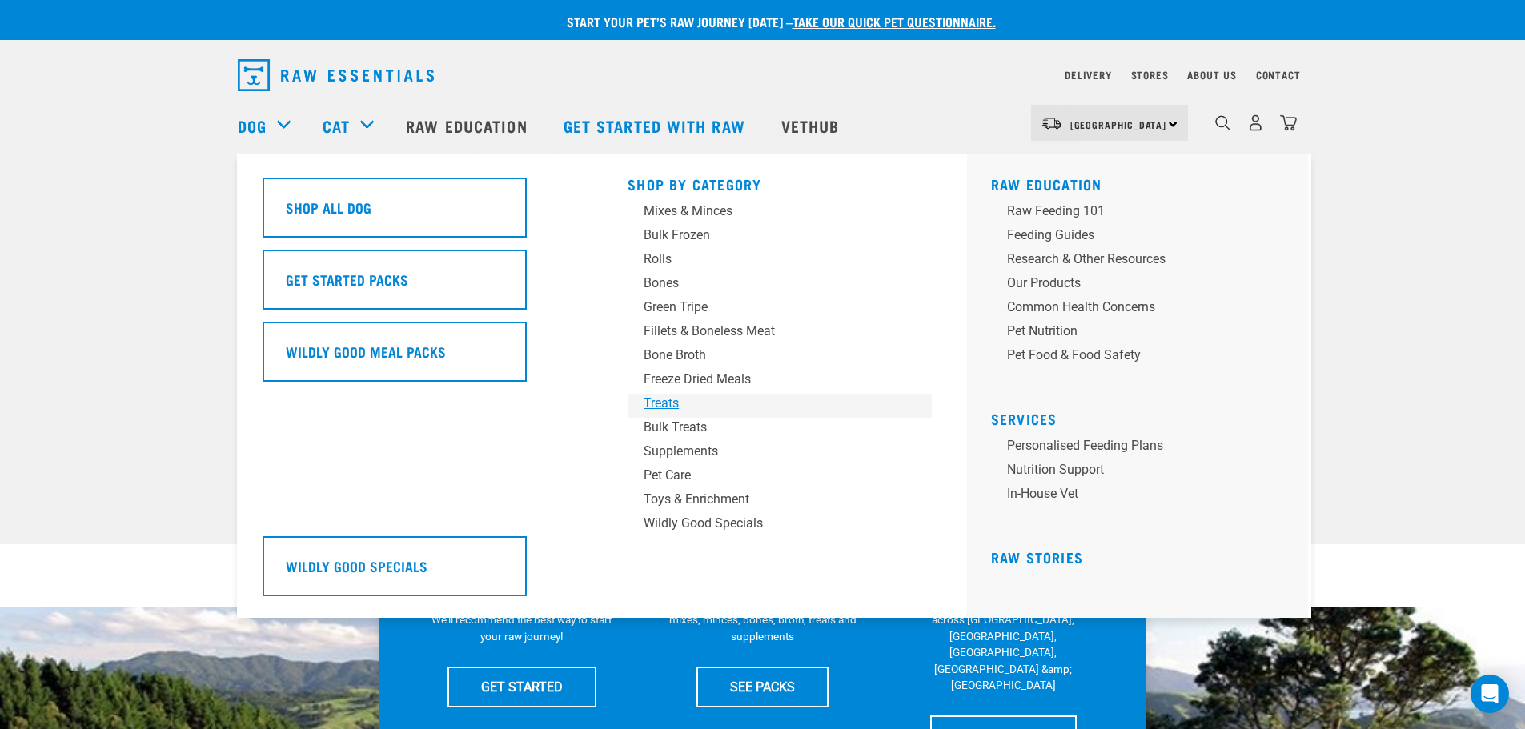
click at [664, 404] on div "Treats" at bounding box center [769, 403] width 250 height 19
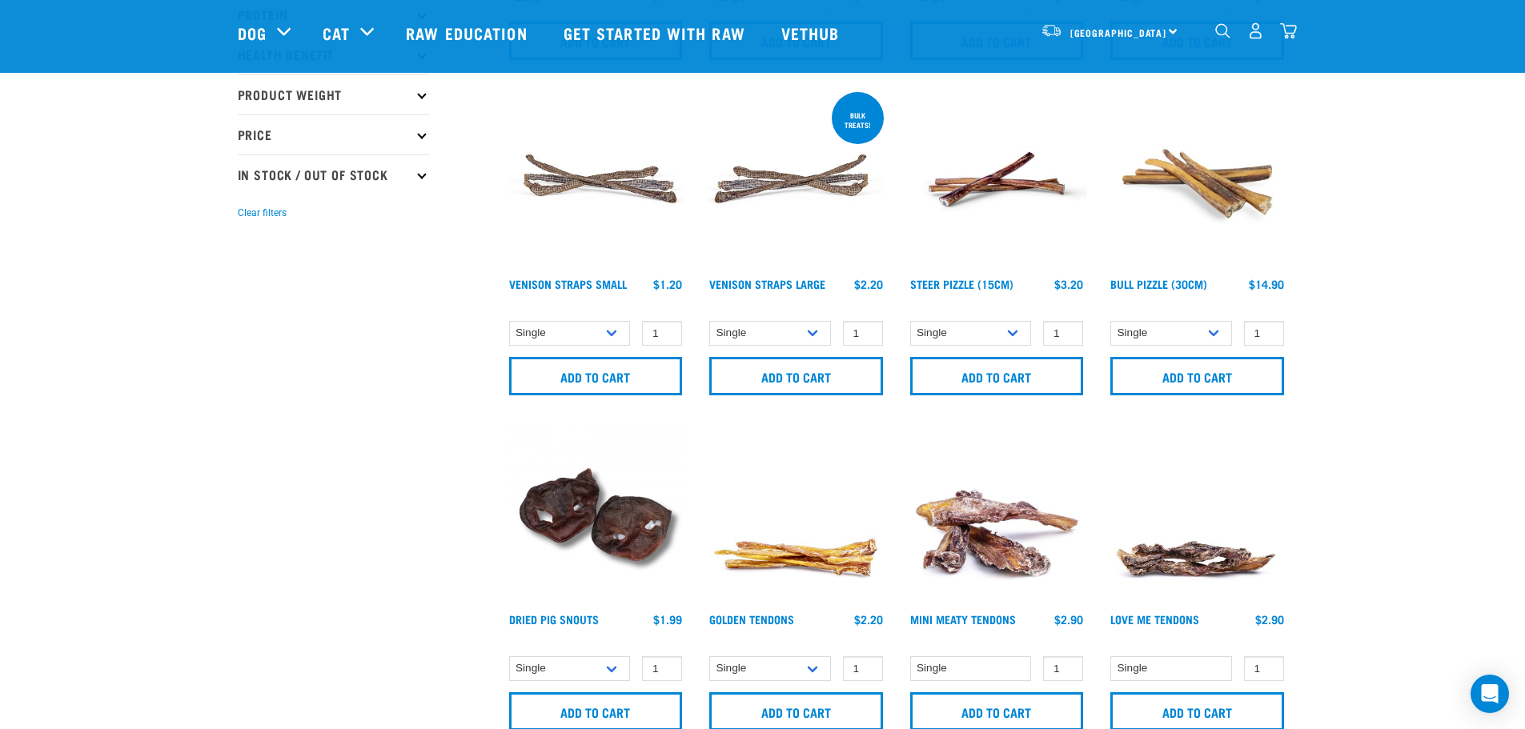
scroll to position [400, 0]
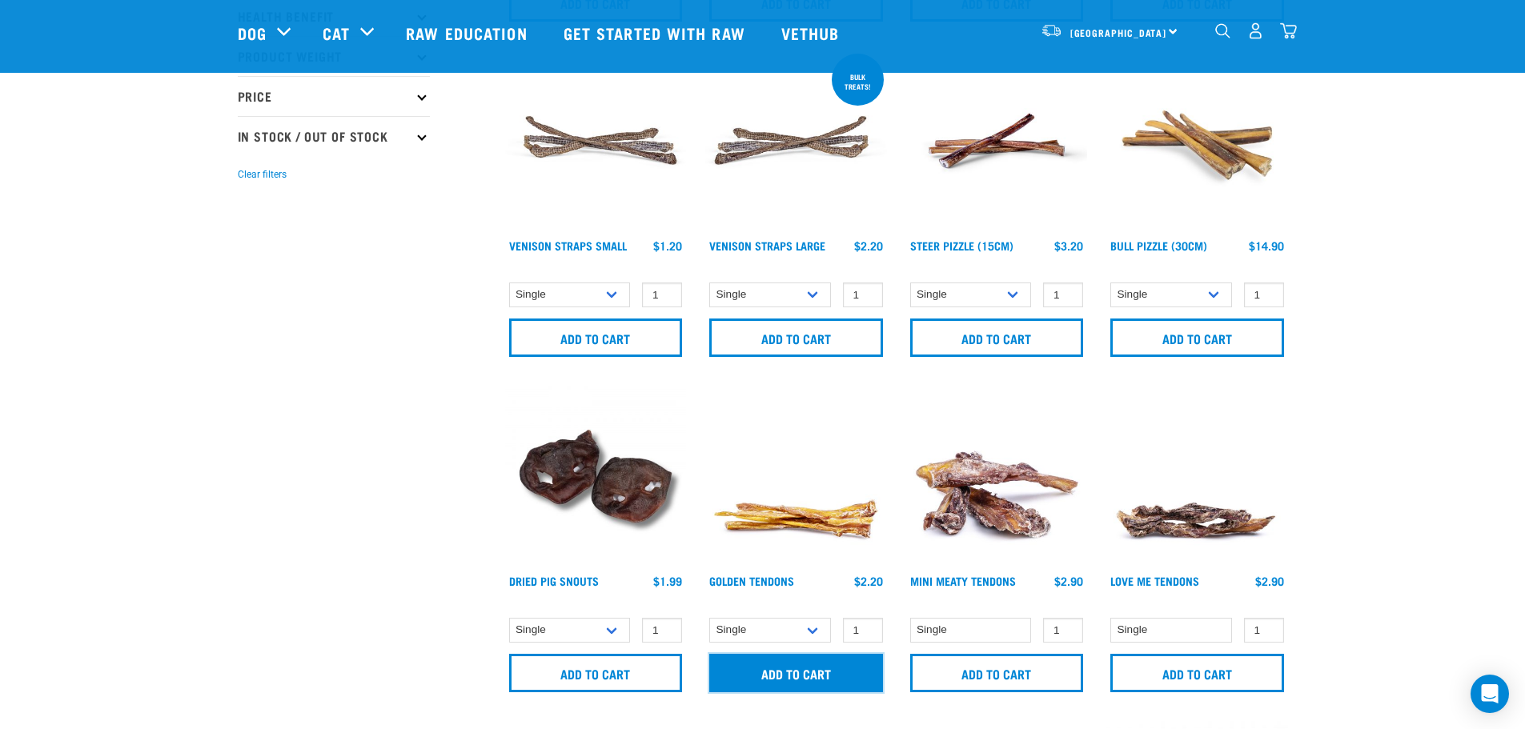
click at [841, 670] on input "Add to cart" at bounding box center [796, 673] width 174 height 38
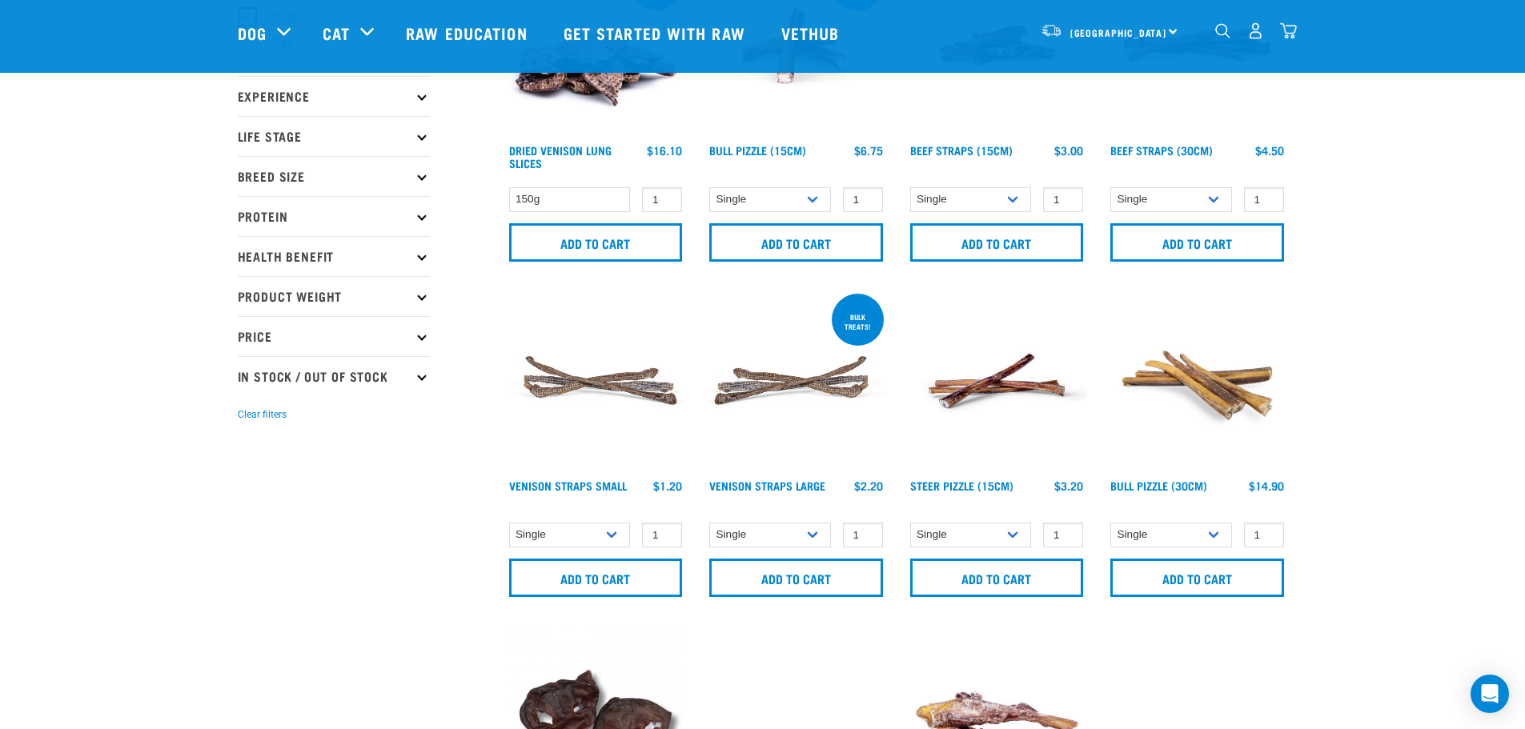
scroll to position [0, 0]
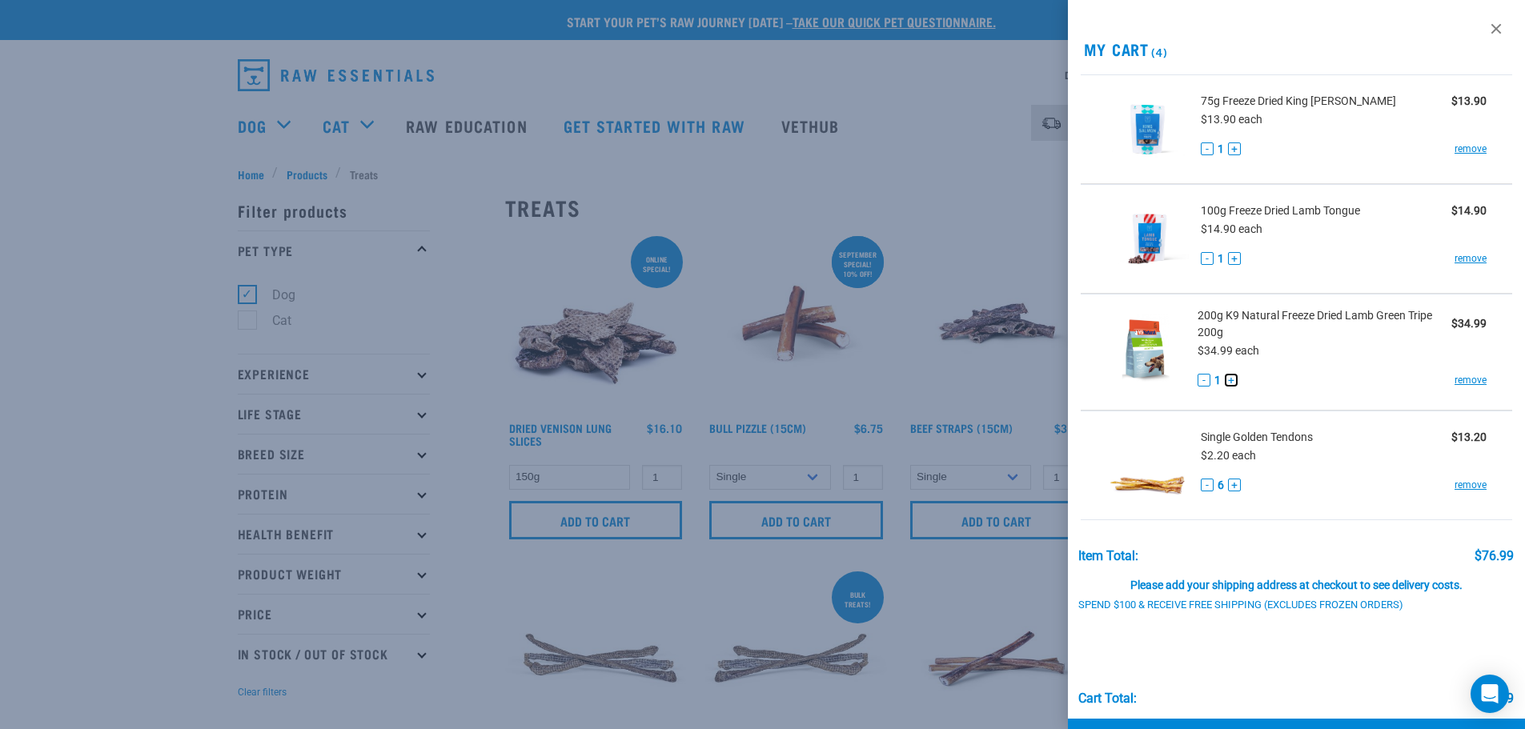
click at [1231, 383] on button "+" at bounding box center [1231, 380] width 13 height 13
